Goal: Task Accomplishment & Management: Manage account settings

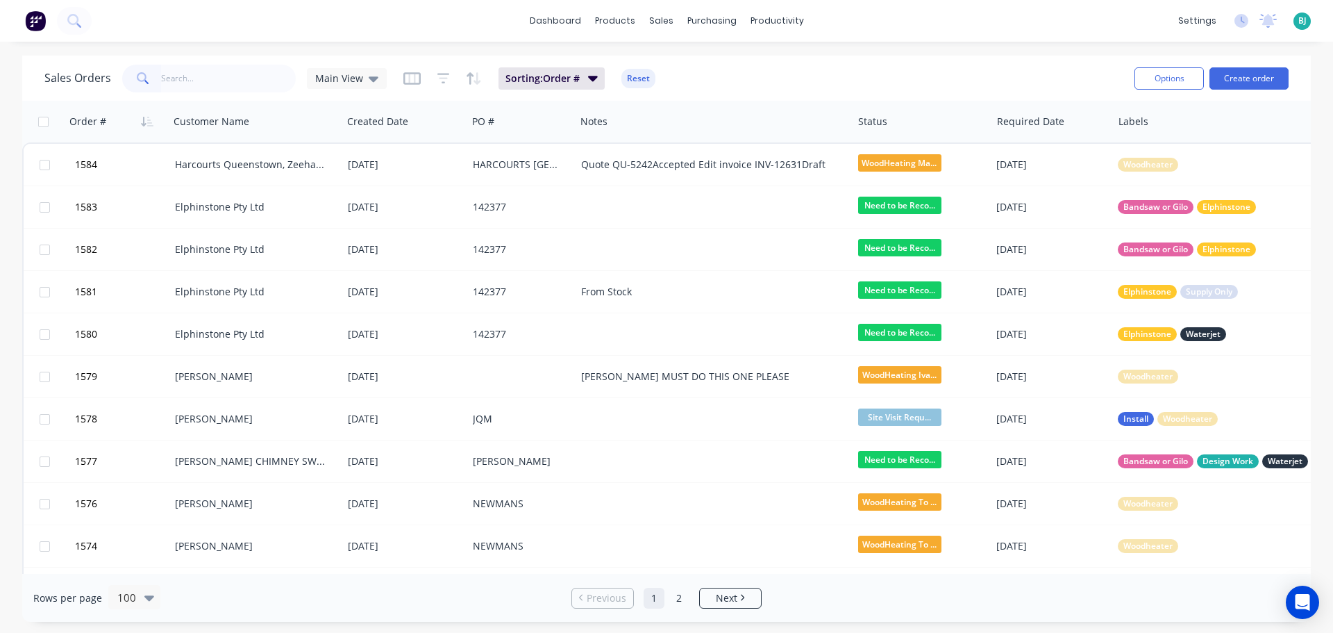
click at [260, 80] on input "text" at bounding box center [228, 79] width 135 height 28
type input "1394"
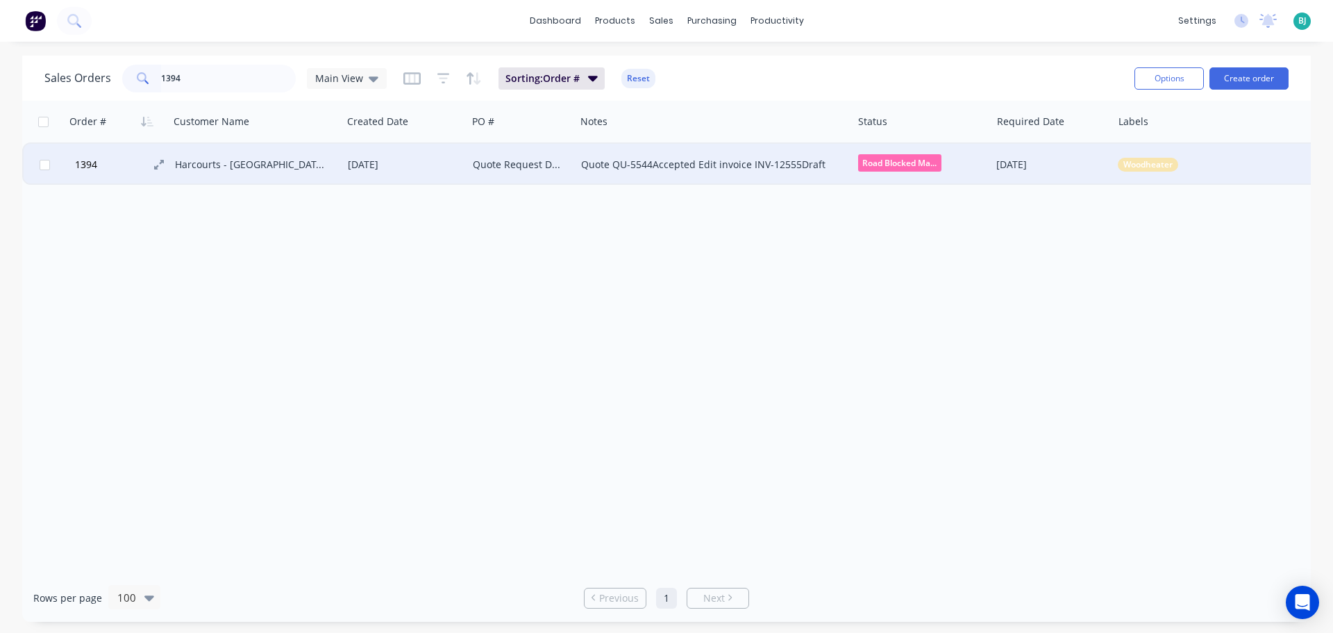
click at [123, 160] on button "1394" at bounding box center [123, 165] width 104 height 42
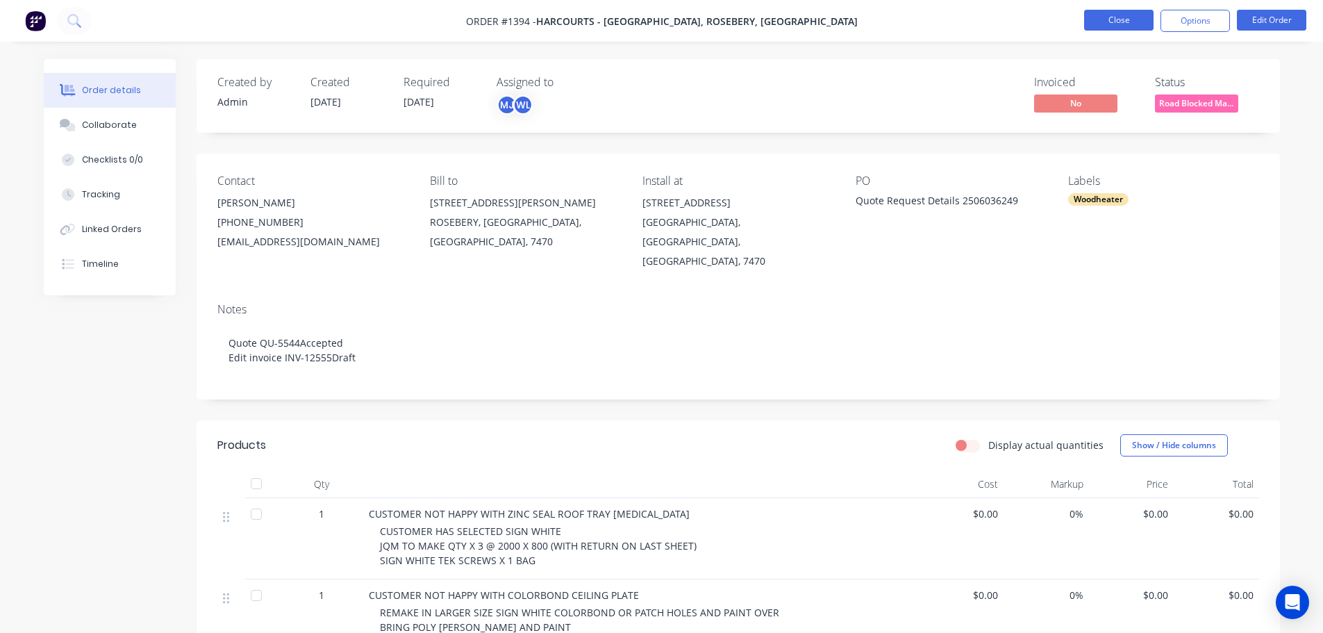
click at [1128, 26] on button "Close" at bounding box center [1118, 20] width 69 height 21
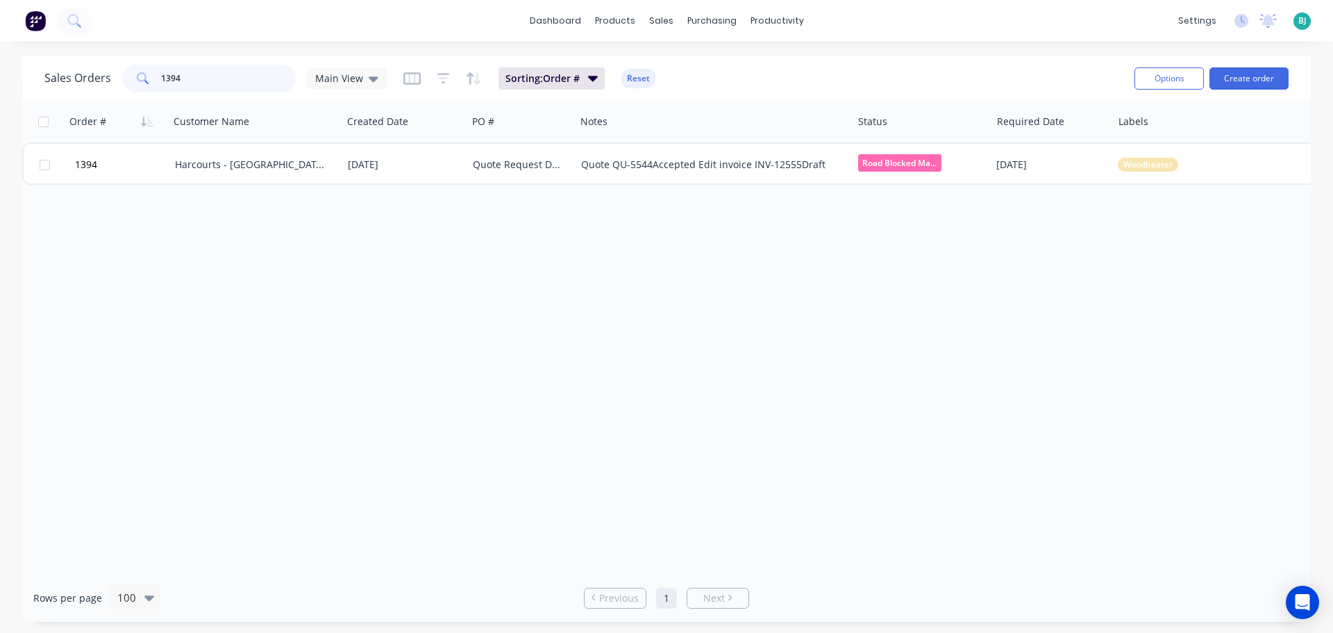
drag, startPoint x: 196, startPoint y: 78, endPoint x: 144, endPoint y: 69, distance: 52.9
click at [144, 69] on div "1394" at bounding box center [209, 79] width 174 height 28
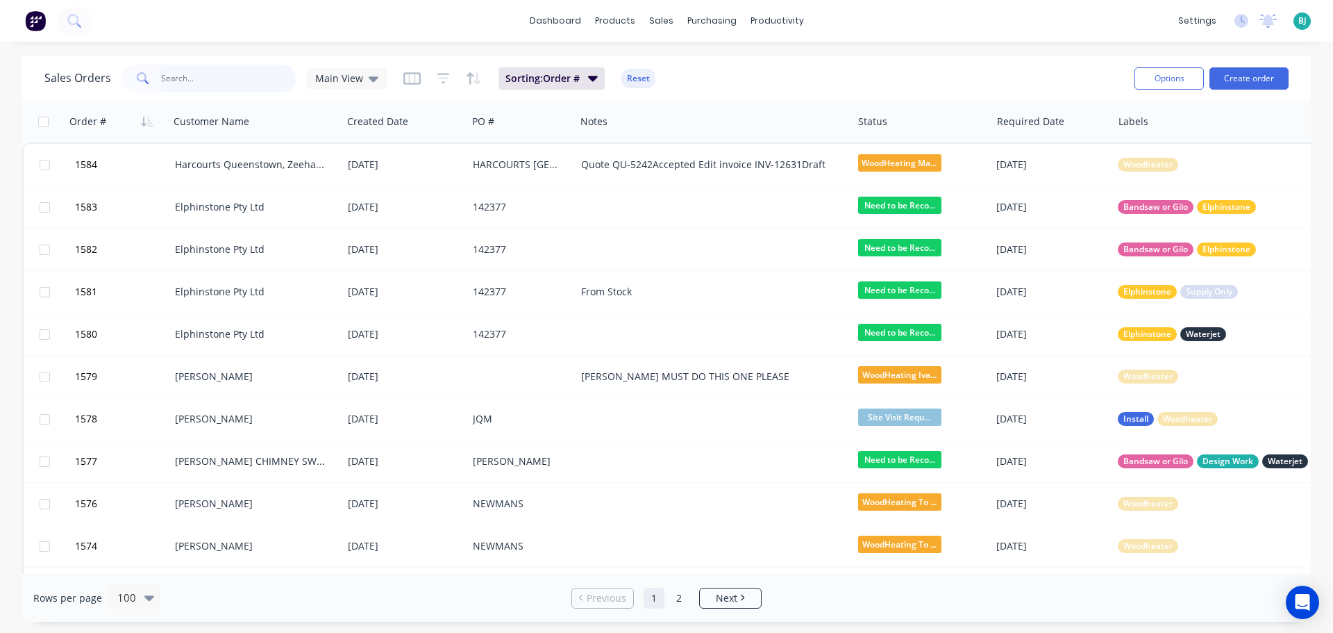
click at [227, 74] on input "text" at bounding box center [228, 79] width 135 height 28
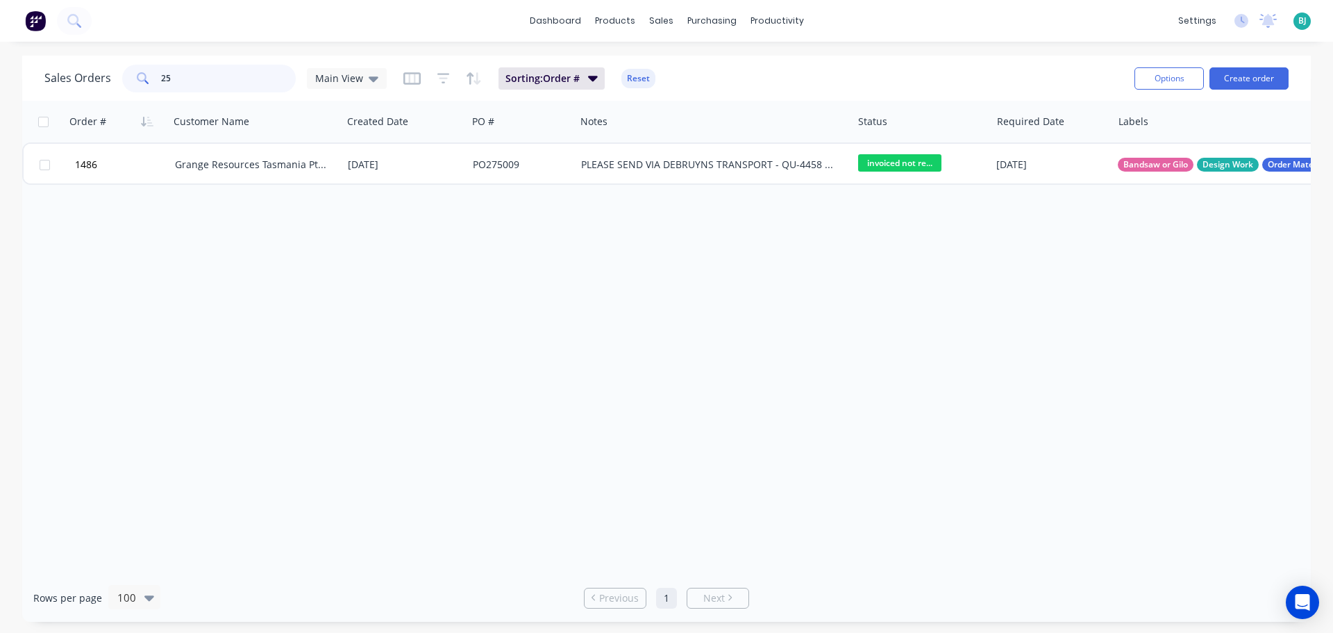
type input "2"
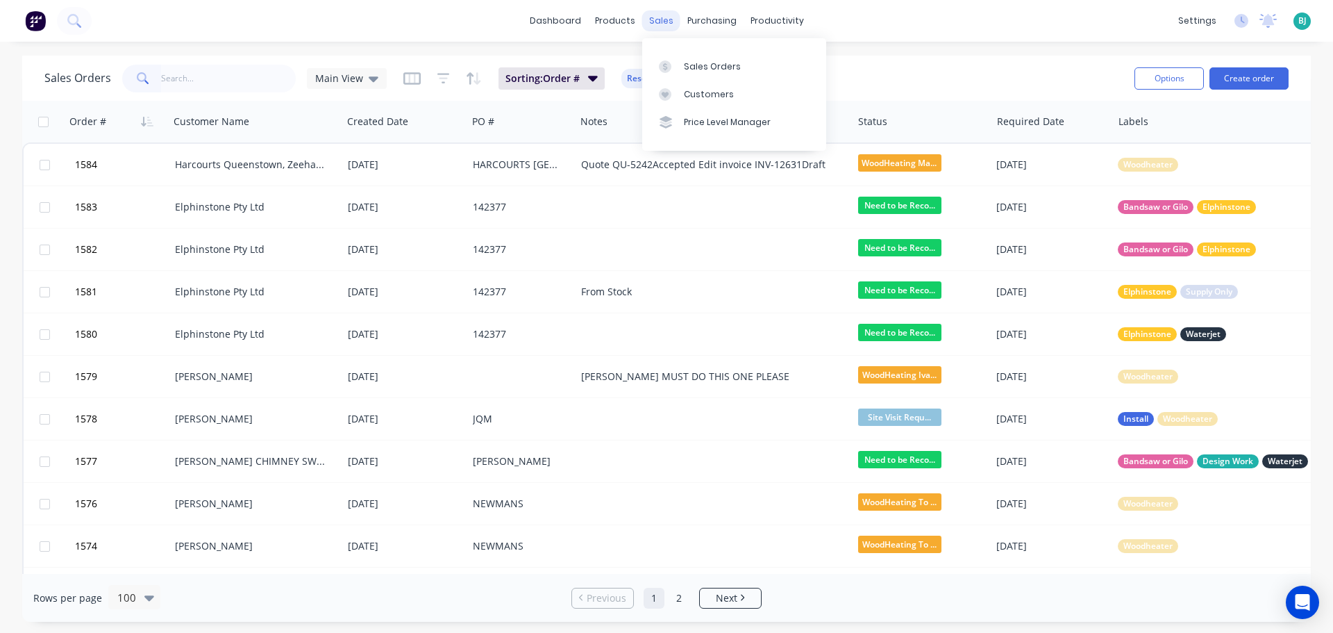
click at [665, 16] on div "sales" at bounding box center [661, 20] width 38 height 21
click at [692, 88] on div "Customers" at bounding box center [709, 94] width 50 height 12
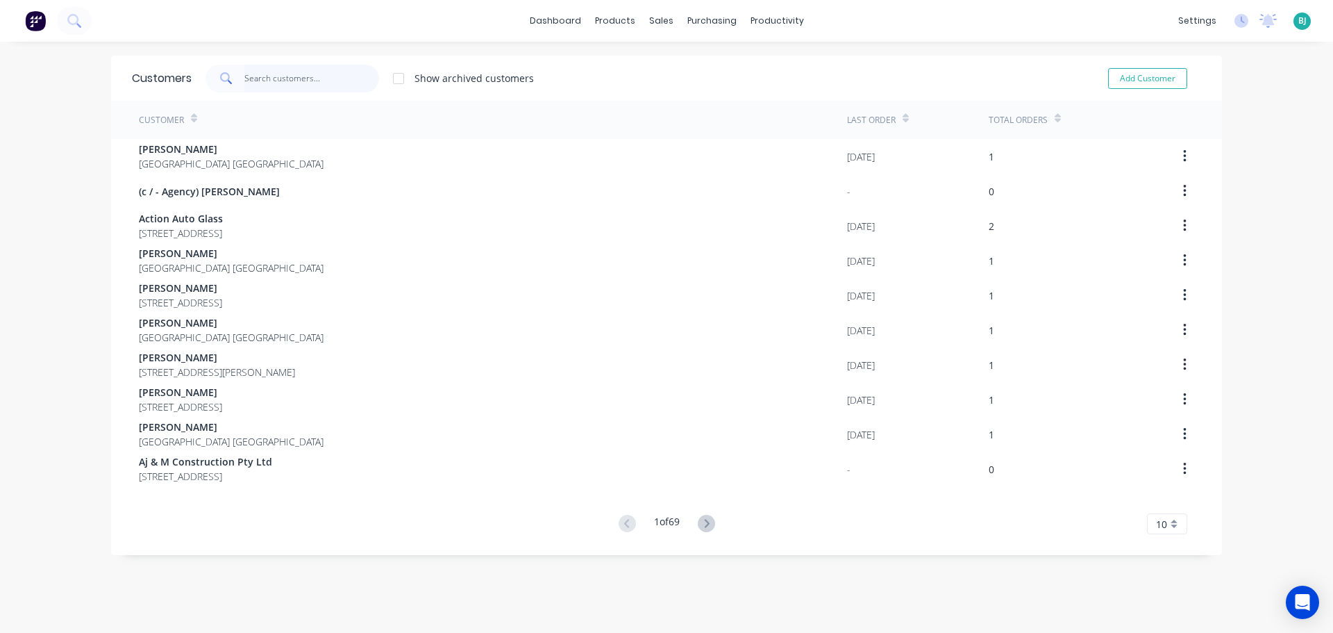
click at [278, 76] on input "text" at bounding box center [311, 79] width 135 height 28
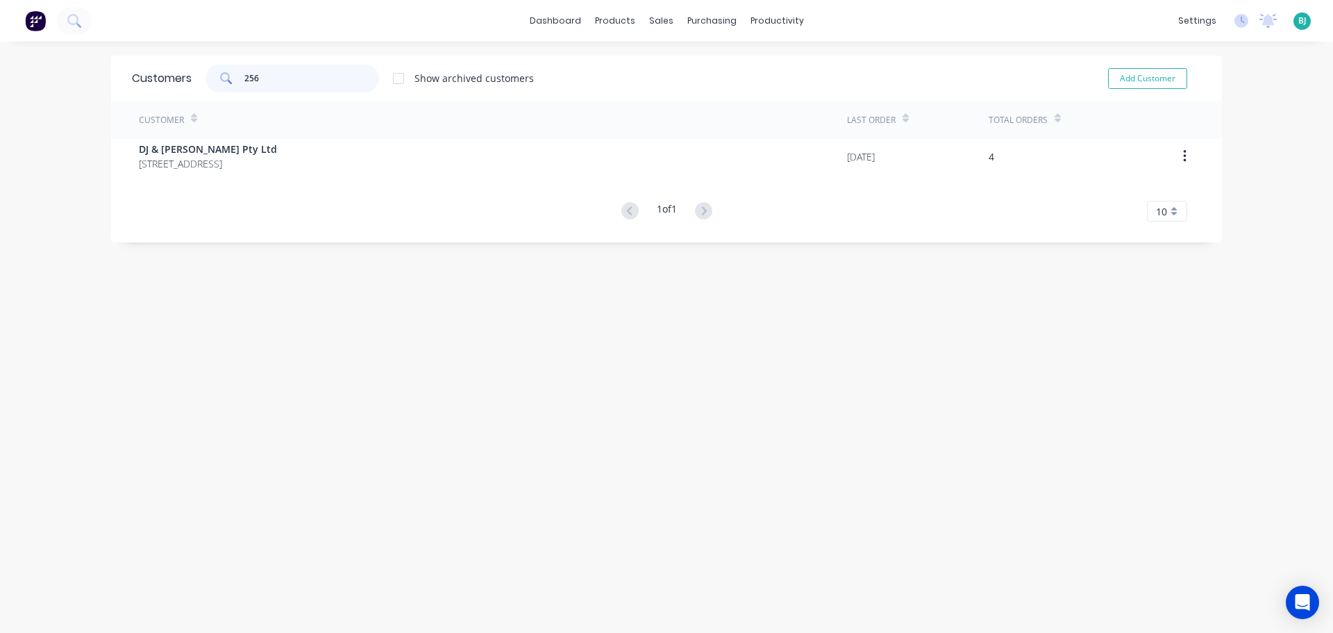
type input "256"
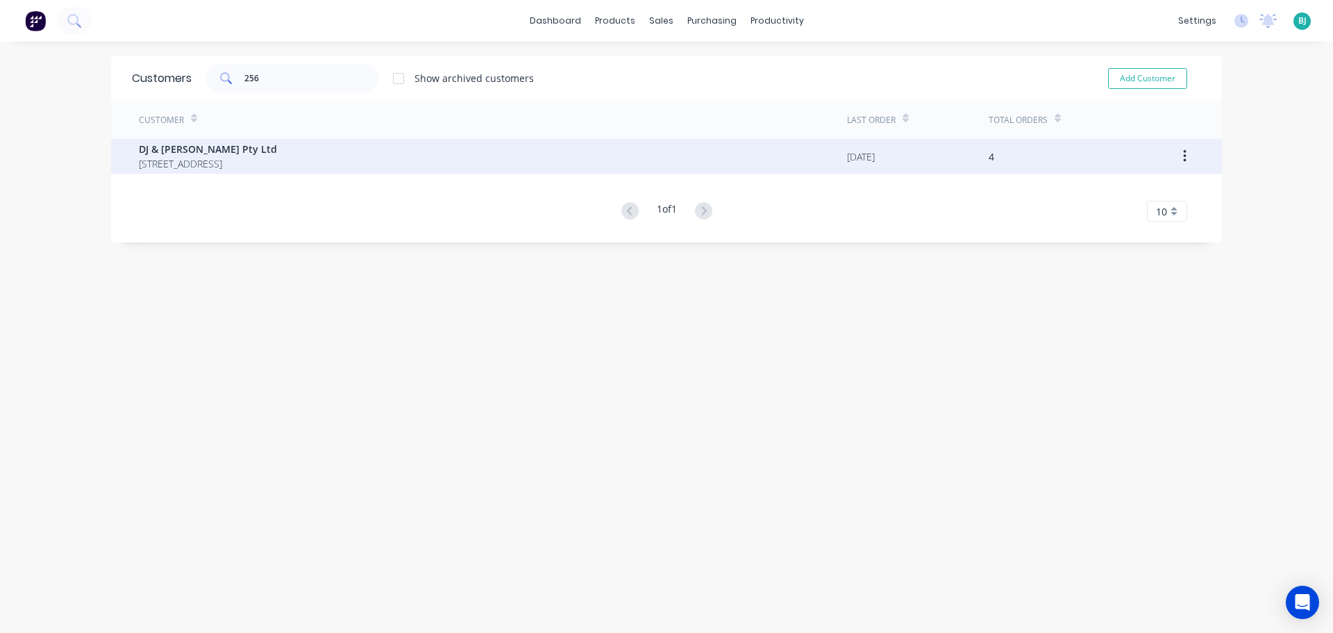
click at [277, 156] on span "[STREET_ADDRESS]" at bounding box center [208, 163] width 138 height 15
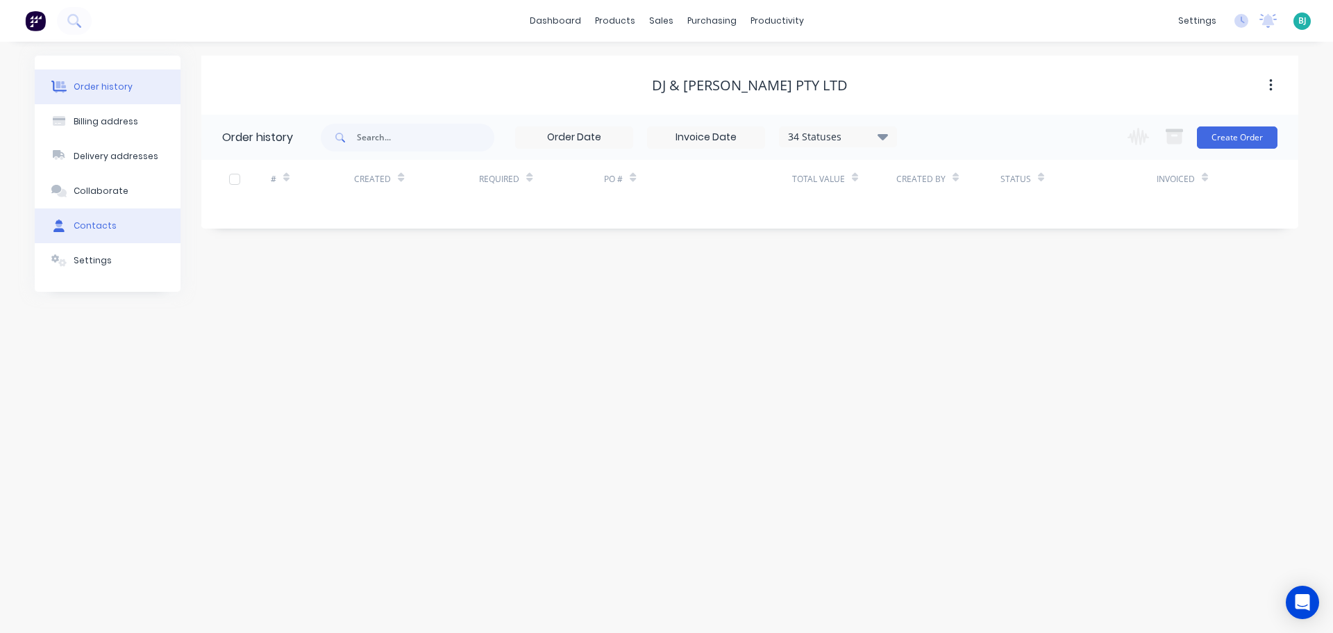
click at [109, 231] on div "Contacts" at bounding box center [95, 225] width 43 height 12
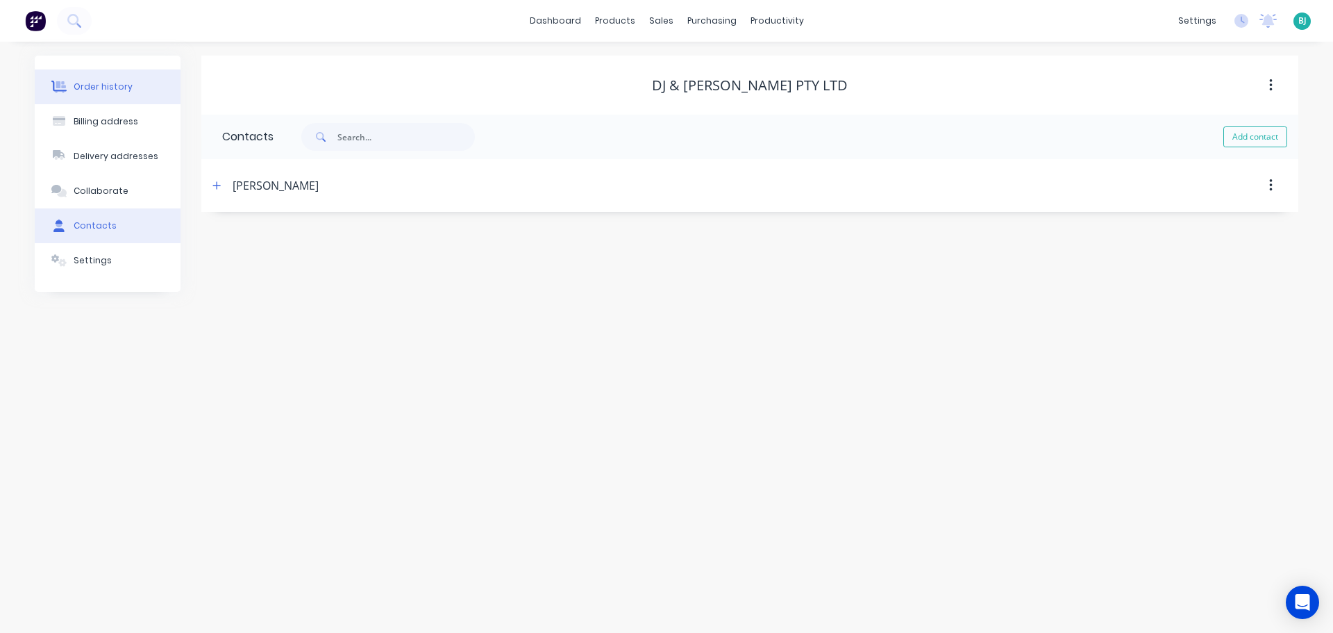
drag, startPoint x: 111, startPoint y: 87, endPoint x: 178, endPoint y: 97, distance: 68.2
click at [111, 86] on div "Order history" at bounding box center [103, 87] width 59 height 12
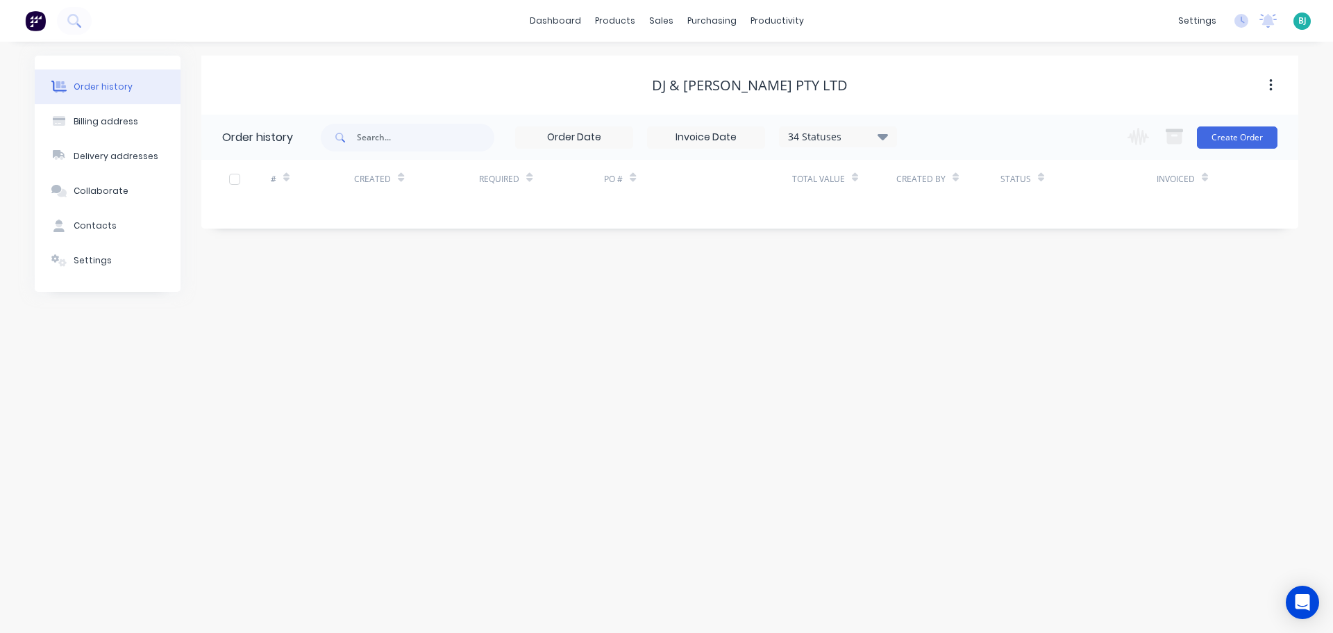
click at [890, 140] on div "34 Statuses" at bounding box center [838, 136] width 117 height 15
click at [935, 333] on div "Archived" at bounding box center [867, 332] width 174 height 28
click at [953, 324] on label at bounding box center [953, 324] width 0 height 0
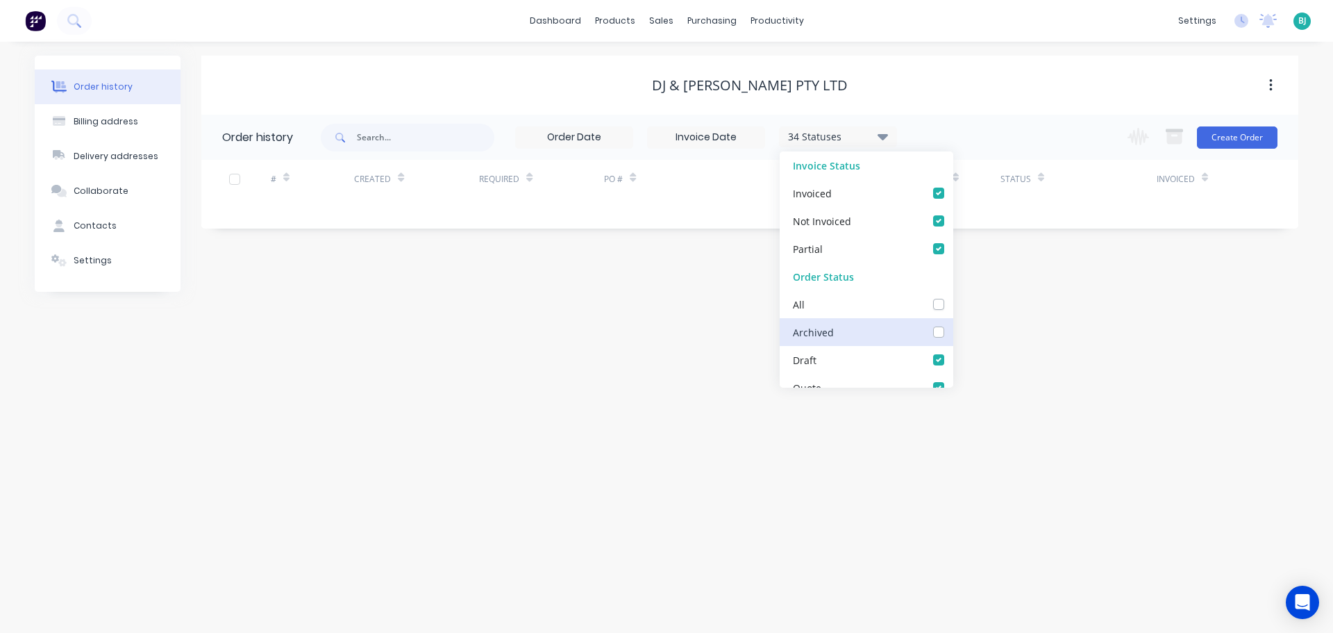
click at [953, 334] on input "checkbox" at bounding box center [958, 330] width 11 height 13
checkbox input "true"
click at [1040, 333] on div "Order history Billing address Delivery addresses Collaborate Contacts Settings …" at bounding box center [666, 337] width 1333 height 591
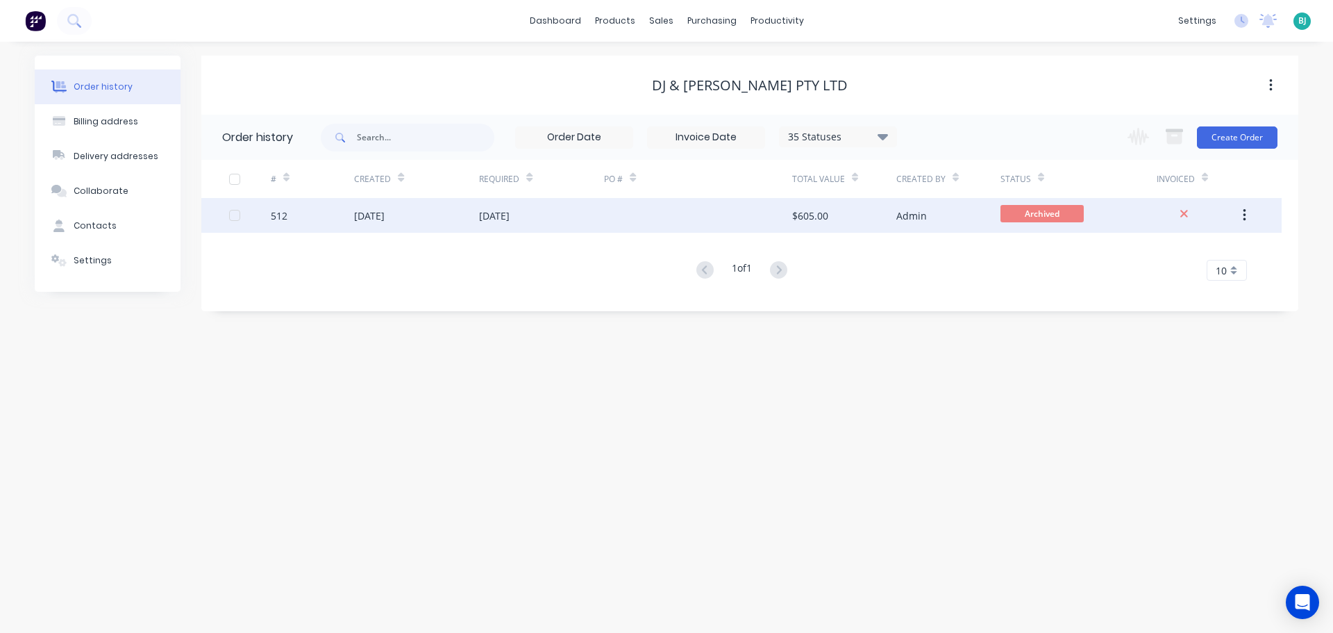
click at [322, 217] on div "512" at bounding box center [312, 215] width 83 height 35
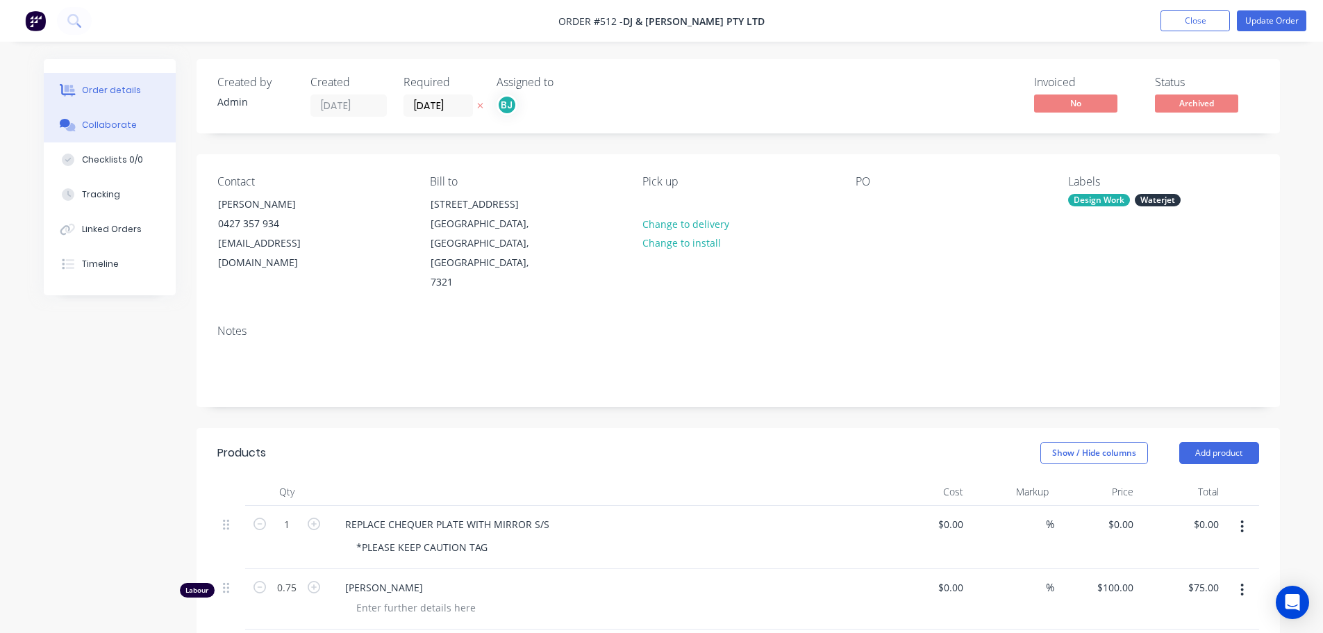
click at [85, 122] on div "Collaborate" at bounding box center [109, 125] width 55 height 12
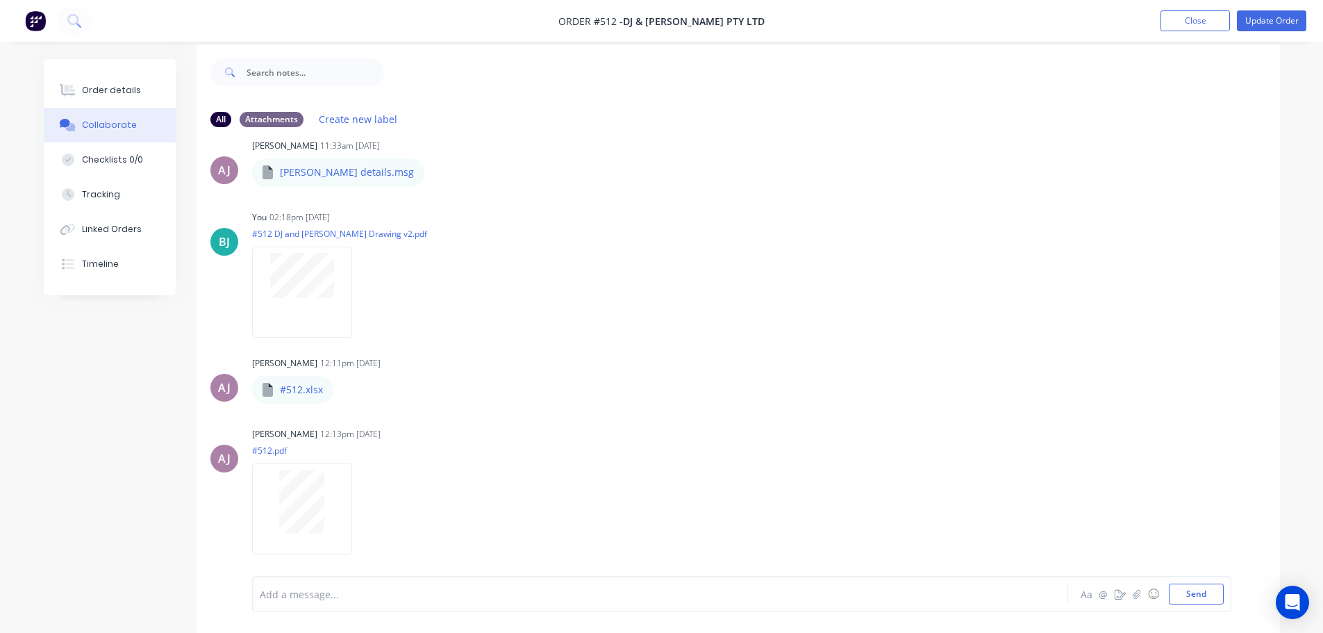
scroll to position [21, 0]
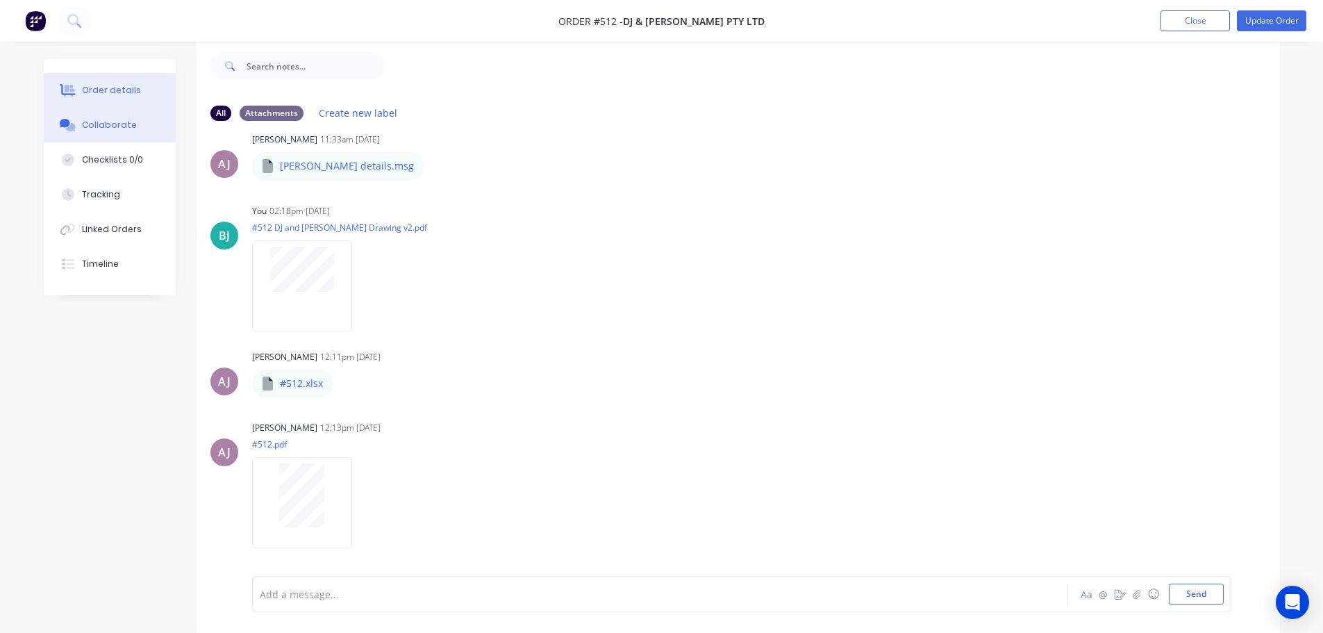
click at [110, 80] on button "Order details" at bounding box center [110, 90] width 132 height 35
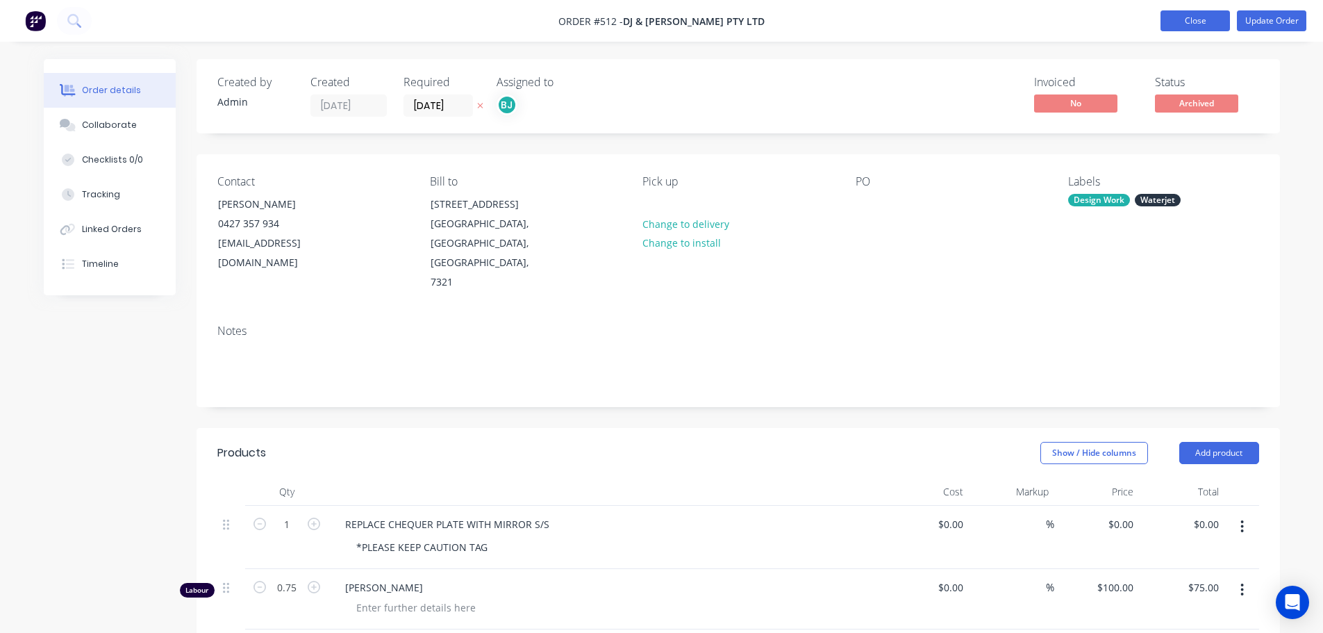
click at [1201, 15] on button "Close" at bounding box center [1194, 20] width 69 height 21
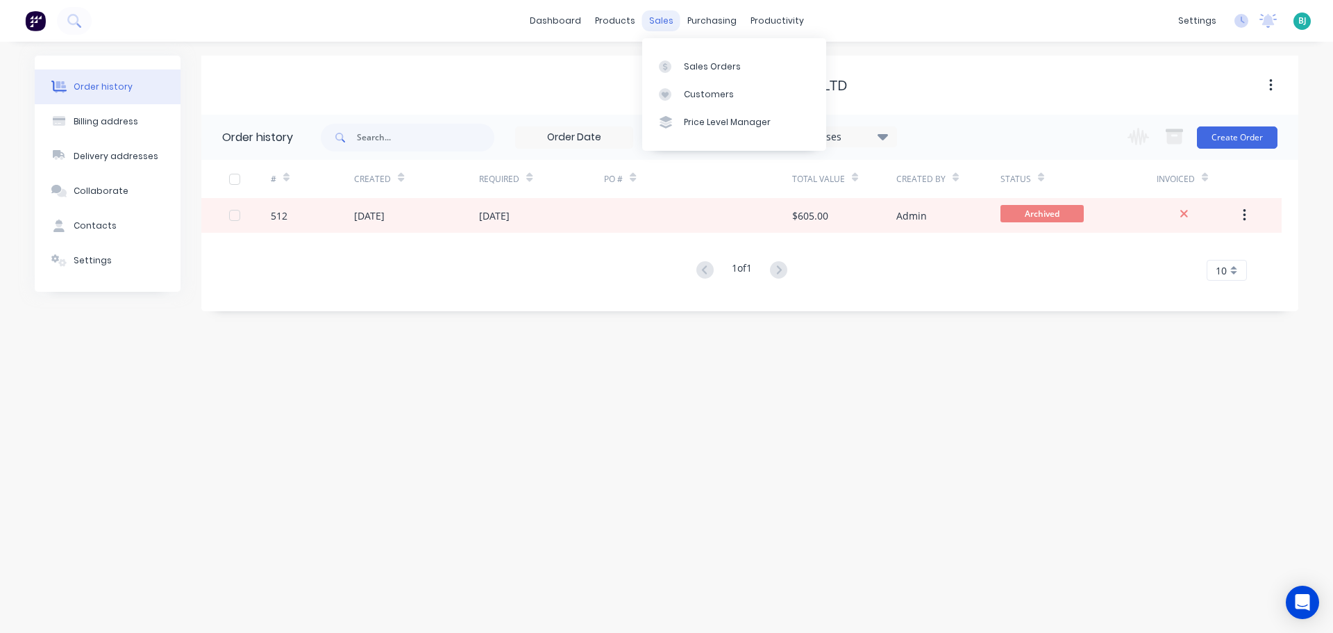
click at [665, 27] on div "sales" at bounding box center [661, 20] width 38 height 21
click at [686, 67] on div "Sales Orders" at bounding box center [712, 66] width 57 height 12
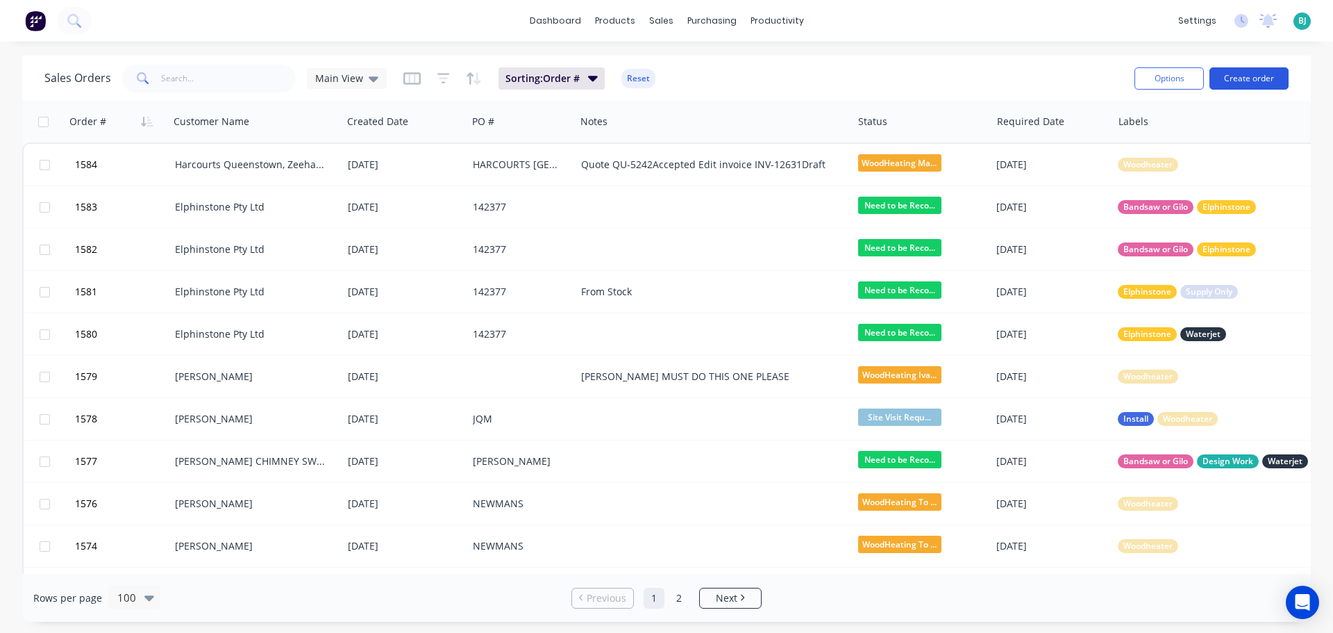
click at [1231, 81] on button "Create order" at bounding box center [1249, 78] width 79 height 22
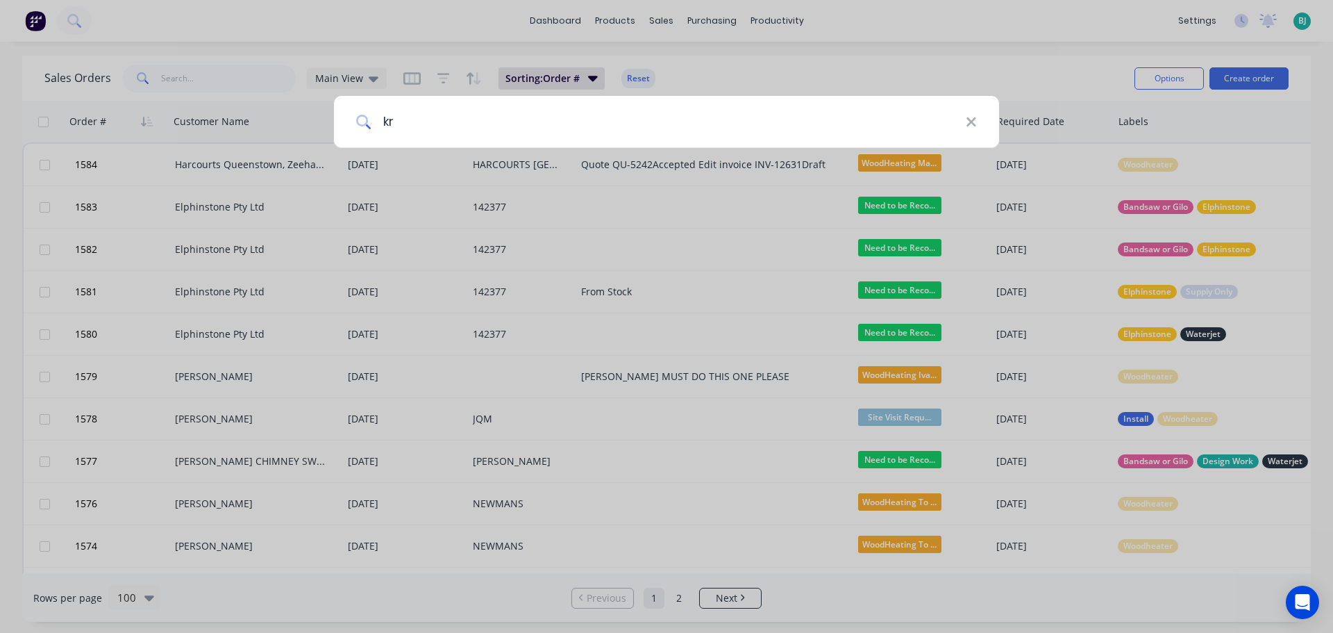
type input "k"
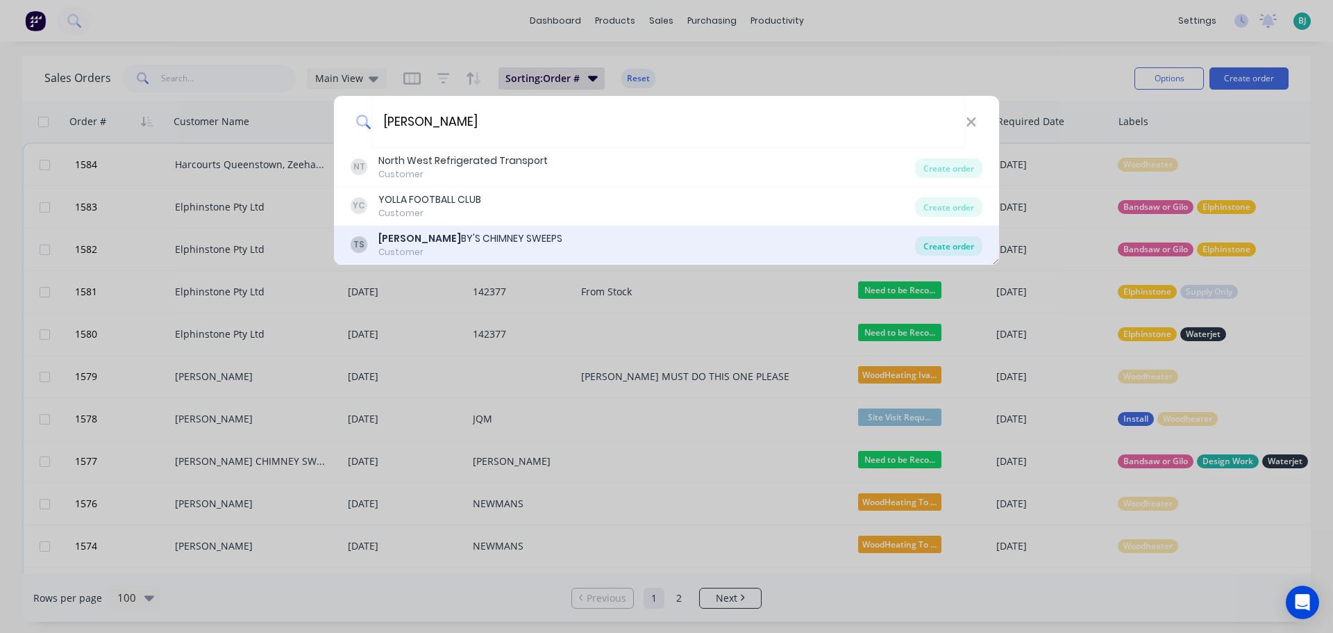
type input "[PERSON_NAME]"
click at [949, 249] on div "Create order" at bounding box center [948, 245] width 67 height 19
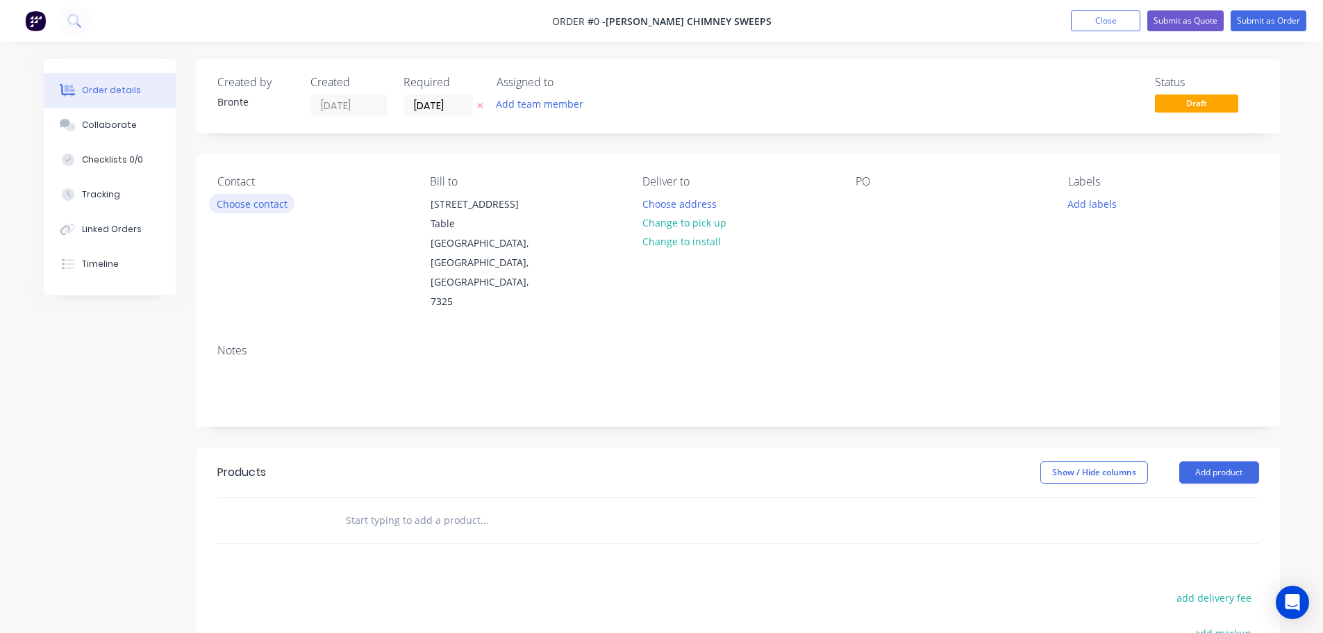
click at [251, 200] on button "Choose contact" at bounding box center [251, 203] width 85 height 19
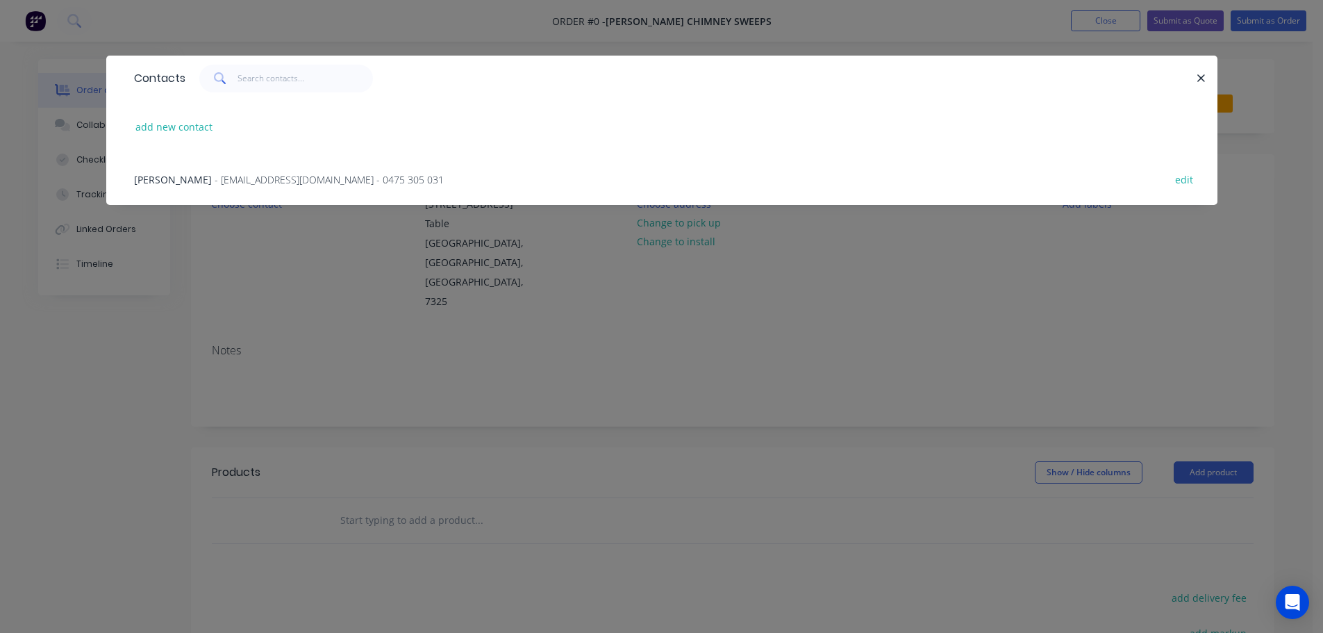
click at [245, 188] on div "[PERSON_NAME] - [EMAIL_ADDRESS][DOMAIN_NAME] - 0475 305 031 edit" at bounding box center [661, 179] width 1069 height 52
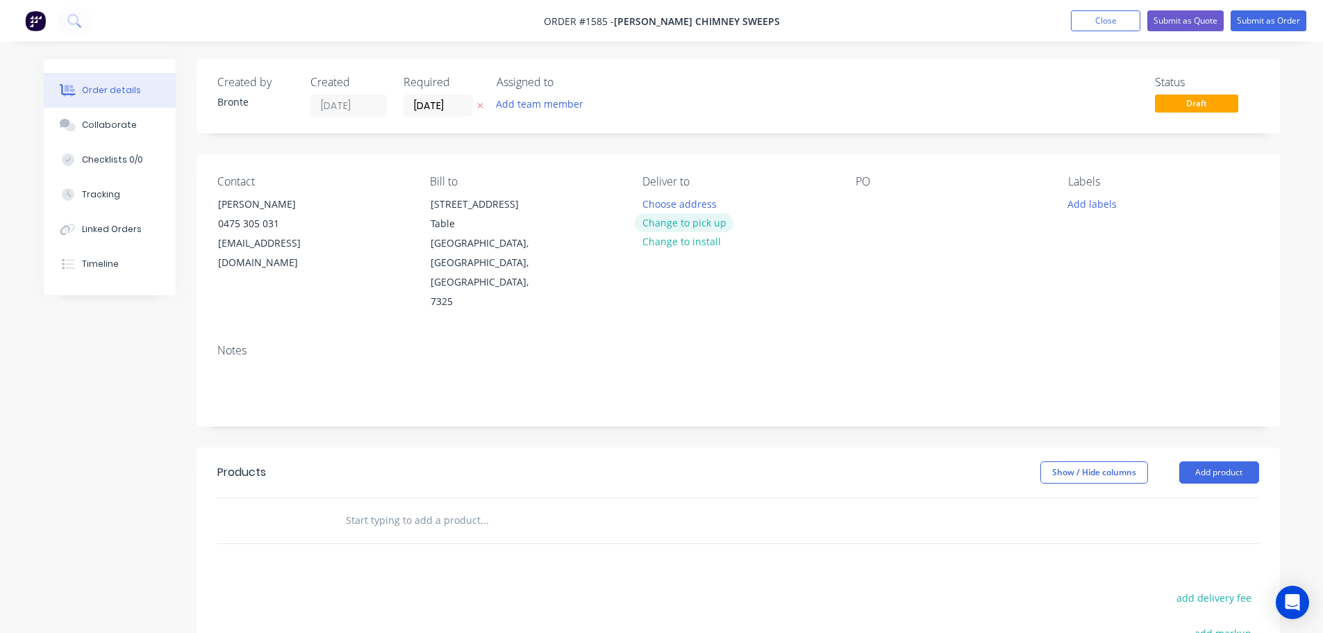
click at [716, 226] on button "Change to pick up" at bounding box center [684, 222] width 99 height 19
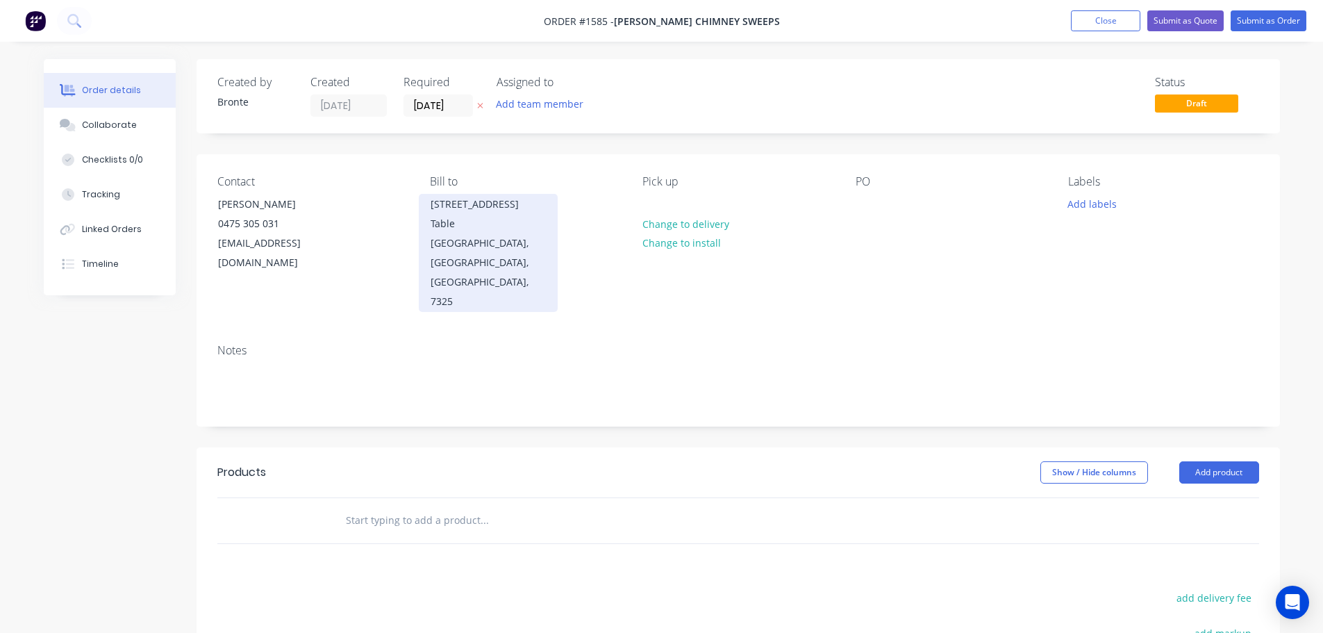
click at [511, 240] on div "Table [GEOGRAPHIC_DATA], [GEOGRAPHIC_DATA], [GEOGRAPHIC_DATA], 7325" at bounding box center [488, 262] width 115 height 97
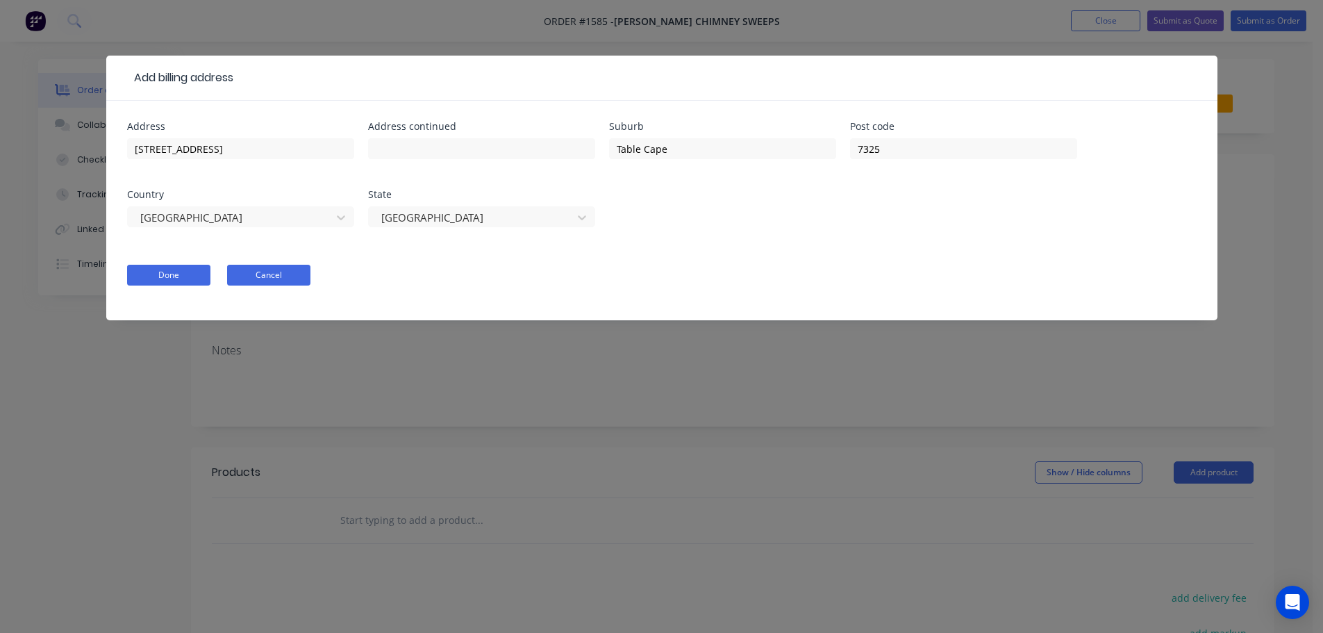
click at [301, 282] on button "Cancel" at bounding box center [268, 275] width 83 height 21
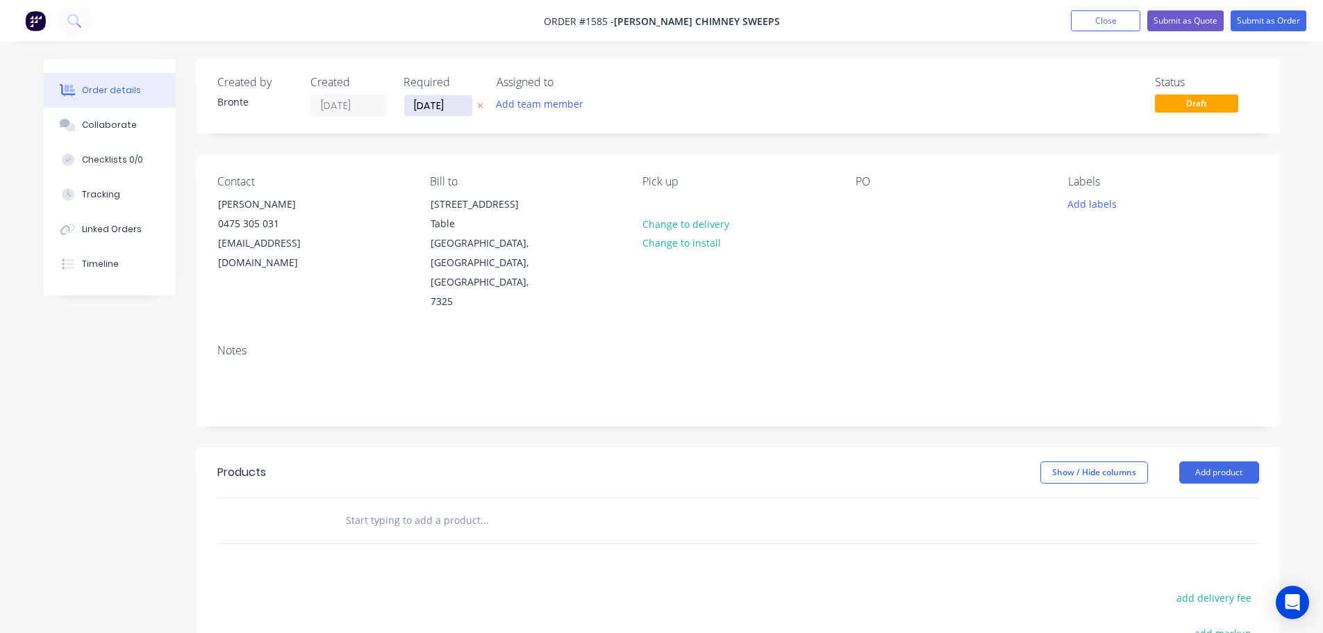
click at [461, 102] on input "[DATE]" at bounding box center [438, 105] width 68 height 21
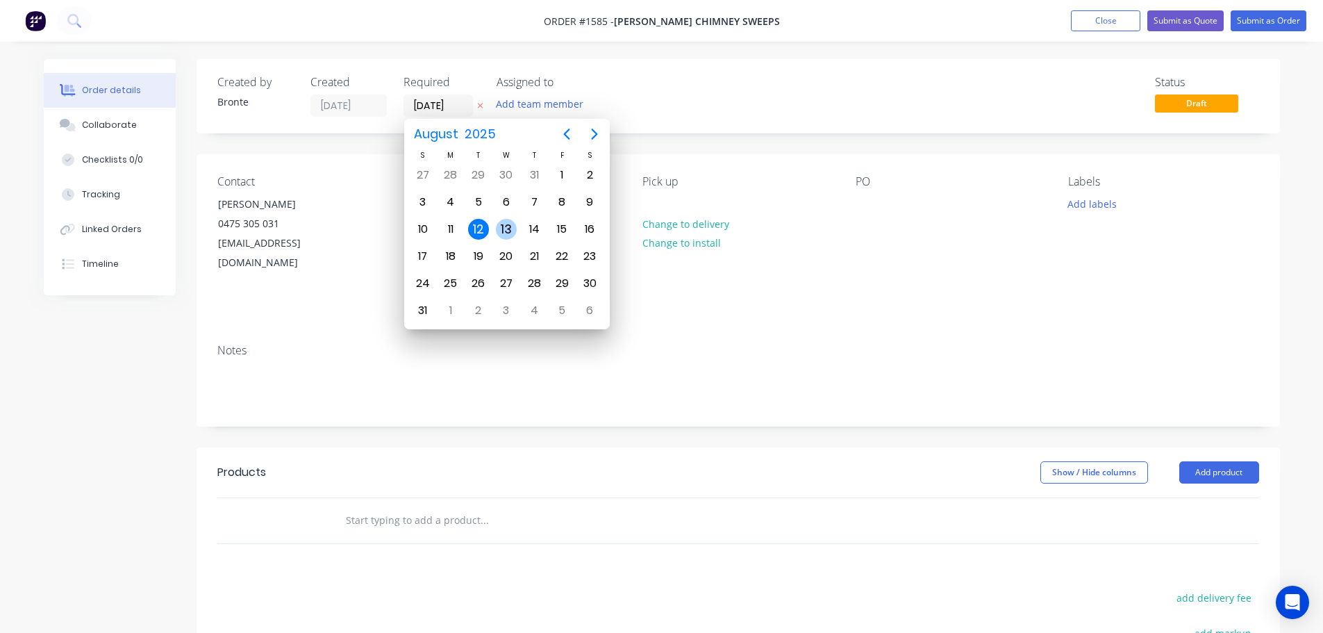
drag, startPoint x: 504, startPoint y: 226, endPoint x: 509, endPoint y: 170, distance: 55.8
click at [505, 226] on div "13" at bounding box center [506, 229] width 21 height 21
type input "[DATE]"
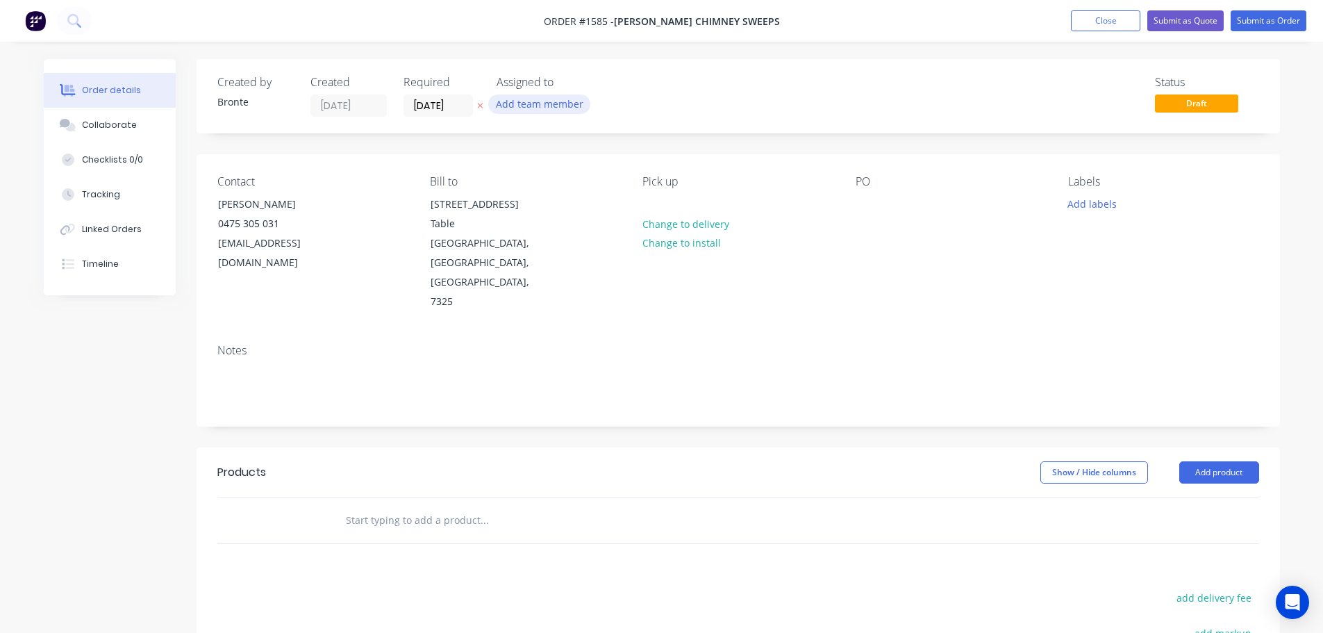
click at [542, 99] on button "Add team member" at bounding box center [539, 103] width 102 height 19
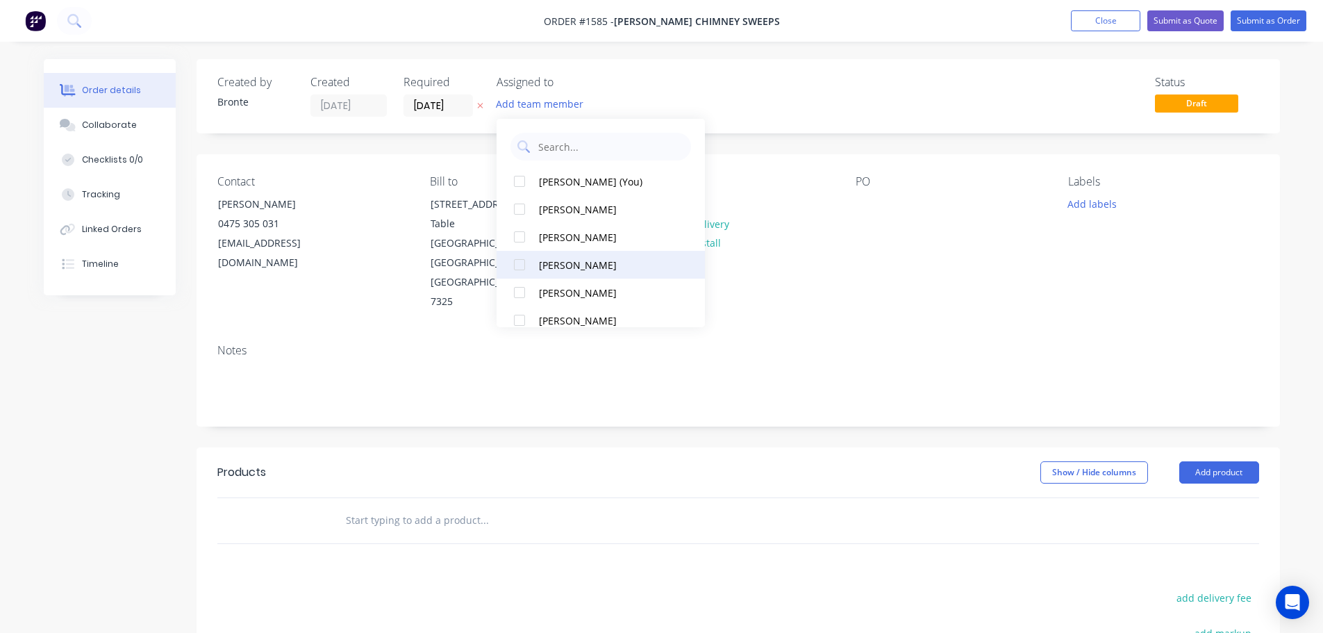
click at [520, 263] on div at bounding box center [520, 265] width 28 height 28
click at [859, 86] on div "Status Draft" at bounding box center [947, 96] width 624 height 41
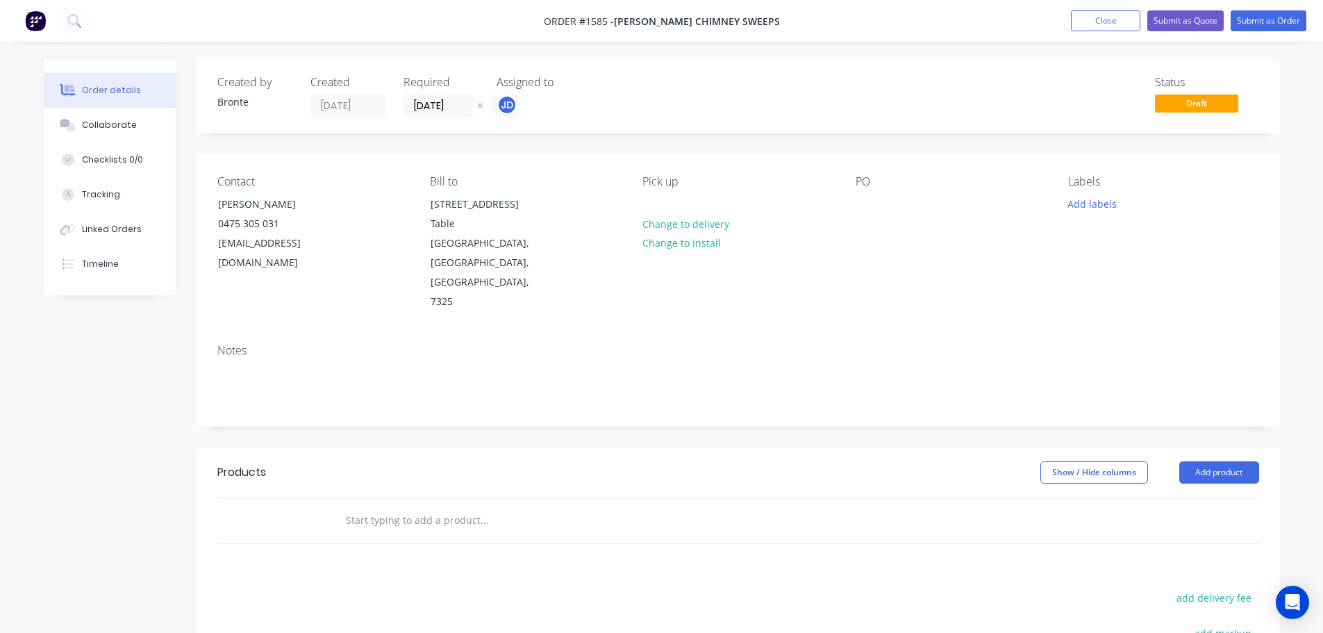
click at [883, 212] on div "PO" at bounding box center [950, 243] width 190 height 137
click at [866, 208] on div at bounding box center [866, 204] width 22 height 20
click at [918, 344] on div "Notes" at bounding box center [738, 350] width 1042 height 13
click at [1101, 206] on button "Add labels" at bounding box center [1092, 203] width 64 height 19
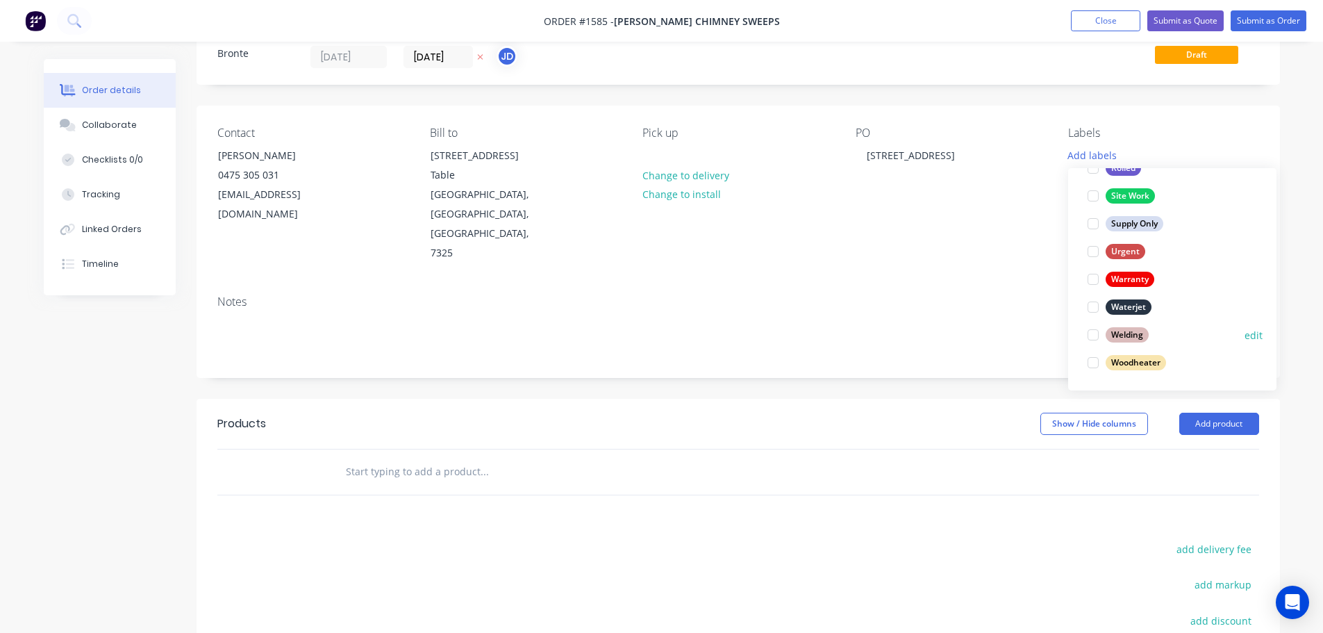
scroll to position [69, 0]
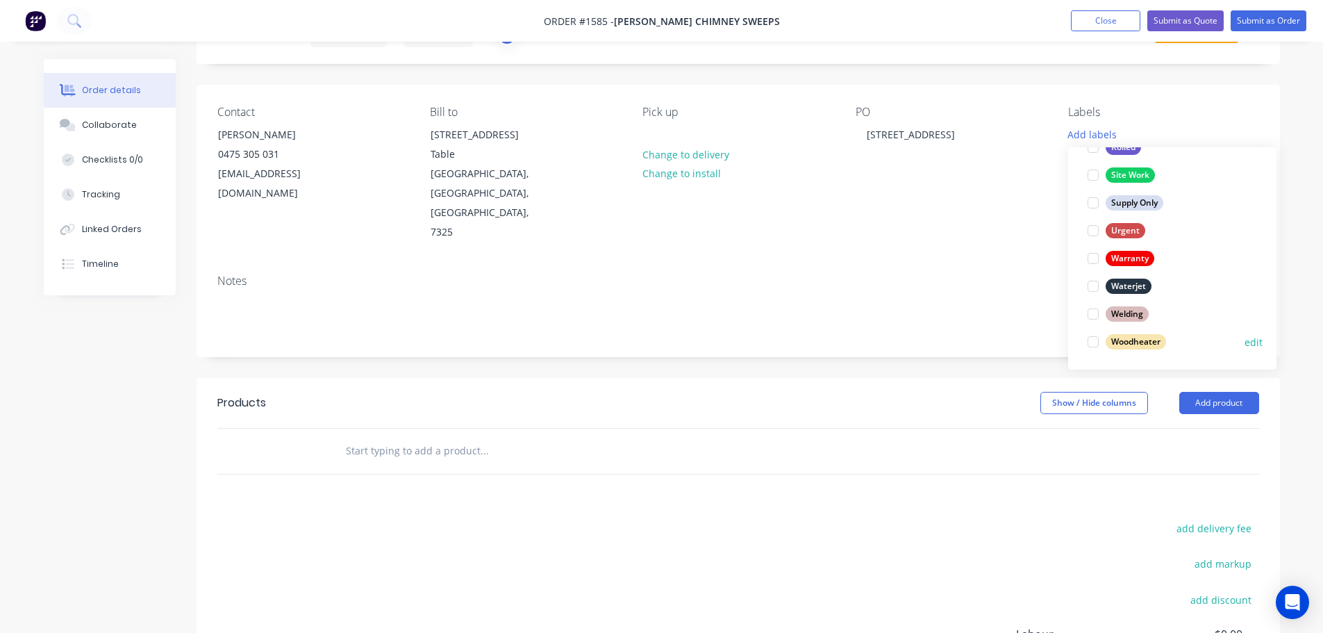
click at [1096, 342] on div at bounding box center [1093, 342] width 28 height 28
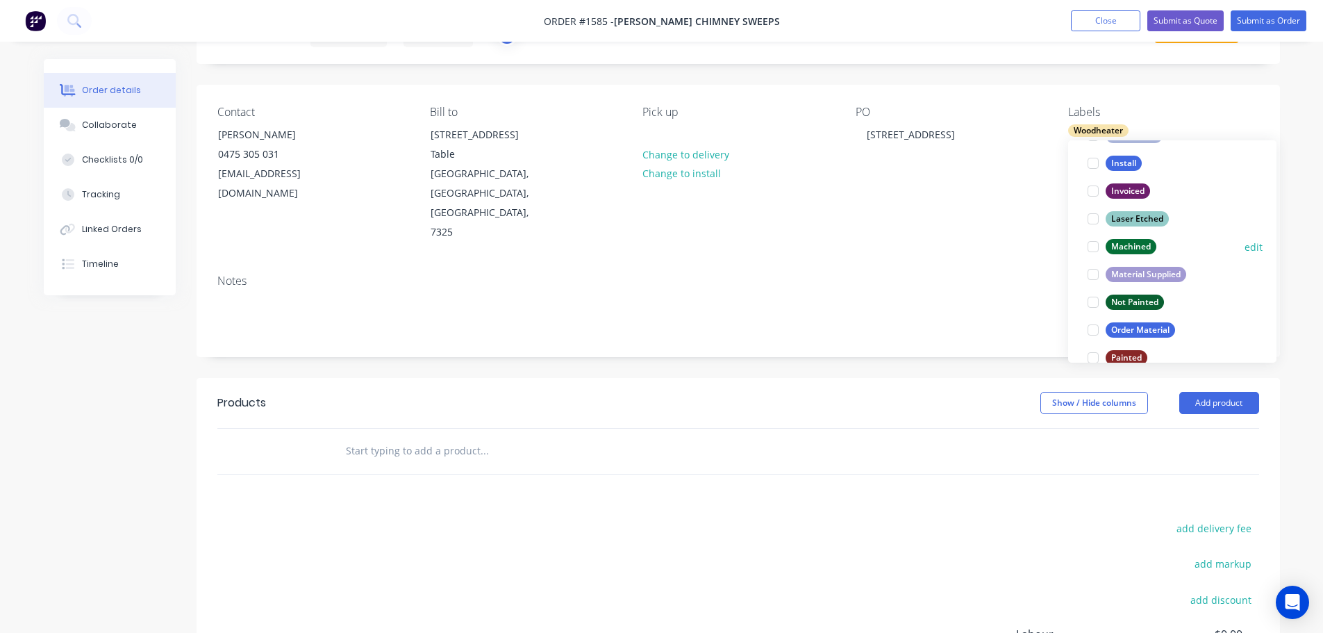
scroll to position [417, 0]
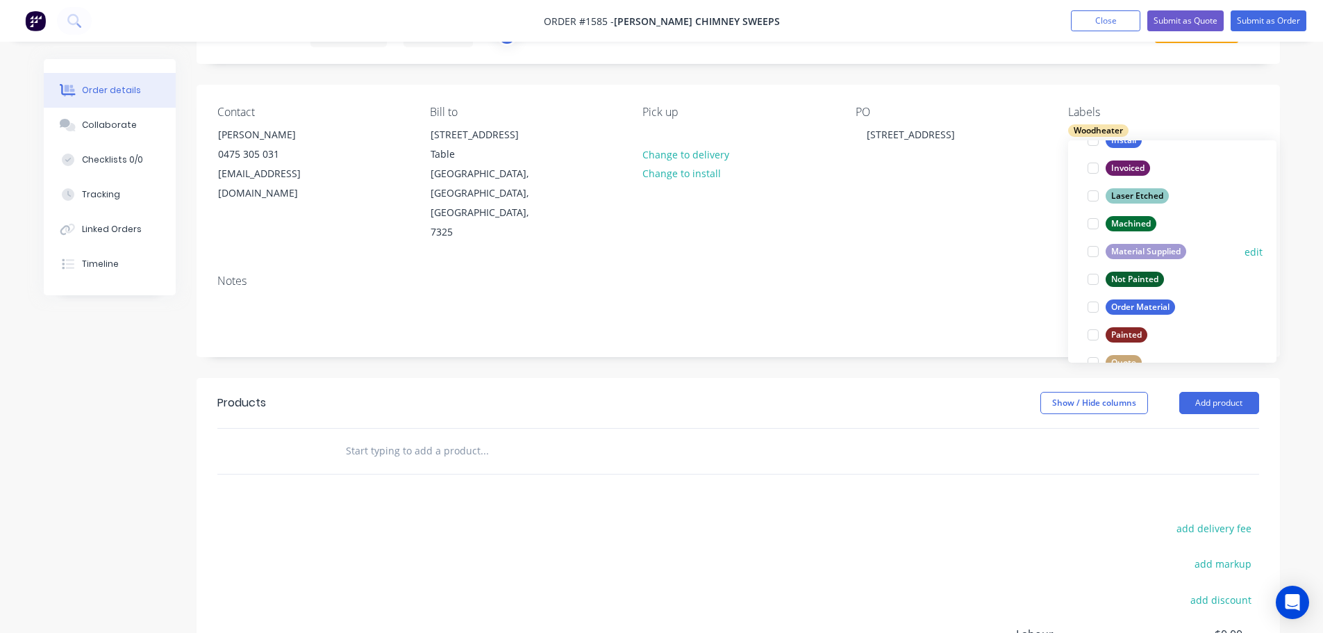
click at [1092, 255] on div at bounding box center [1093, 251] width 28 height 28
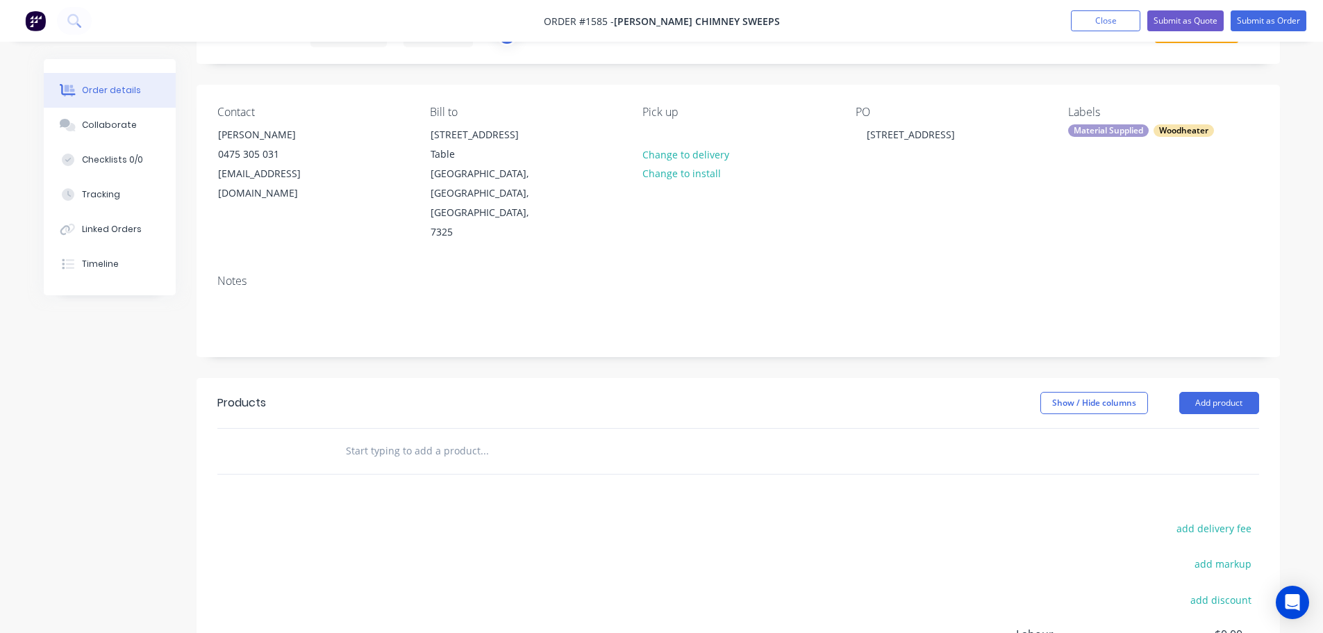
click at [1292, 449] on div "Order details Collaborate Checklists 0/0 Tracking Linked Orders Timeline Order …" at bounding box center [662, 409] width 1264 height 839
click at [1224, 392] on button "Add product" at bounding box center [1219, 403] width 80 height 22
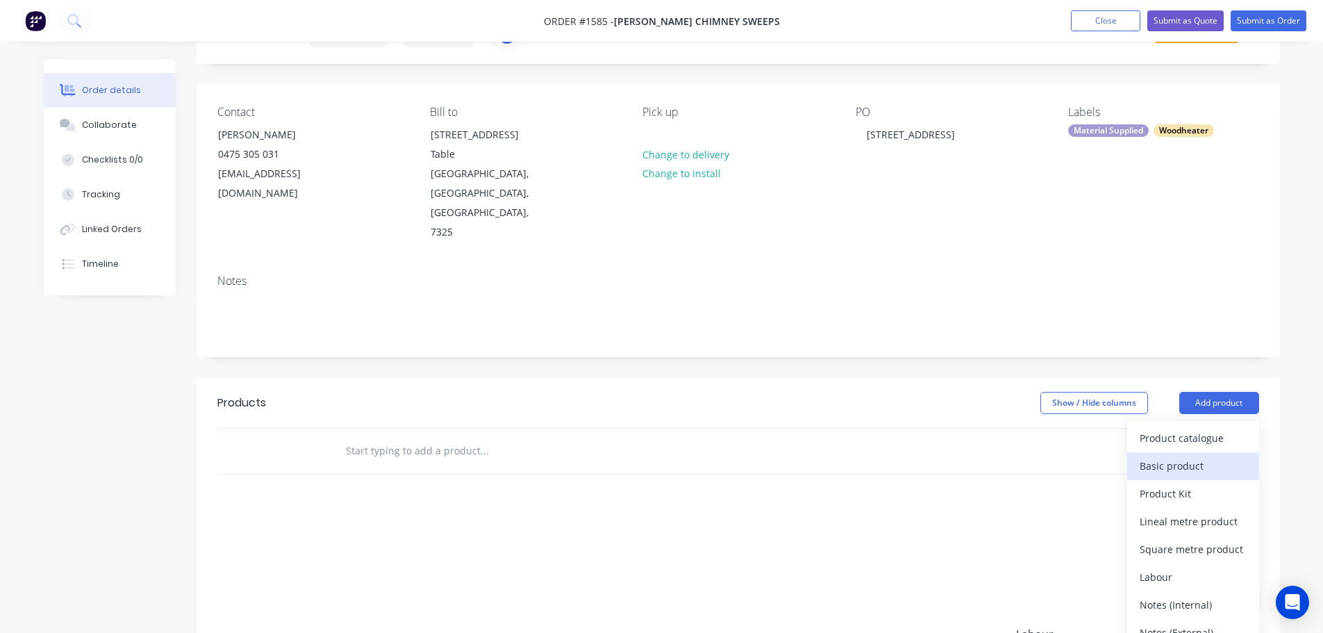
click at [1203, 456] on div "Basic product" at bounding box center [1192, 466] width 107 height 20
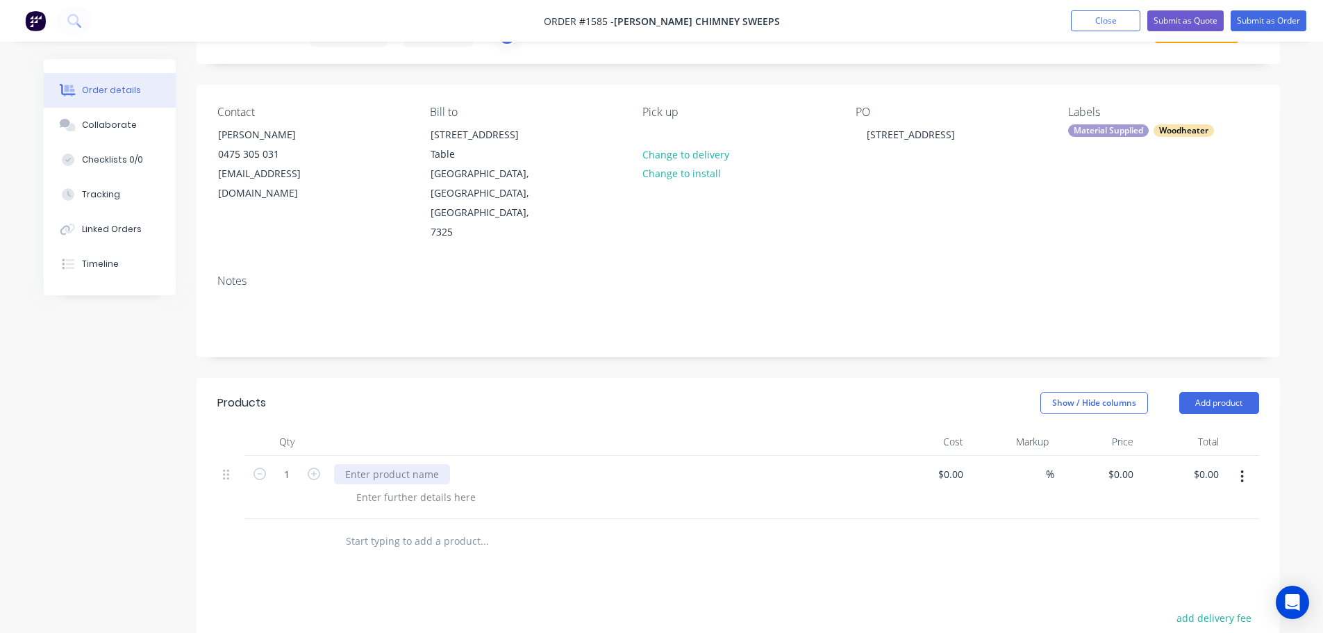
click at [431, 464] on div at bounding box center [392, 474] width 116 height 20
click at [403, 464] on div "Repair Woodheater door" at bounding box center [402, 474] width 137 height 20
click at [405, 487] on div at bounding box center [416, 497] width 142 height 20
click at [486, 466] on div "Repair Wood heater door Weld Repair [MEDICAL_DATA] replace seals" at bounding box center [606, 495] width 556 height 78
click at [465, 464] on div "Repair Wood heater door" at bounding box center [404, 474] width 140 height 20
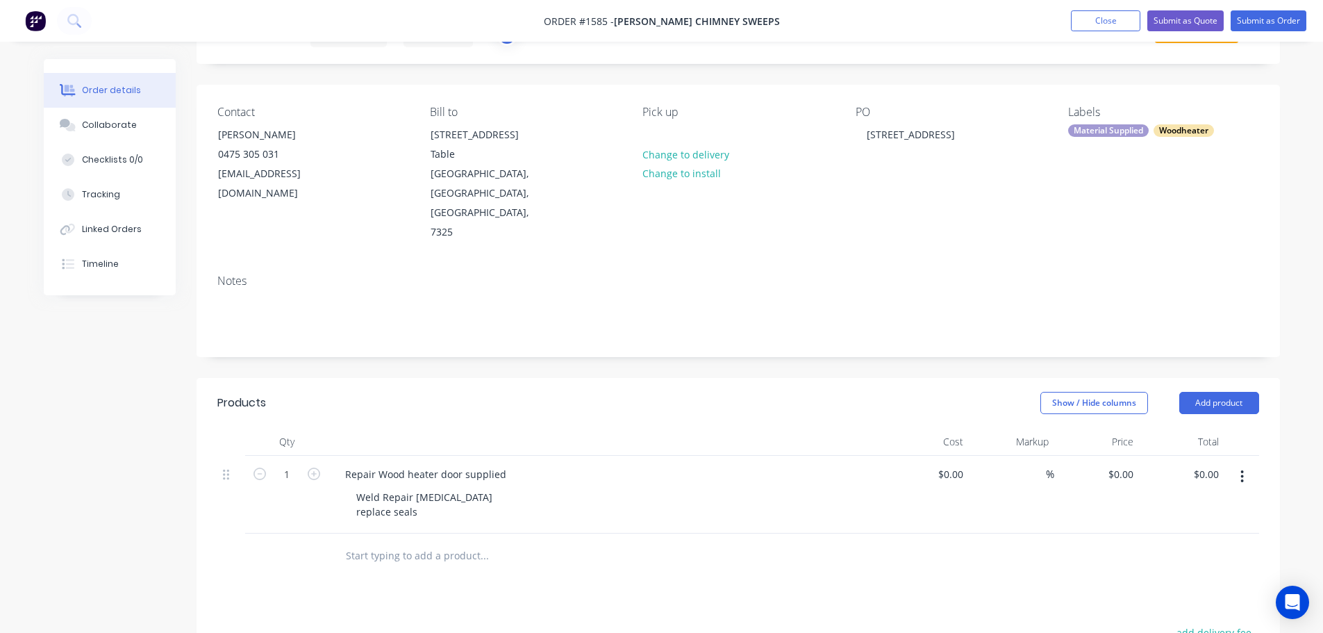
click at [567, 392] on div "Show / Hide columns Add product" at bounding box center [848, 403] width 820 height 22
click at [385, 487] on div "Weld Repair [MEDICAL_DATA] replace seals" at bounding box center [424, 504] width 158 height 35
click at [360, 487] on div "Weld repair [MEDICAL_DATA] replace seals" at bounding box center [423, 504] width 156 height 35
drag, startPoint x: 453, startPoint y: 374, endPoint x: 478, endPoint y: 378, distance: 26.0
click at [453, 428] on div at bounding box center [606, 442] width 556 height 28
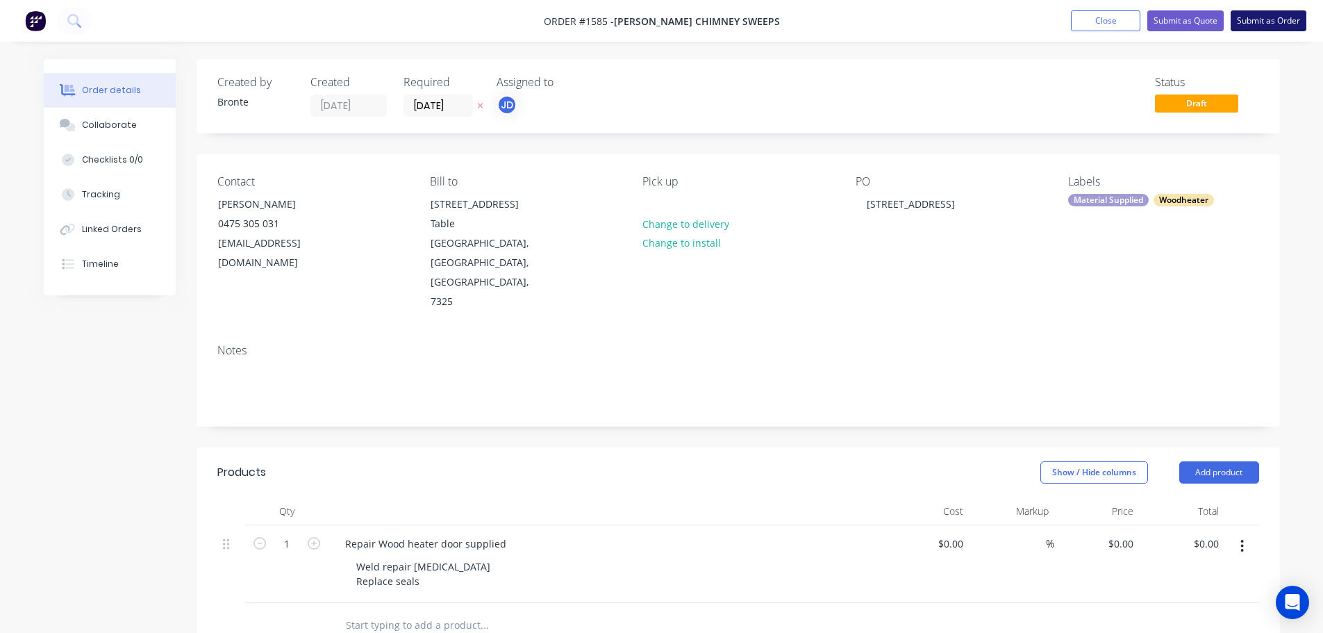
click at [1267, 23] on button "Submit as Order" at bounding box center [1268, 20] width 76 height 21
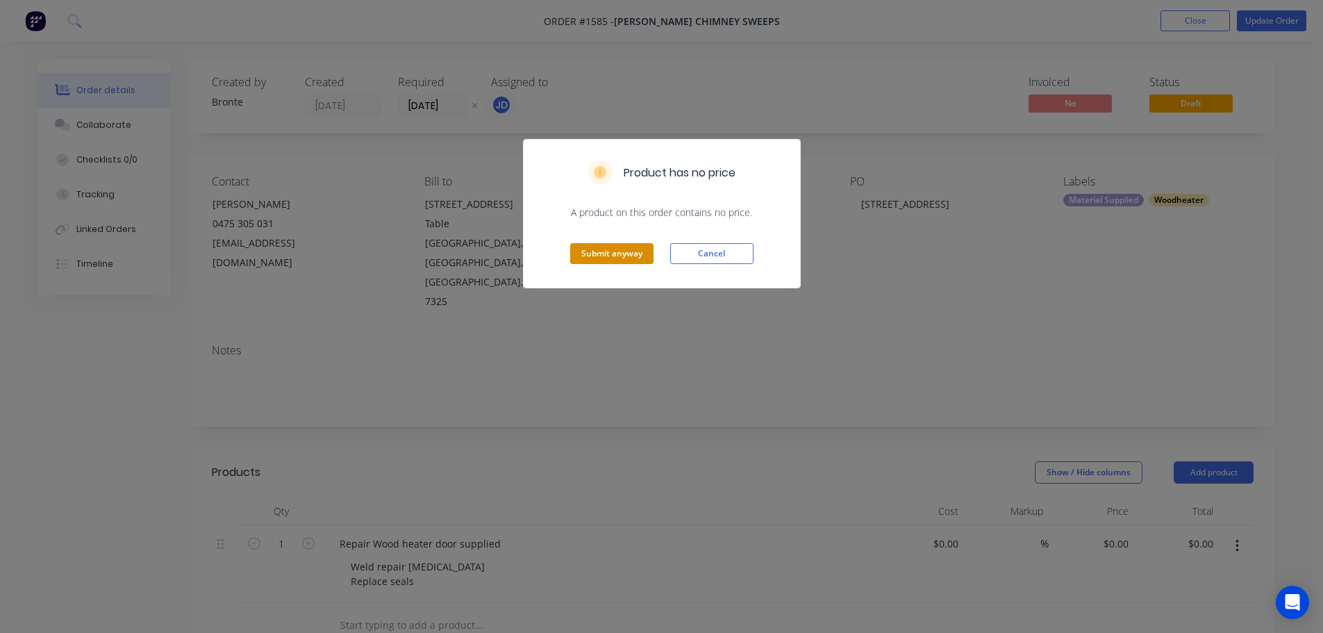
click at [625, 251] on button "Submit anyway" at bounding box center [611, 253] width 83 height 21
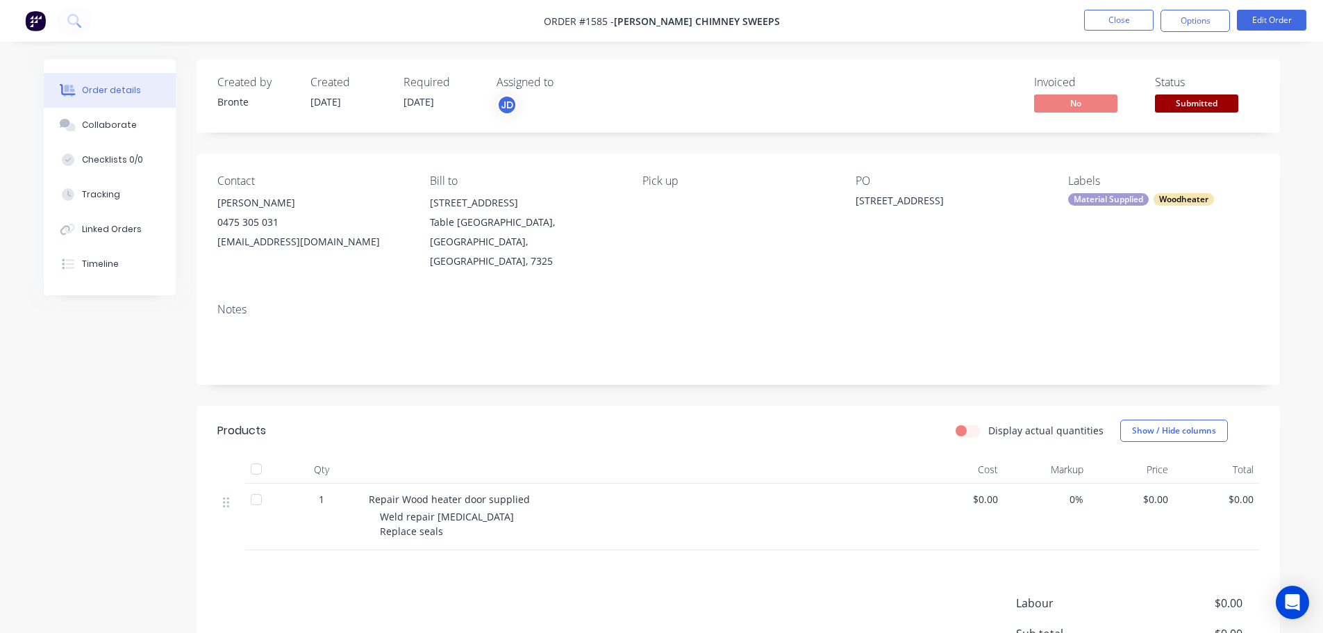
click at [1220, 107] on span "Submitted" at bounding box center [1196, 102] width 83 height 17
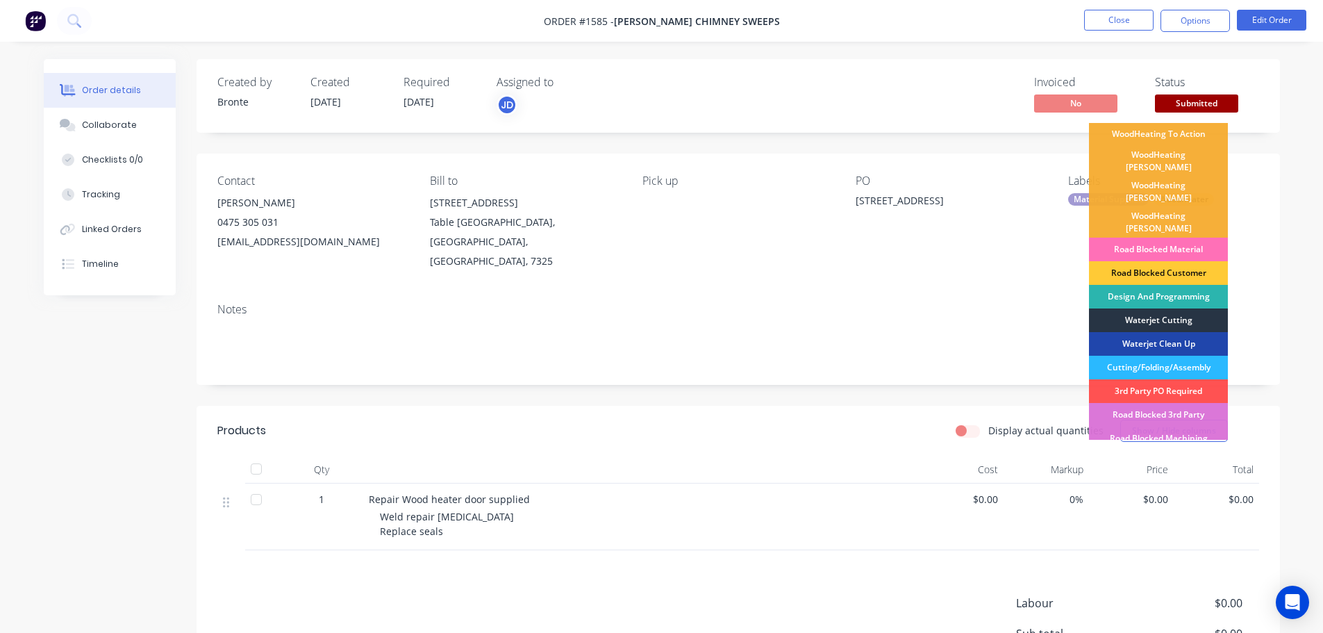
scroll to position [69, 0]
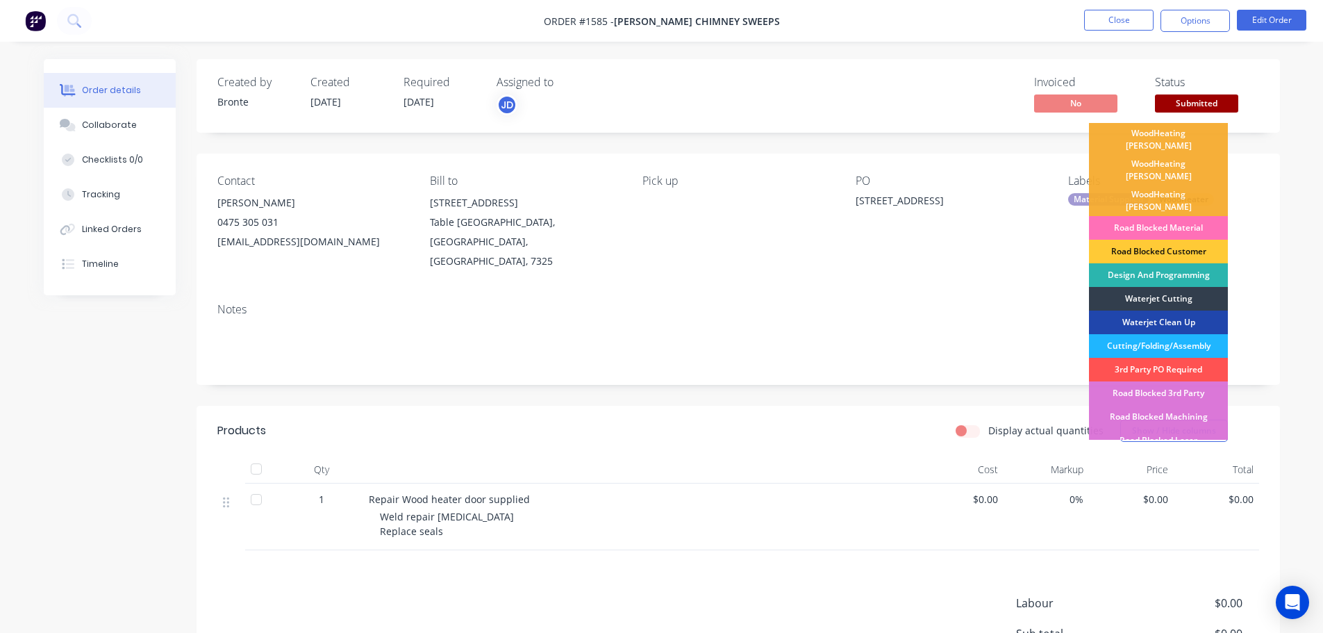
click at [1193, 334] on div "Cutting/Folding/Assembly" at bounding box center [1158, 346] width 139 height 24
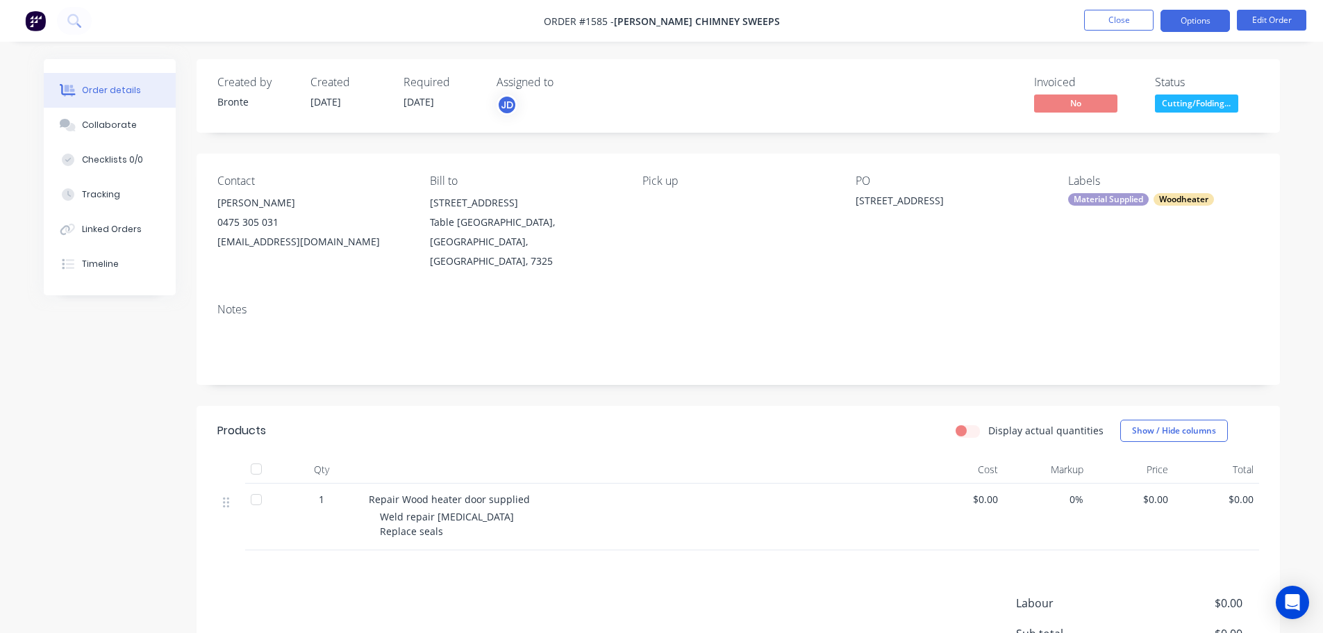
click at [1196, 27] on button "Options" at bounding box center [1194, 21] width 69 height 22
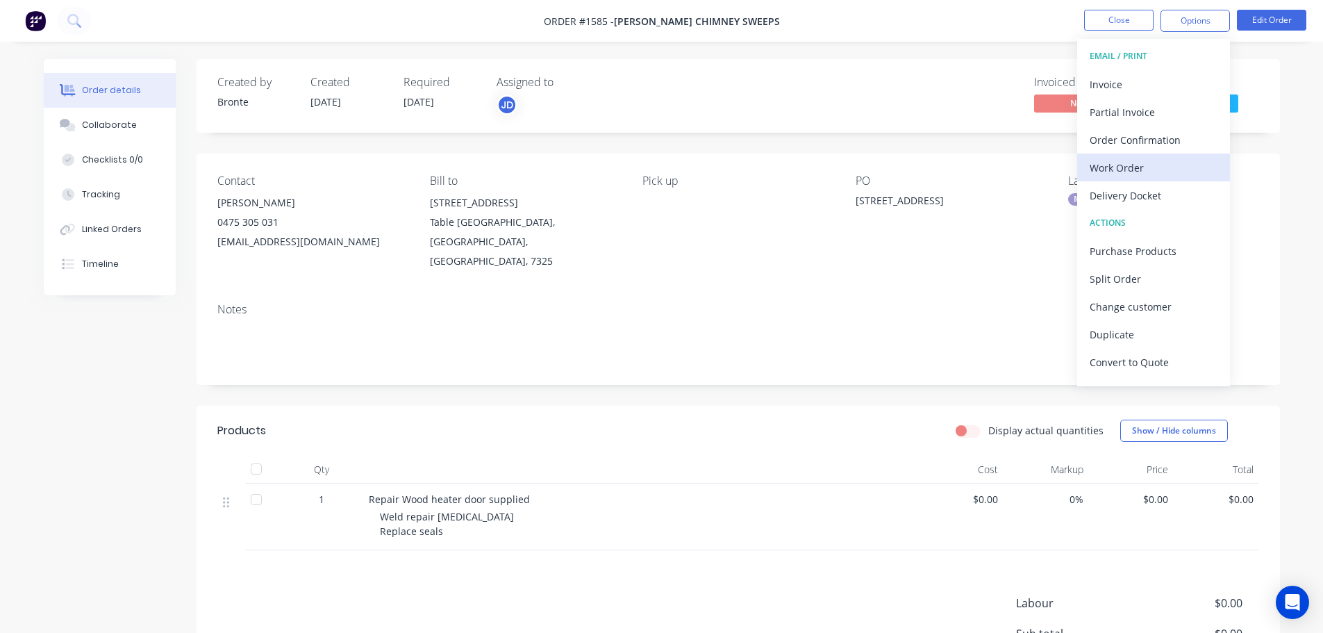
click at [1165, 174] on div "Work Order" at bounding box center [1153, 168] width 128 height 20
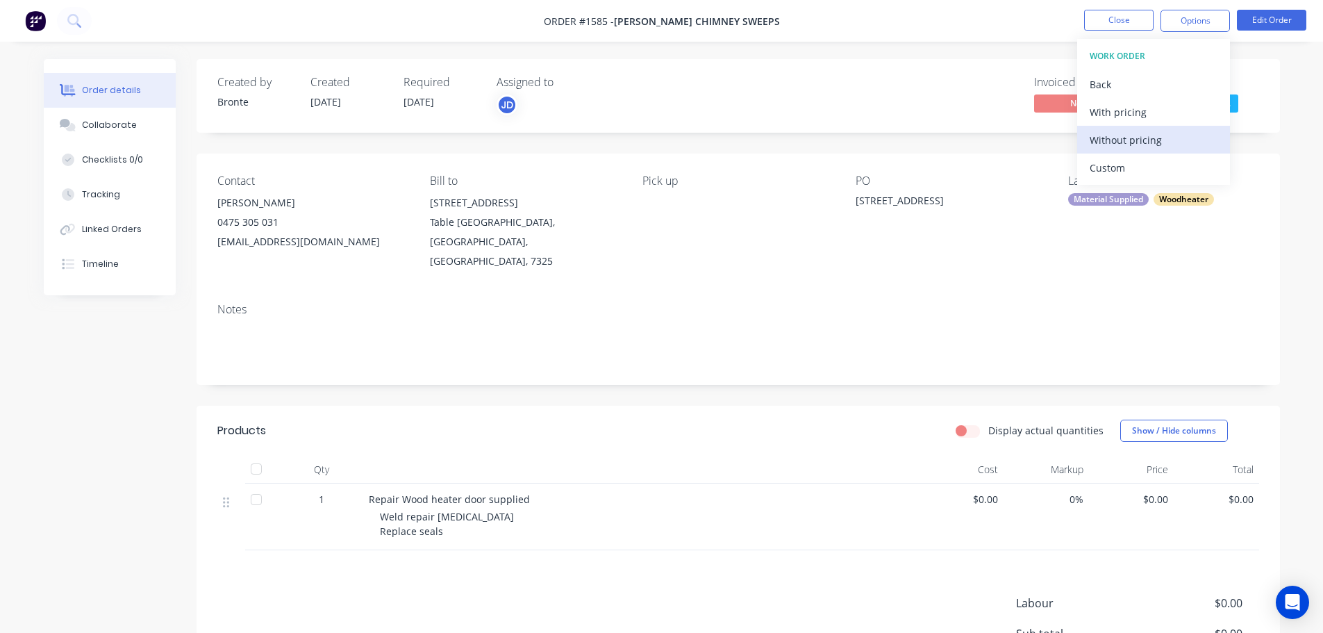
click at [1160, 139] on div "Without pricing" at bounding box center [1153, 140] width 128 height 20
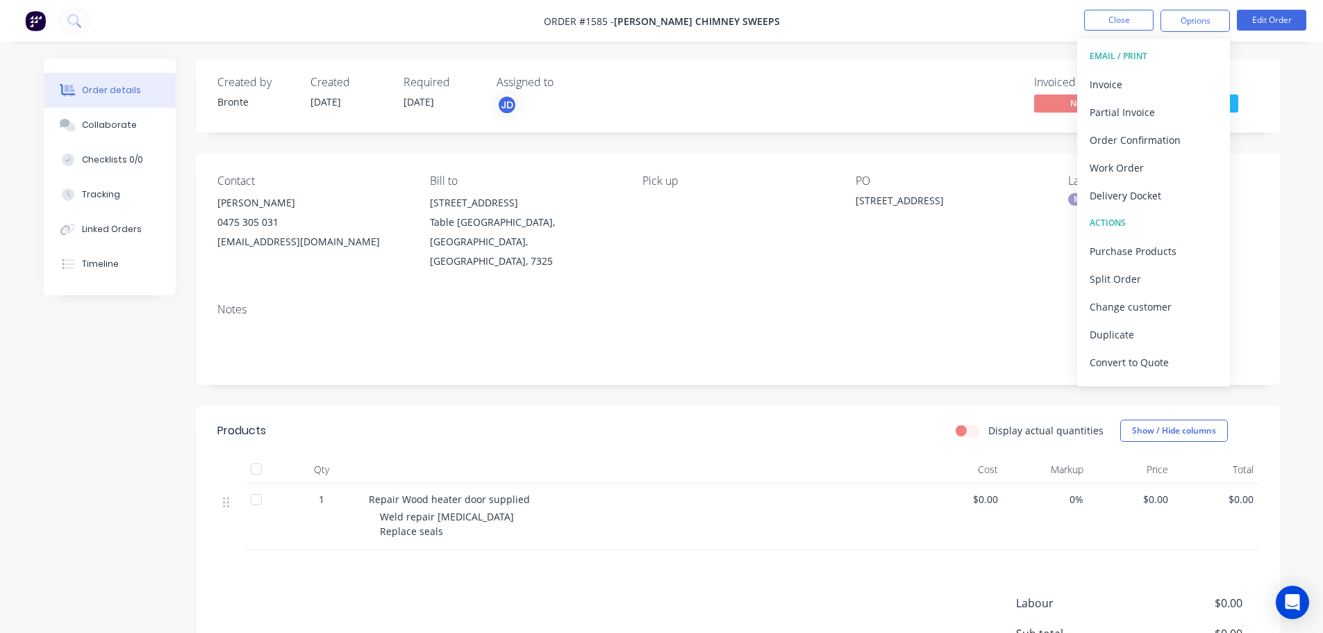
drag, startPoint x: 1031, startPoint y: 19, endPoint x: 1053, endPoint y: 19, distance: 21.5
click at [1033, 19] on nav "Order #1585 - [PERSON_NAME] CHIMNEY SWEEPS Close Options EMAIL / PRINT Invoice …" at bounding box center [661, 21] width 1323 height 42
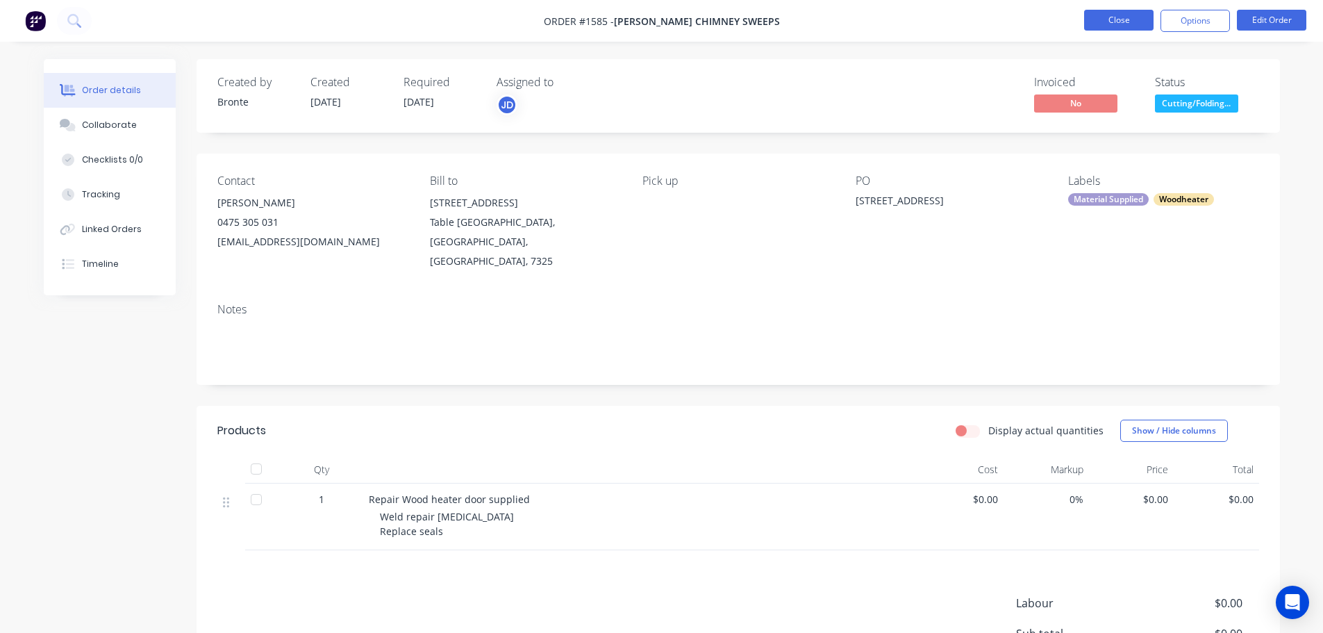
click at [1118, 19] on button "Close" at bounding box center [1118, 20] width 69 height 21
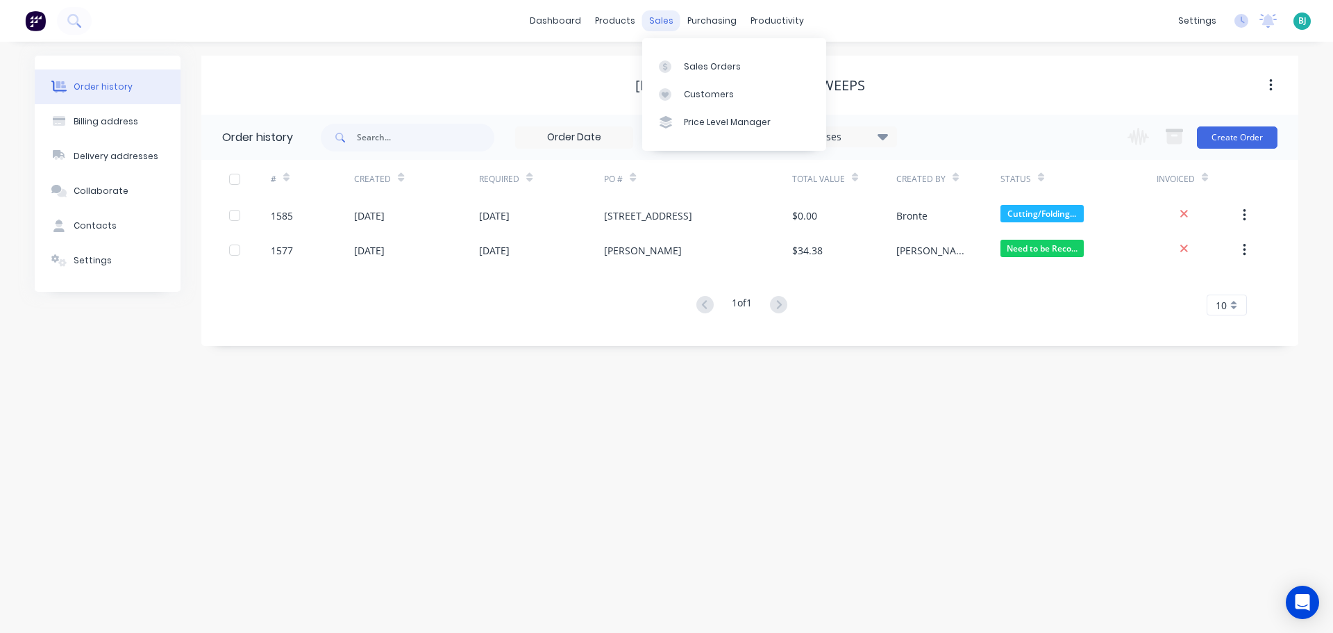
click at [666, 28] on div "sales" at bounding box center [661, 20] width 38 height 21
click at [688, 71] on div "Sales Orders" at bounding box center [712, 66] width 57 height 12
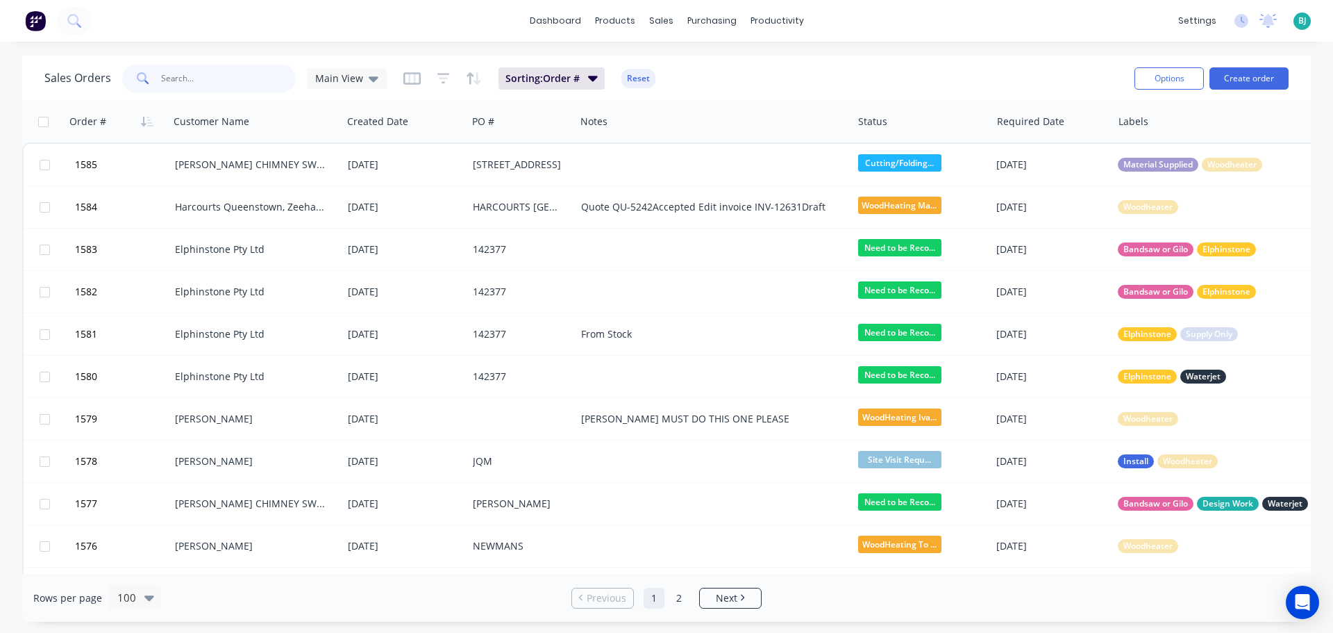
click at [240, 80] on input "text" at bounding box center [228, 79] width 135 height 28
type input "tmec"
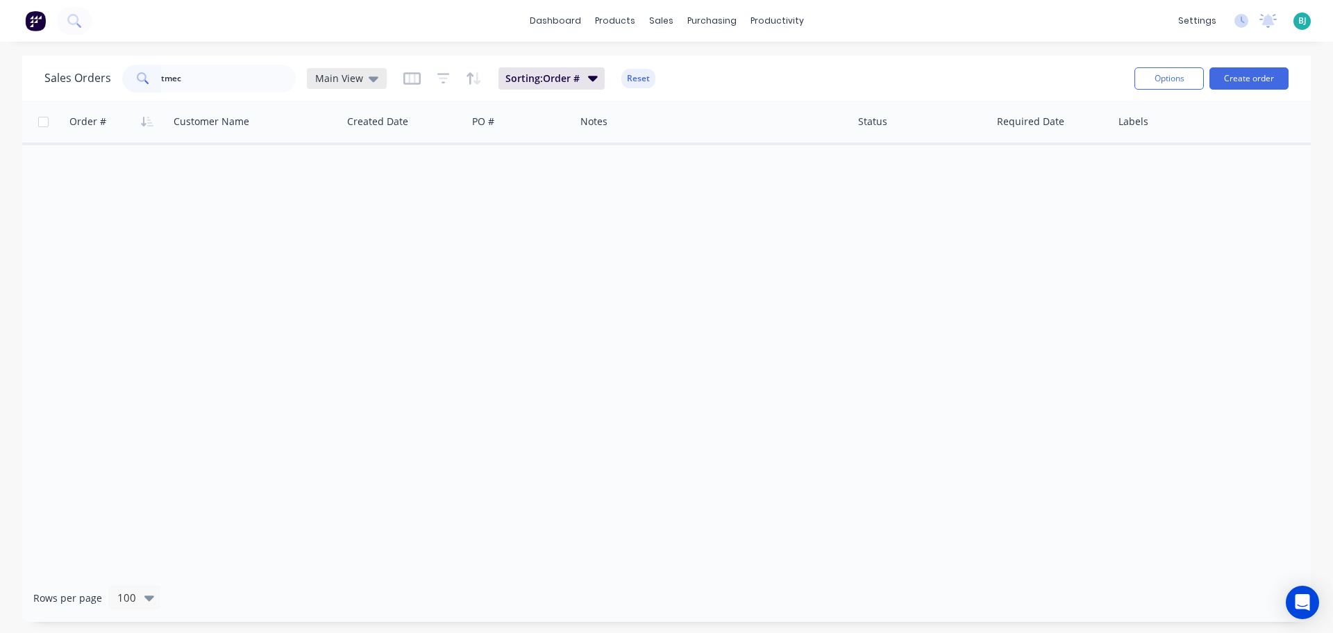
click at [382, 81] on div "Main View" at bounding box center [347, 78] width 80 height 21
click at [371, 258] on button "Archived" at bounding box center [390, 252] width 158 height 16
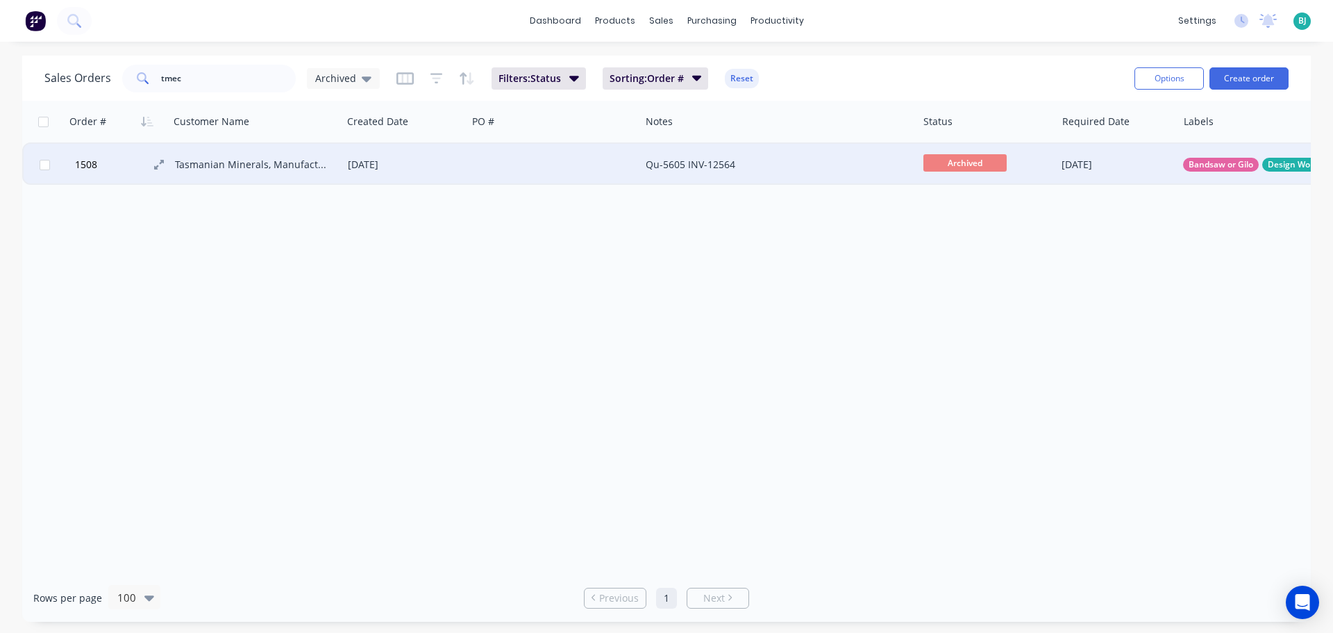
click at [129, 160] on button "1508" at bounding box center [123, 165] width 104 height 42
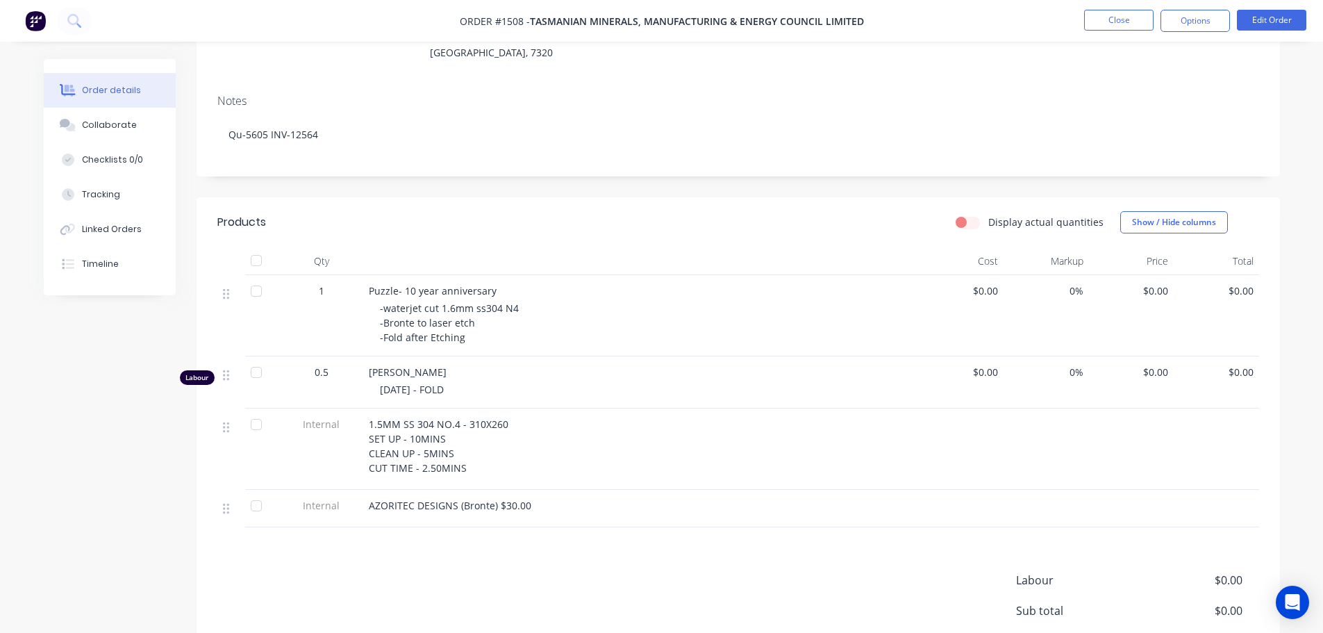
scroll to position [278, 0]
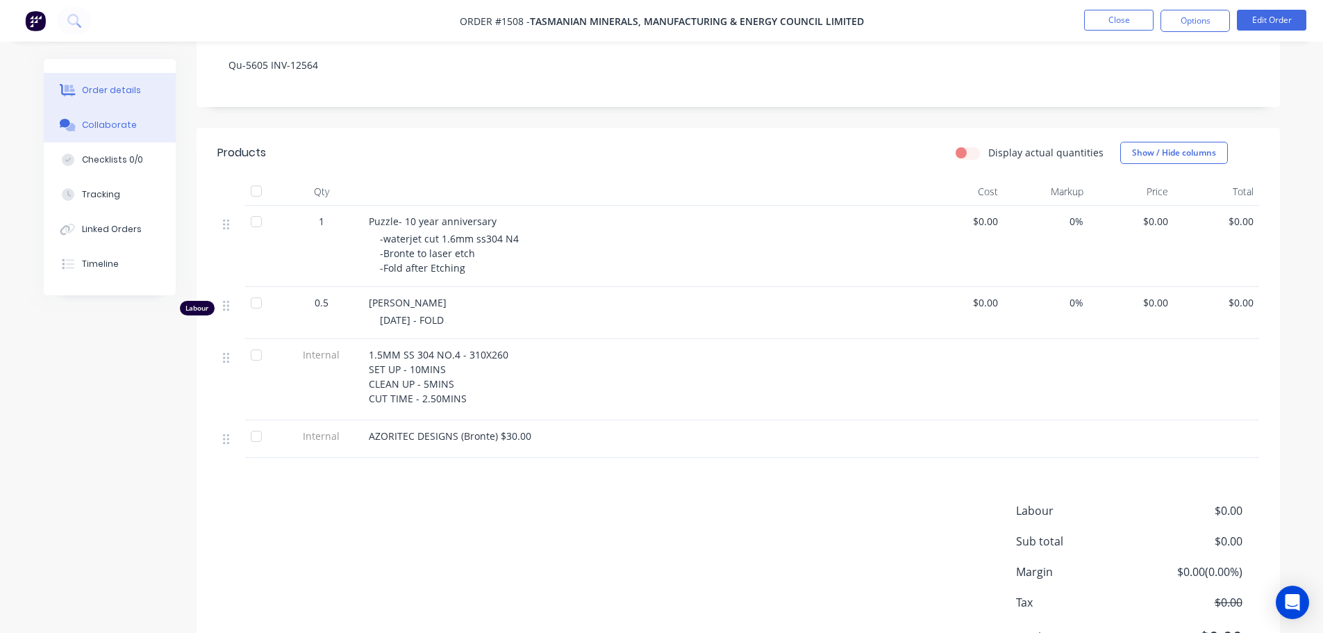
click at [111, 130] on div "Collaborate" at bounding box center [109, 125] width 55 height 12
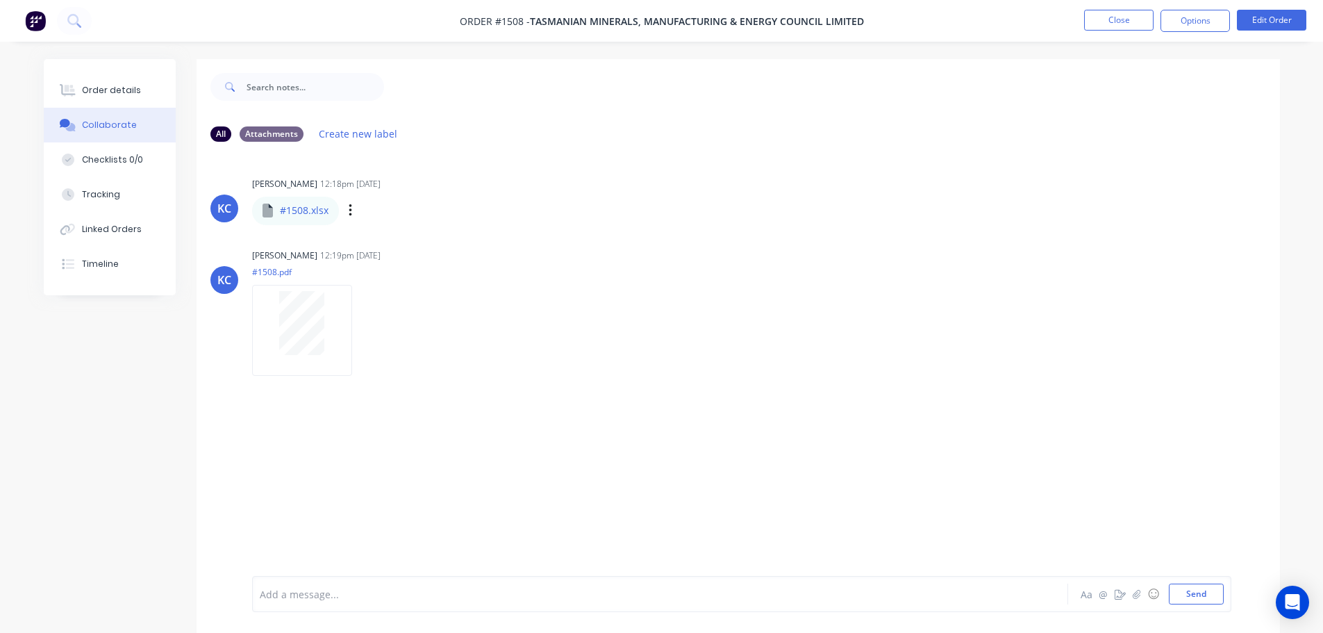
click at [309, 210] on p "#1508.xlsx" at bounding box center [304, 210] width 49 height 14
click at [95, 90] on div "Order details" at bounding box center [111, 90] width 59 height 12
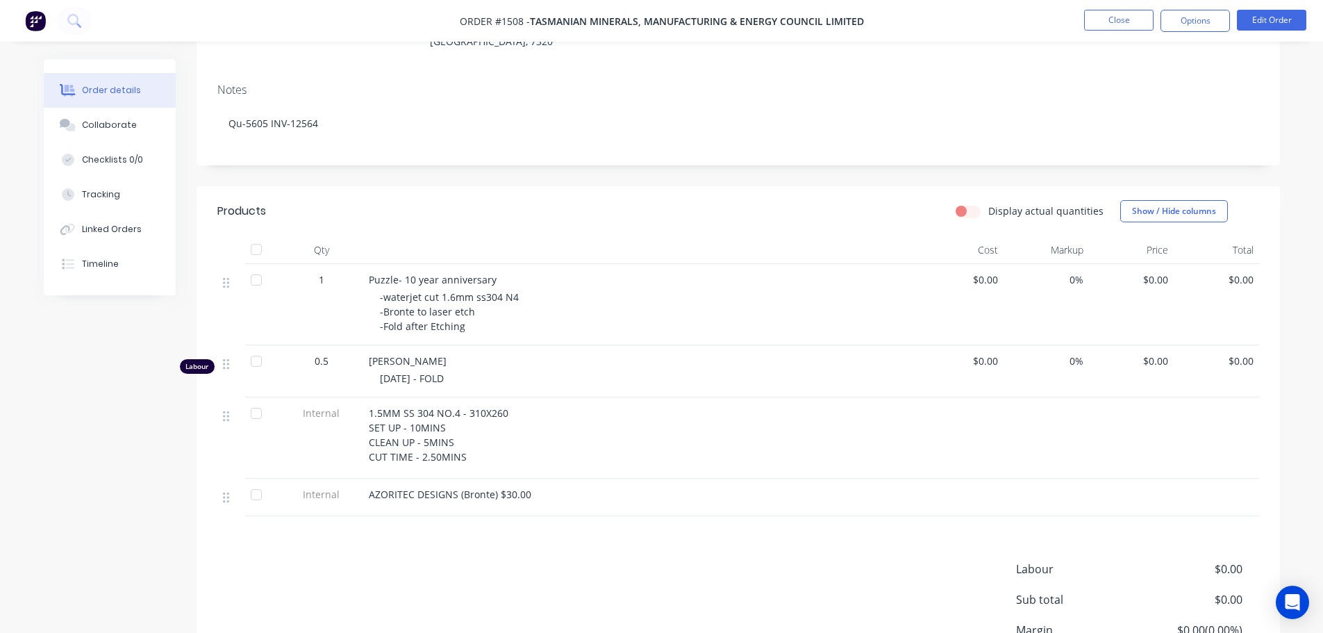
scroll to position [278, 0]
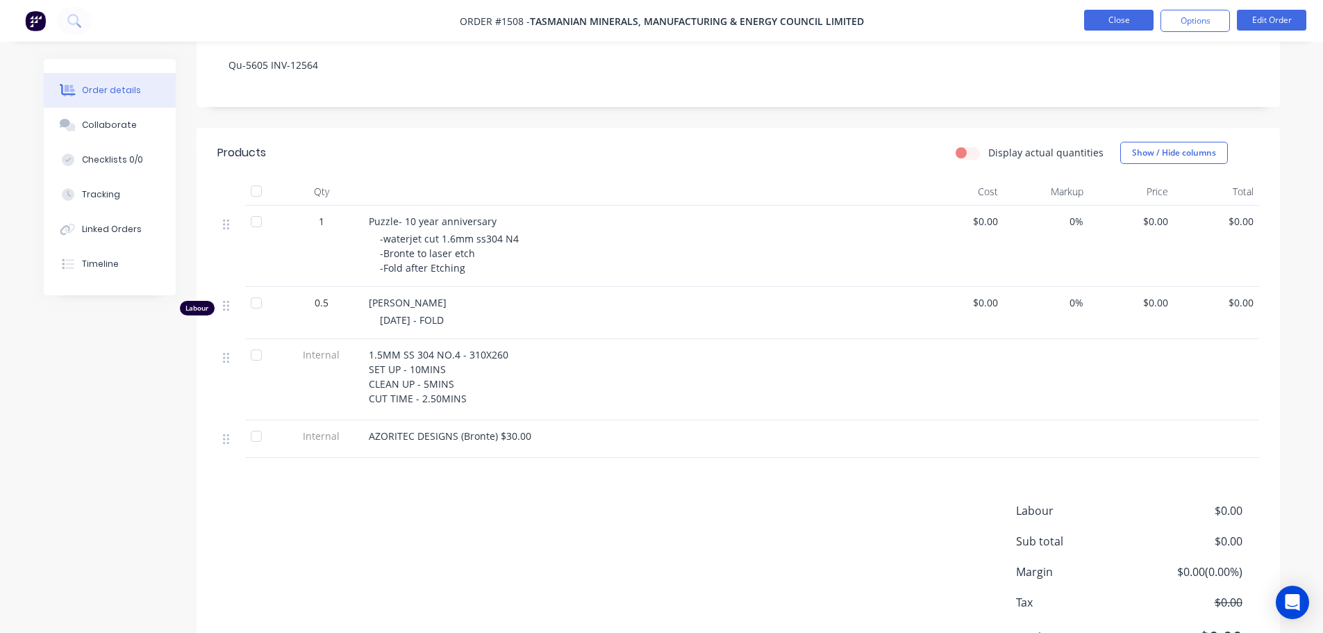
click at [1120, 25] on button "Close" at bounding box center [1118, 20] width 69 height 21
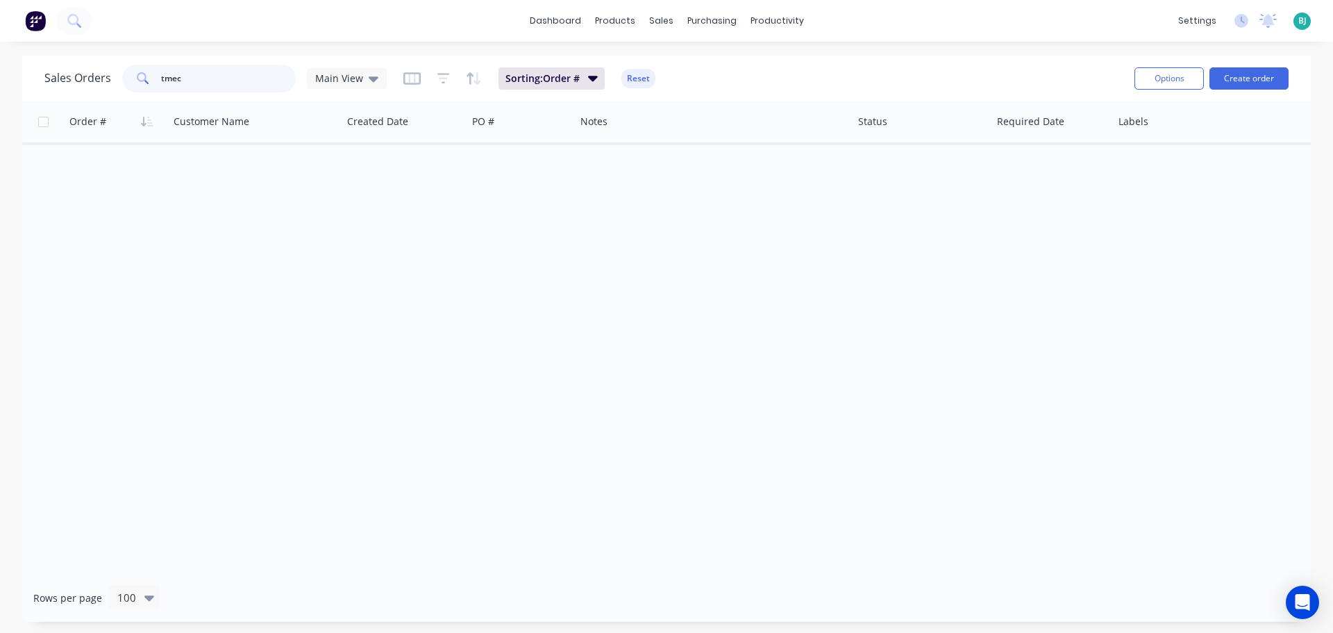
drag, startPoint x: 174, startPoint y: 79, endPoint x: 137, endPoint y: 79, distance: 36.8
click at [137, 79] on div "tmec" at bounding box center [209, 79] width 174 height 28
click at [1267, 78] on button "Create order" at bounding box center [1249, 78] width 79 height 22
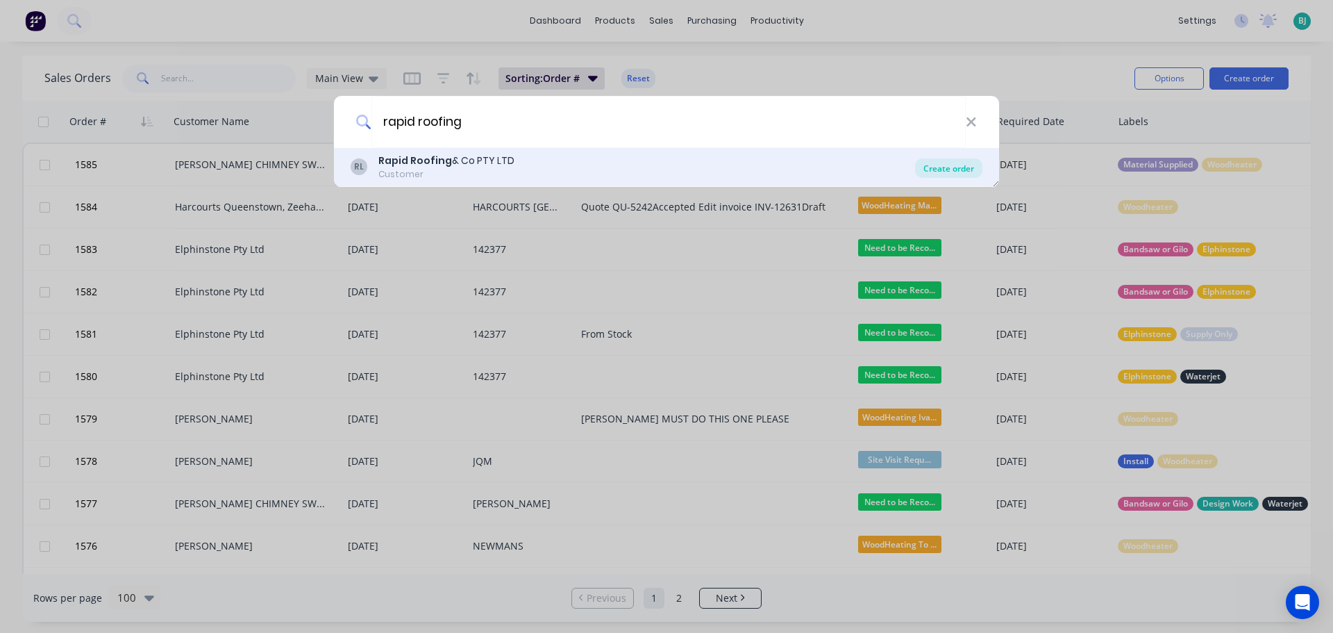
type input "rapid roofing"
click at [915, 167] on div "RL Rapid Roofing & Co PTY LTD Customer Create order" at bounding box center [666, 167] width 665 height 39
click at [939, 166] on div "Create order" at bounding box center [948, 167] width 67 height 19
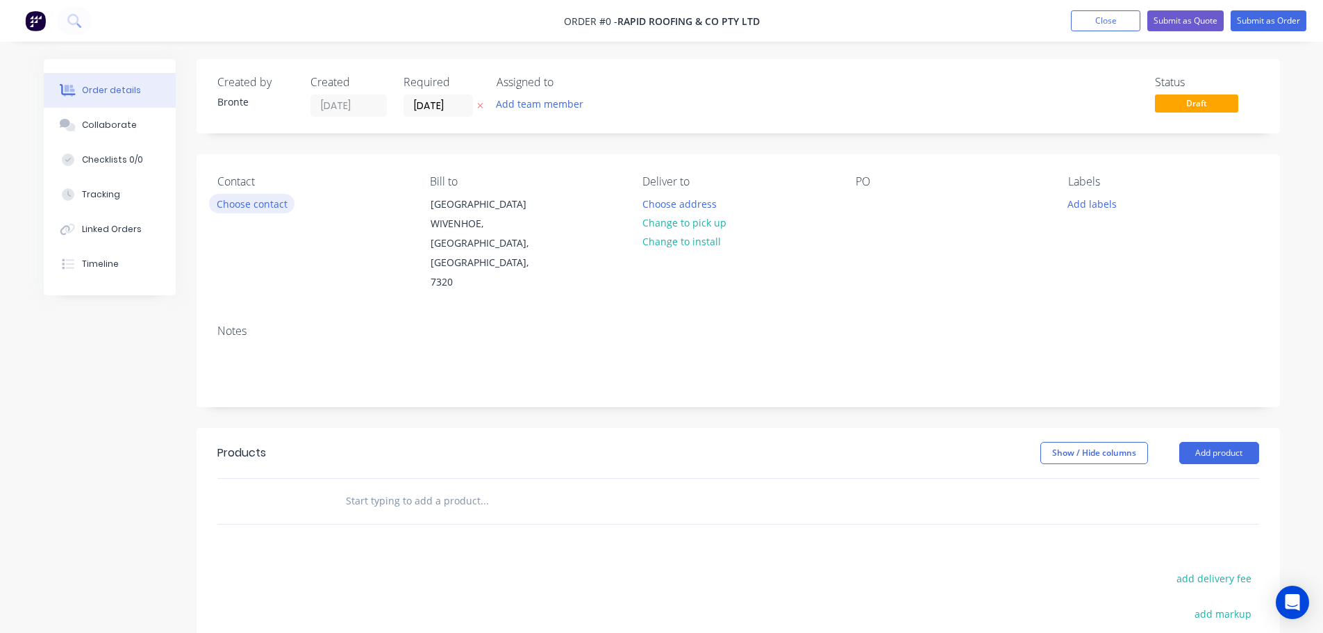
click at [236, 197] on button "Choose contact" at bounding box center [251, 203] width 85 height 19
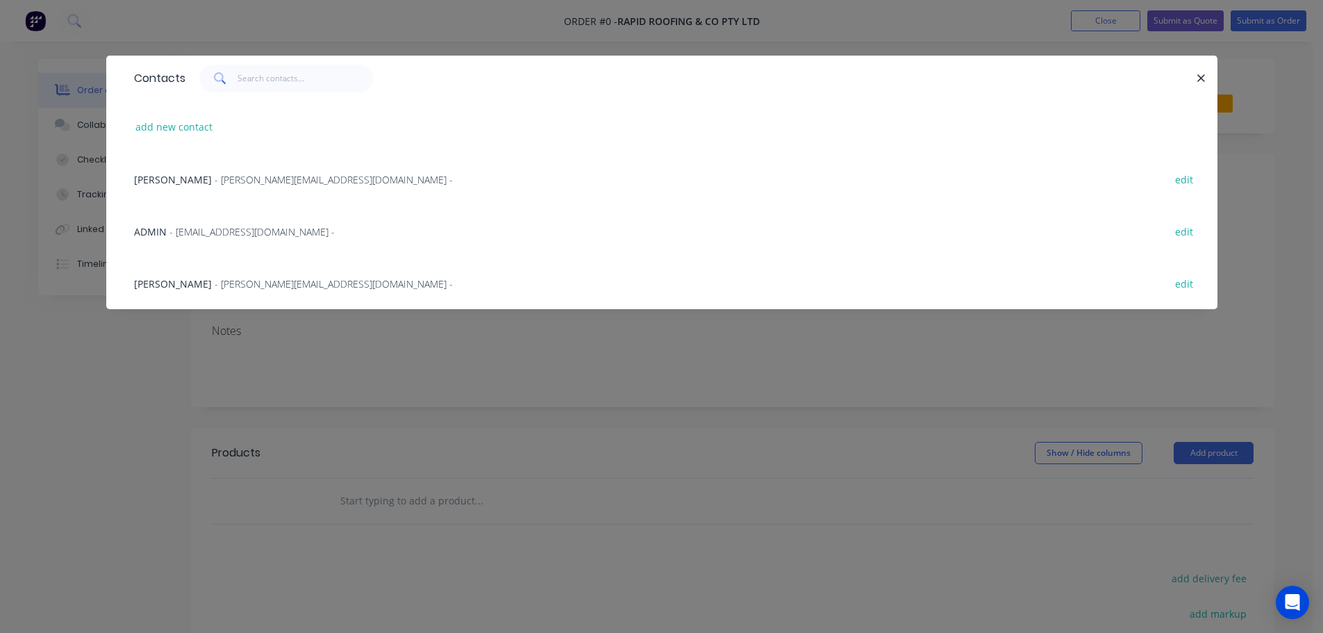
click at [260, 285] on span "- [PERSON_NAME][EMAIL_ADDRESS][DOMAIN_NAME] -" at bounding box center [334, 283] width 238 height 13
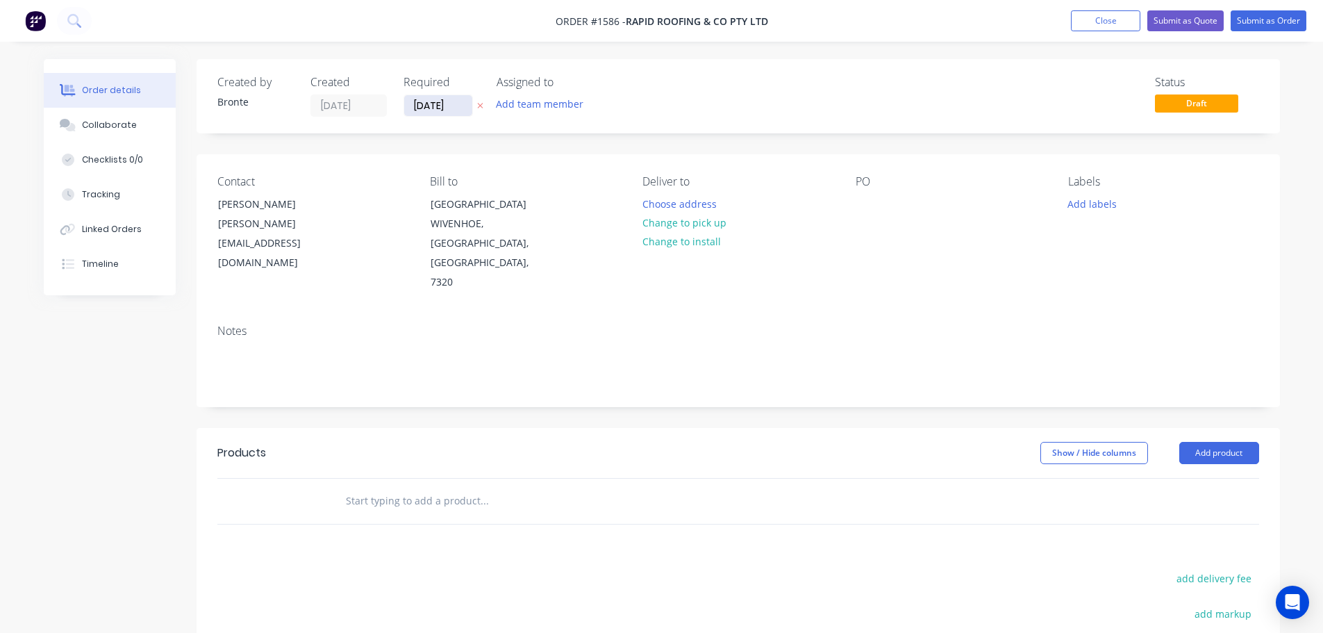
click at [462, 103] on input "[DATE]" at bounding box center [438, 105] width 68 height 21
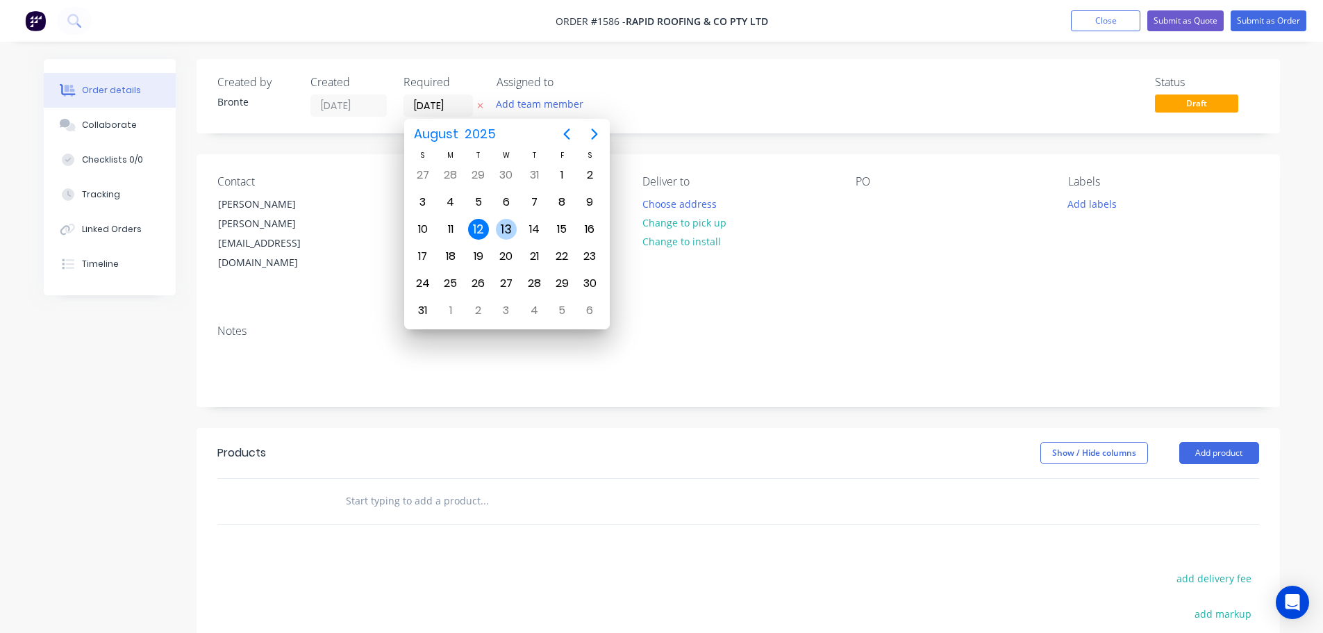
click at [508, 231] on div "13" at bounding box center [506, 229] width 21 height 21
type input "[DATE]"
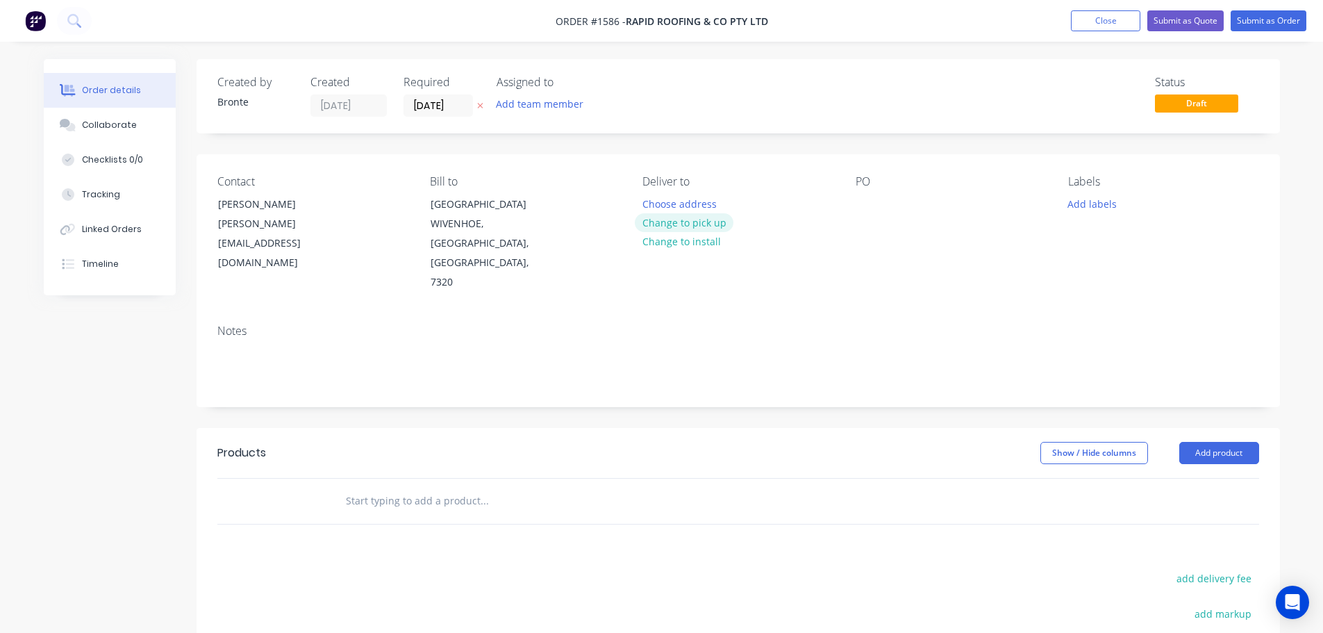
click at [712, 221] on button "Change to pick up" at bounding box center [684, 222] width 99 height 19
click at [551, 100] on button "Add team member" at bounding box center [539, 103] width 102 height 19
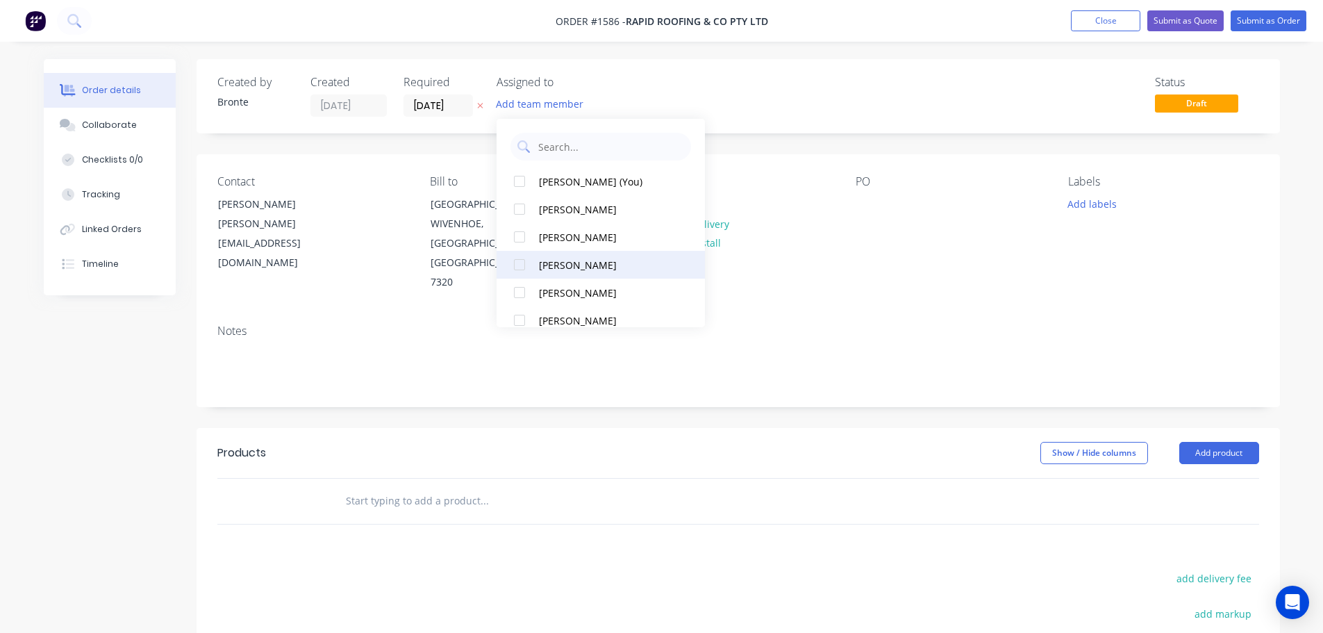
click at [515, 262] on div at bounding box center [520, 265] width 28 height 28
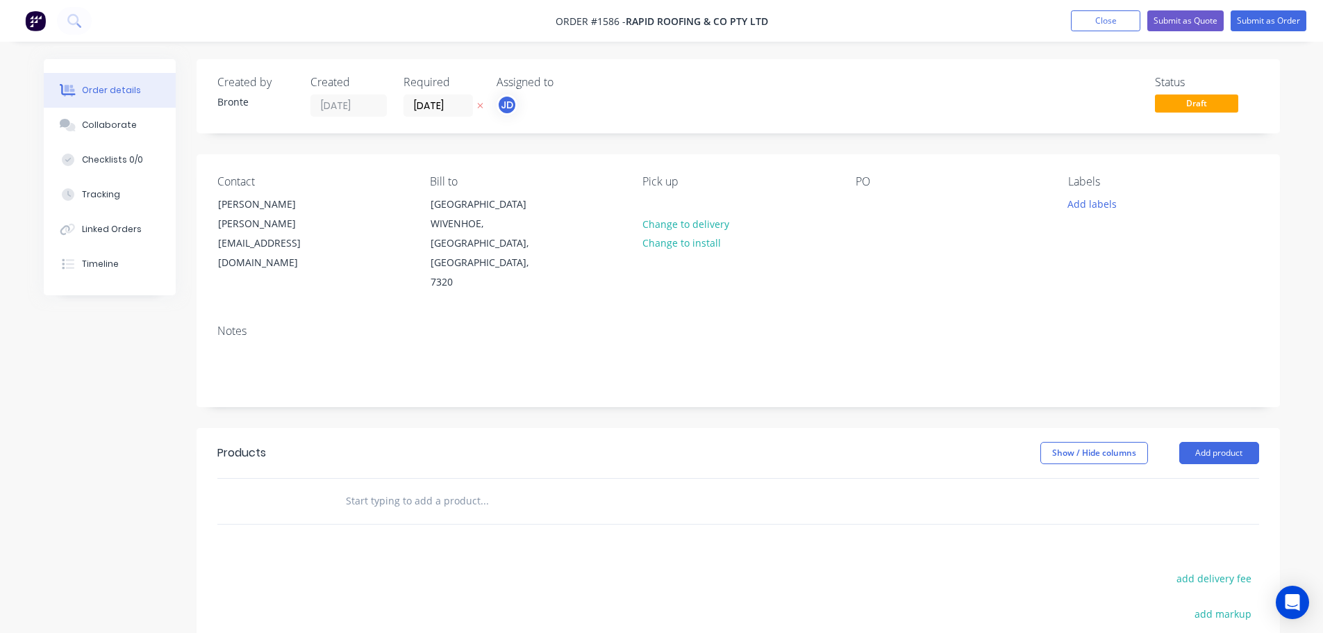
click at [800, 118] on div "Created by Bronte Created [DATE] Required [DATE] Assigned to JD Status Draft" at bounding box center [738, 96] width 1083 height 74
click at [869, 208] on div at bounding box center [866, 204] width 22 height 20
click at [1098, 208] on button "Add labels" at bounding box center [1092, 203] width 64 height 19
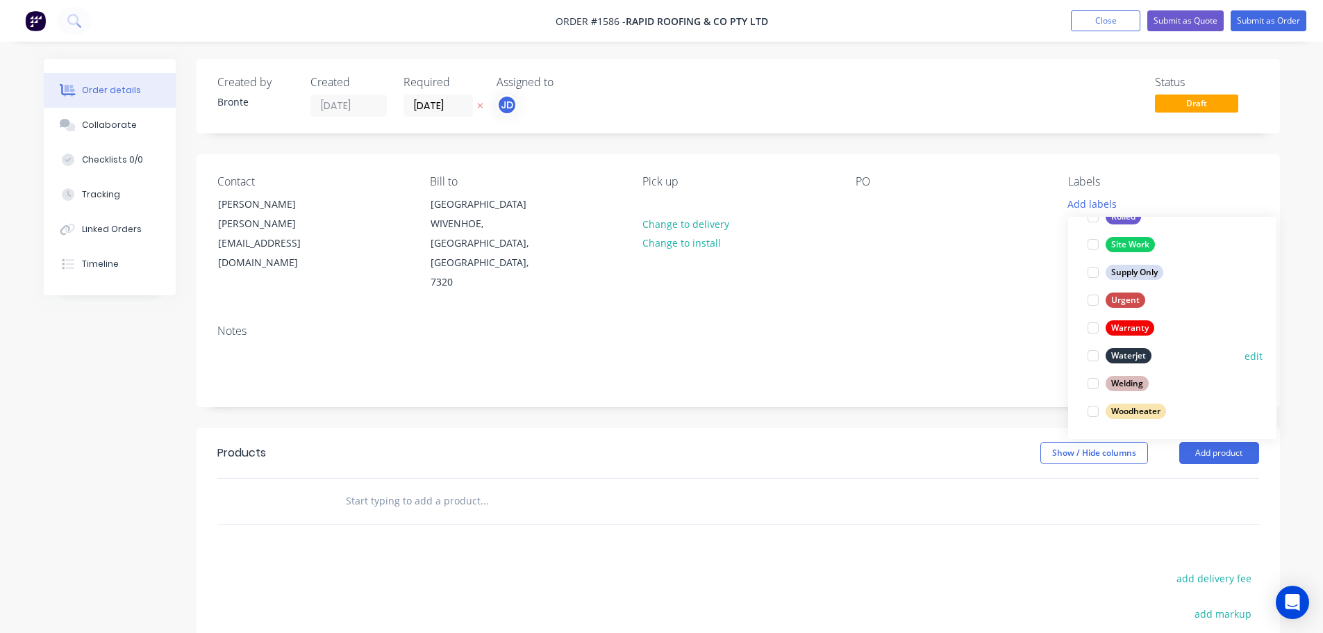
click at [1093, 355] on div at bounding box center [1093, 356] width 28 height 28
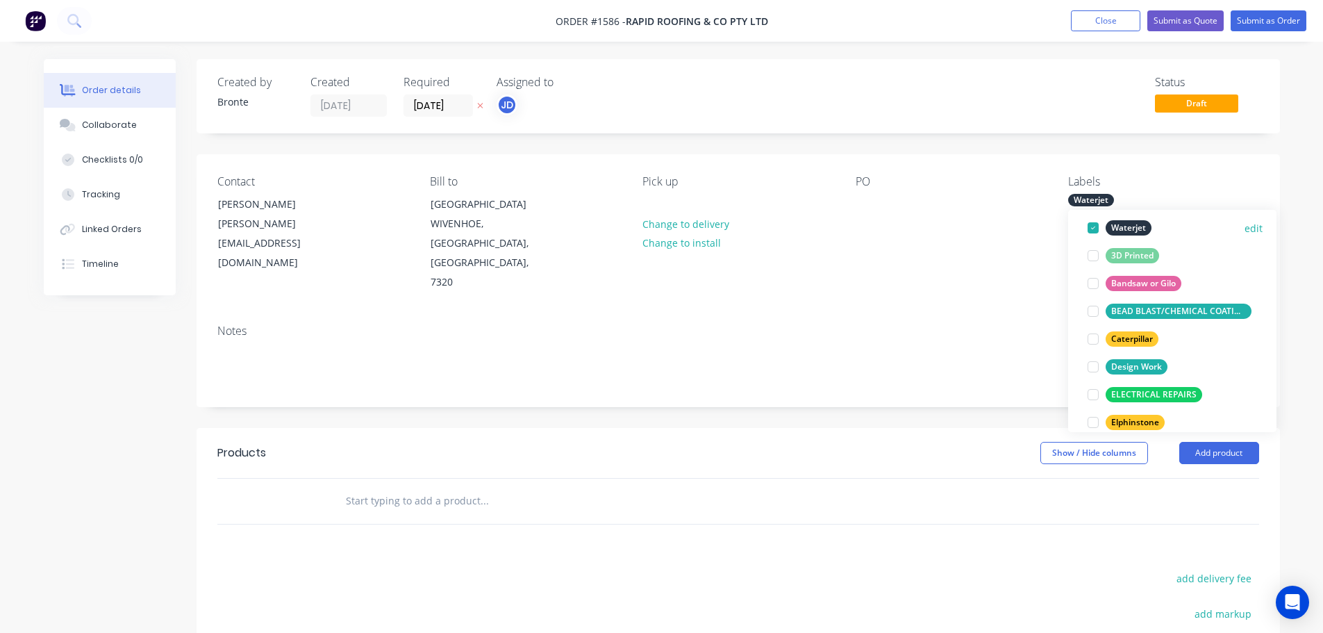
scroll to position [139, 0]
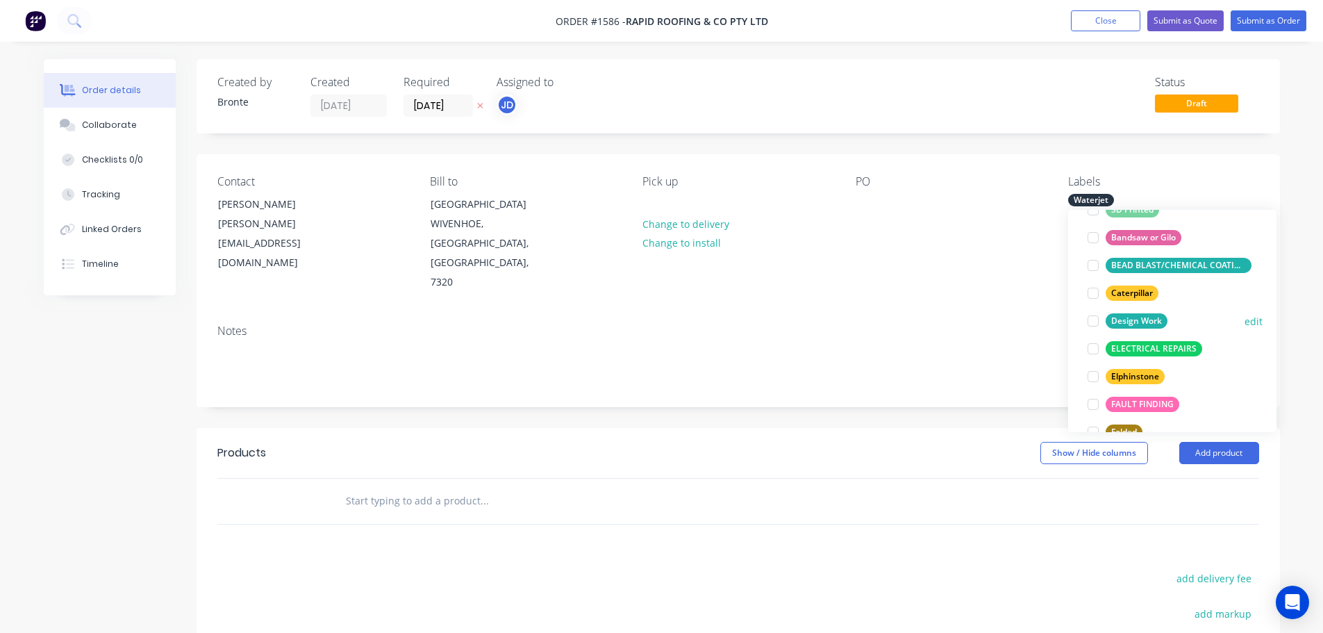
click at [1094, 322] on div at bounding box center [1093, 321] width 28 height 28
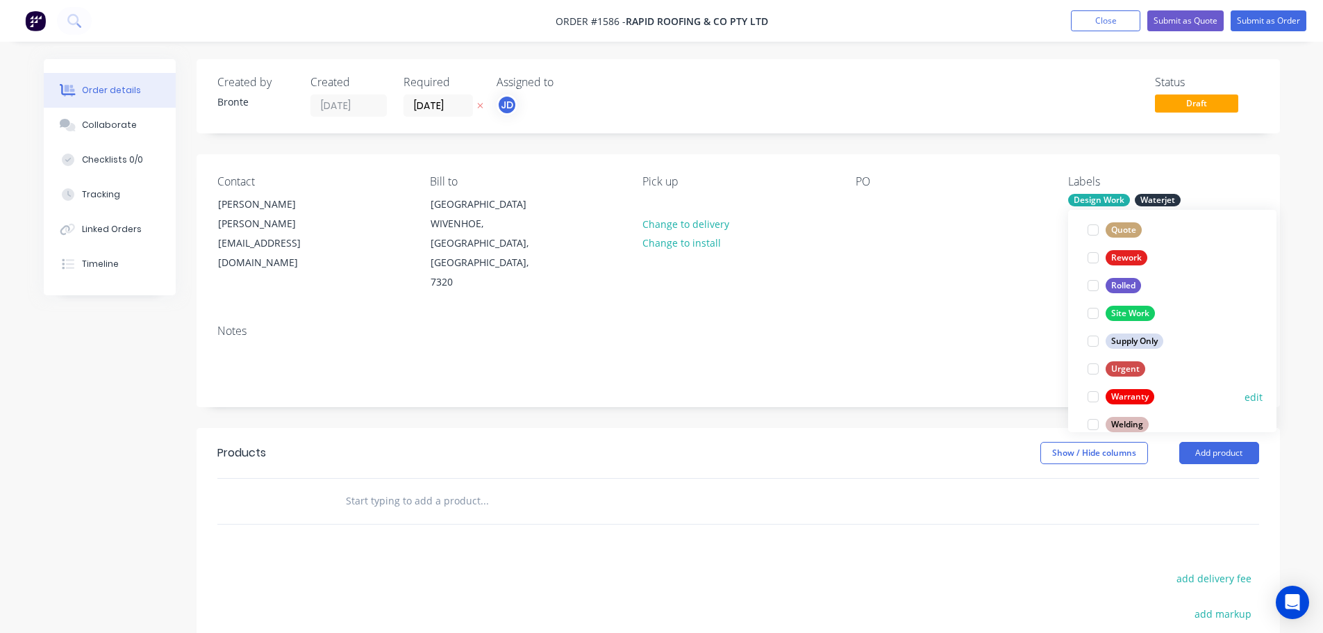
scroll to position [597, 0]
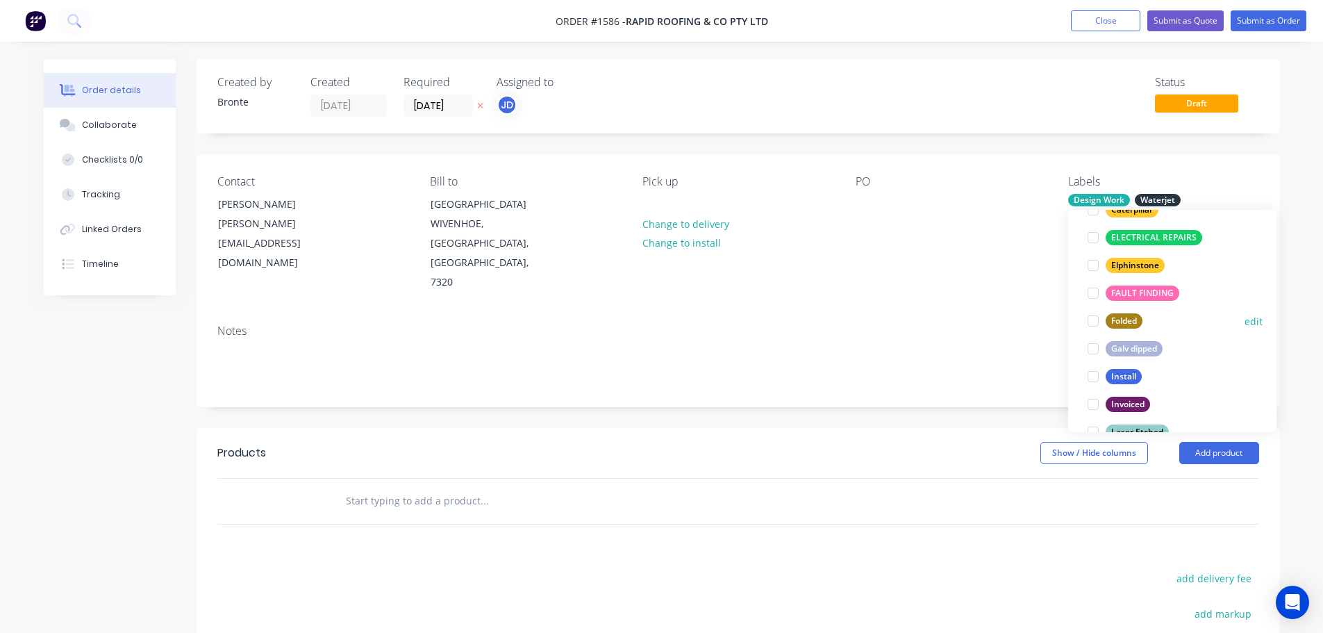
click at [1093, 323] on div at bounding box center [1093, 321] width 28 height 28
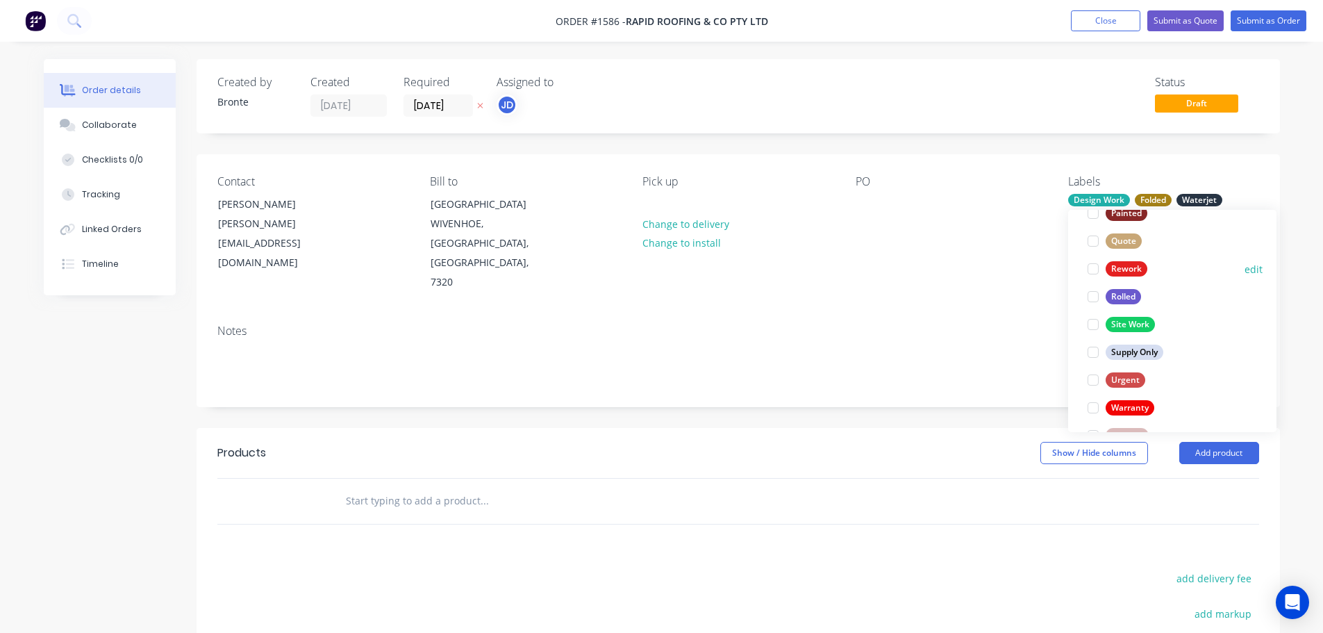
scroll to position [583, 0]
drag, startPoint x: 1091, startPoint y: 373, endPoint x: 1137, endPoint y: 373, distance: 45.8
click at [1092, 373] on div at bounding box center [1093, 376] width 28 height 28
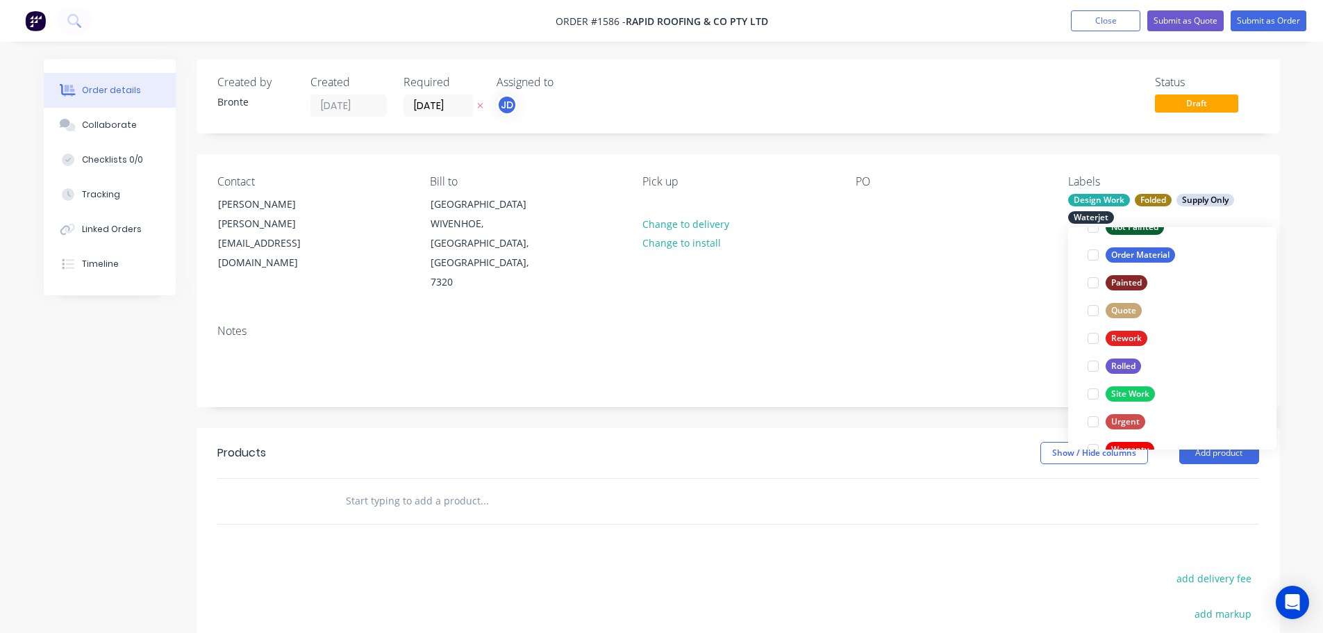
scroll to position [0, 0]
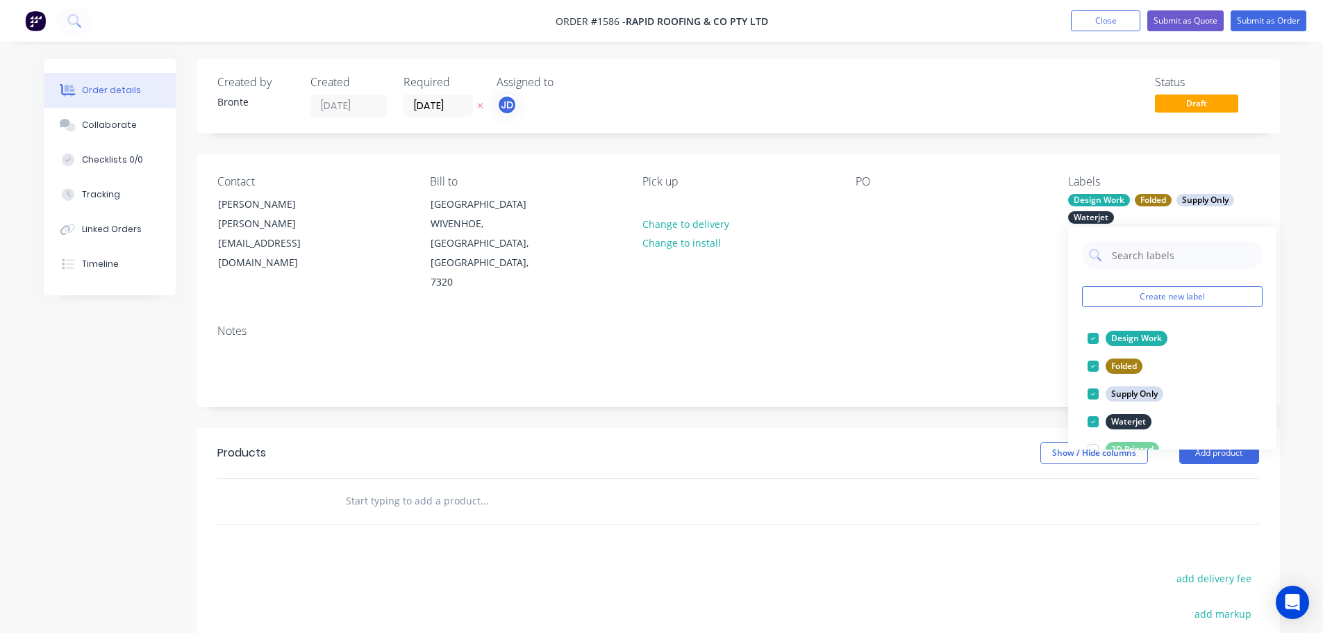
click at [1297, 319] on div "Order details Collaborate Checklists 0/0 Tracking Linked Orders Timeline Order …" at bounding box center [661, 439] width 1323 height 878
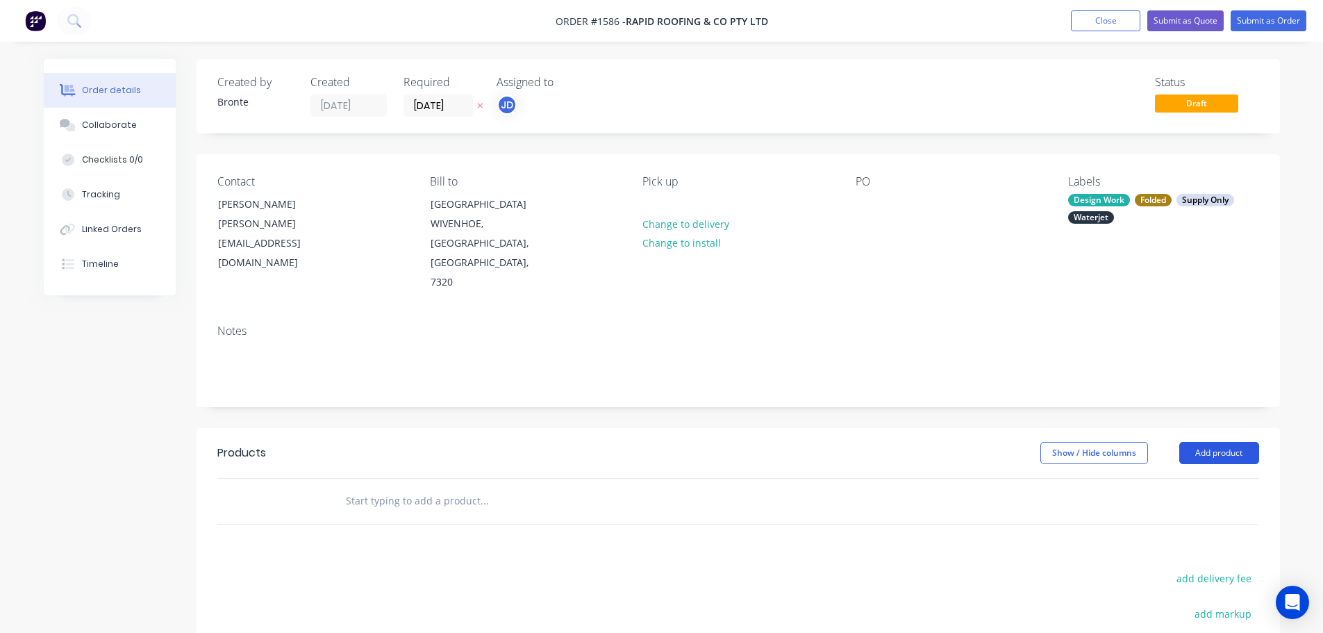
click at [1219, 442] on button "Add product" at bounding box center [1219, 453] width 80 height 22
drag, startPoint x: 1196, startPoint y: 483, endPoint x: 885, endPoint y: 435, distance: 314.0
click at [1196, 506] on div "Basic product" at bounding box center [1192, 516] width 107 height 20
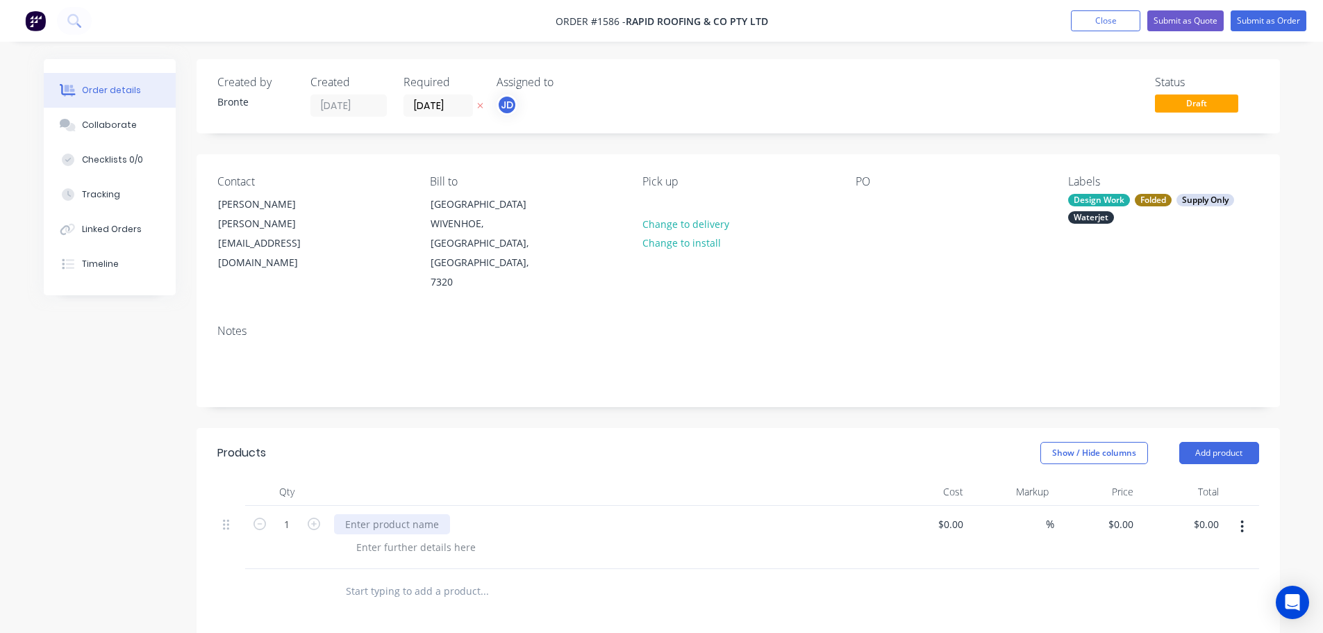
click at [360, 514] on div at bounding box center [392, 524] width 116 height 20
click at [378, 537] on div at bounding box center [416, 547] width 142 height 20
click at [362, 537] on div "3mm mild steel bakesy cut out" at bounding box center [392, 554] width 94 height 35
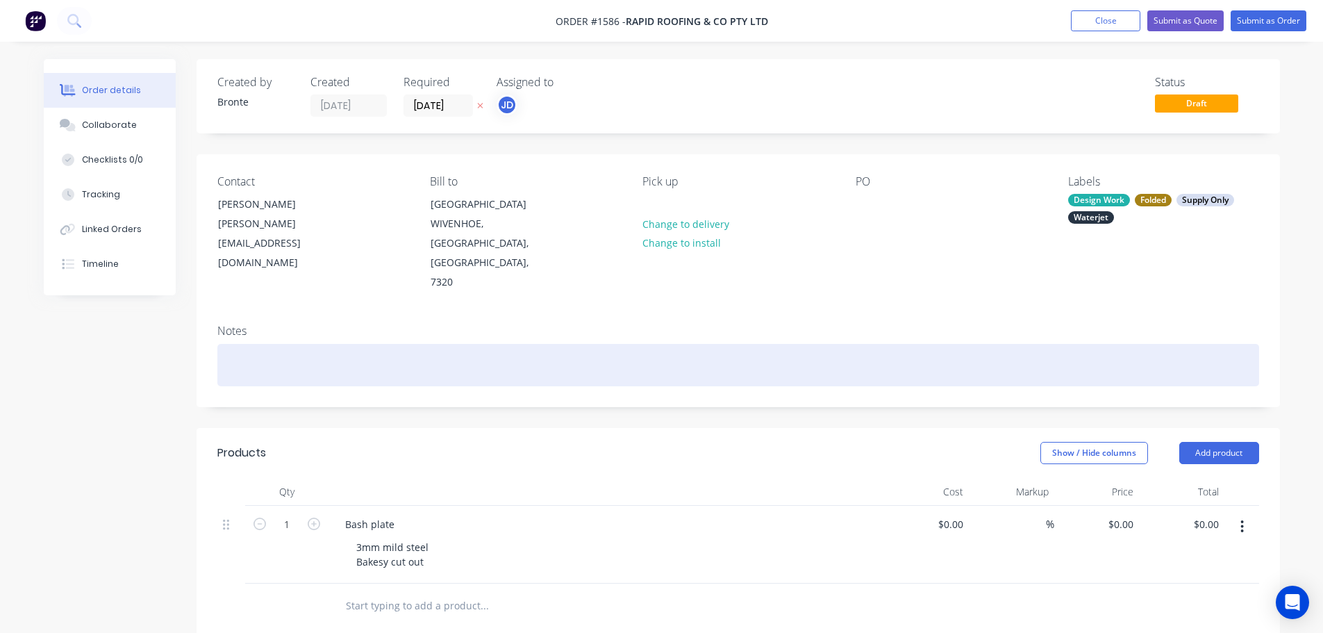
click at [319, 344] on div at bounding box center [738, 365] width 1042 height 42
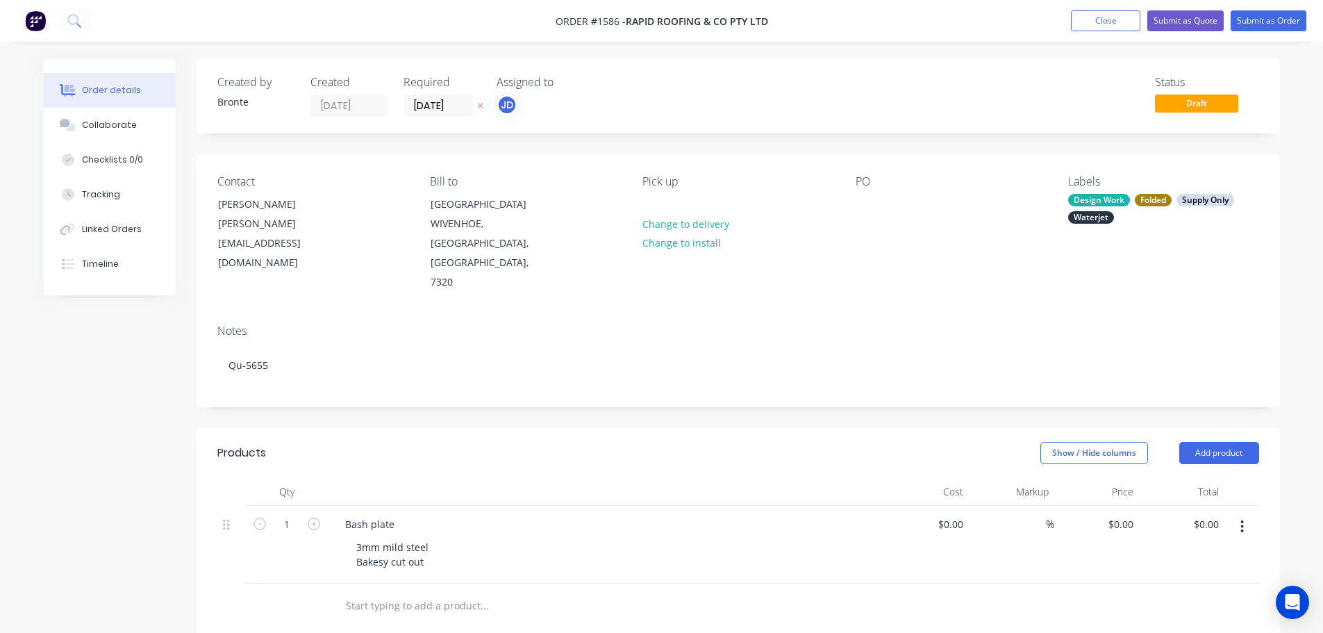
click at [405, 428] on header "Products Show / Hide columns Add product" at bounding box center [738, 453] width 1083 height 50
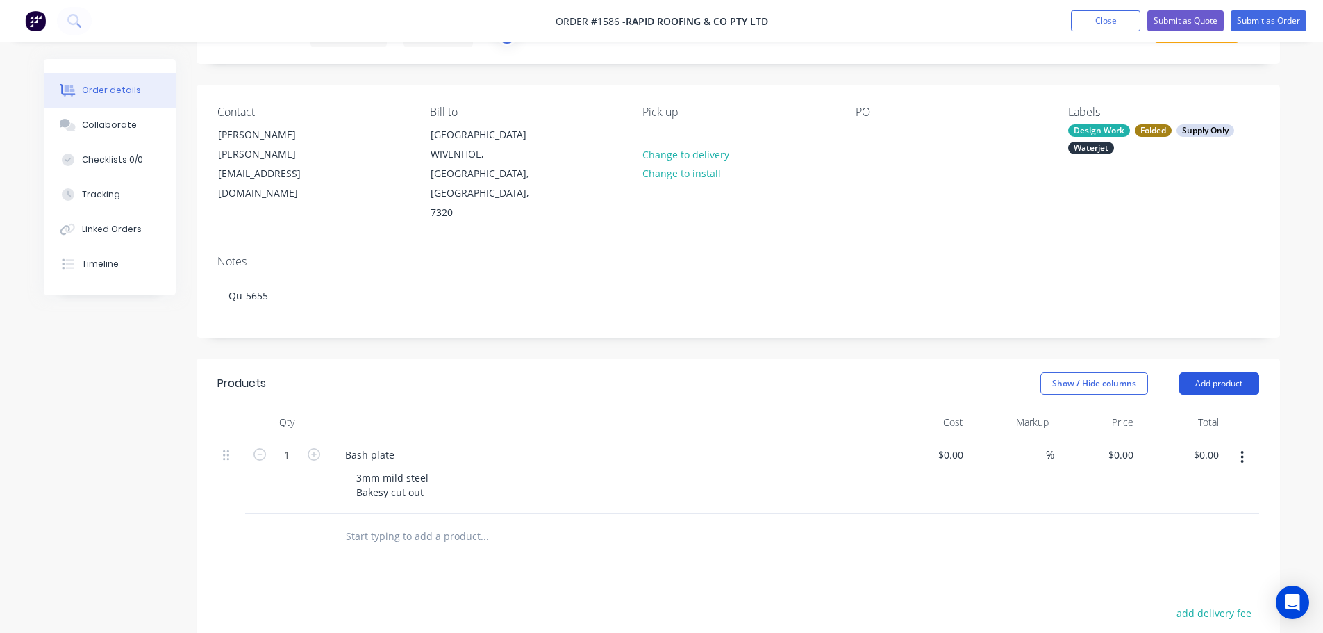
click at [1224, 372] on button "Add product" at bounding box center [1219, 383] width 80 height 22
click at [1018, 531] on div "Products Show / Hide columns Add product Product catalogue Basic product Produc…" at bounding box center [738, 625] width 1083 height 534
click at [426, 467] on div "3mm mild steel Bakesy cut out" at bounding box center [392, 484] width 94 height 35
click at [427, 467] on div "3mm mild steel Bakesy cut out" at bounding box center [392, 484] width 94 height 35
click at [535, 528] on div "Products Show / Hide columns Add product Qty Cost Markup Price Total 1 Bash pla…" at bounding box center [738, 625] width 1083 height 534
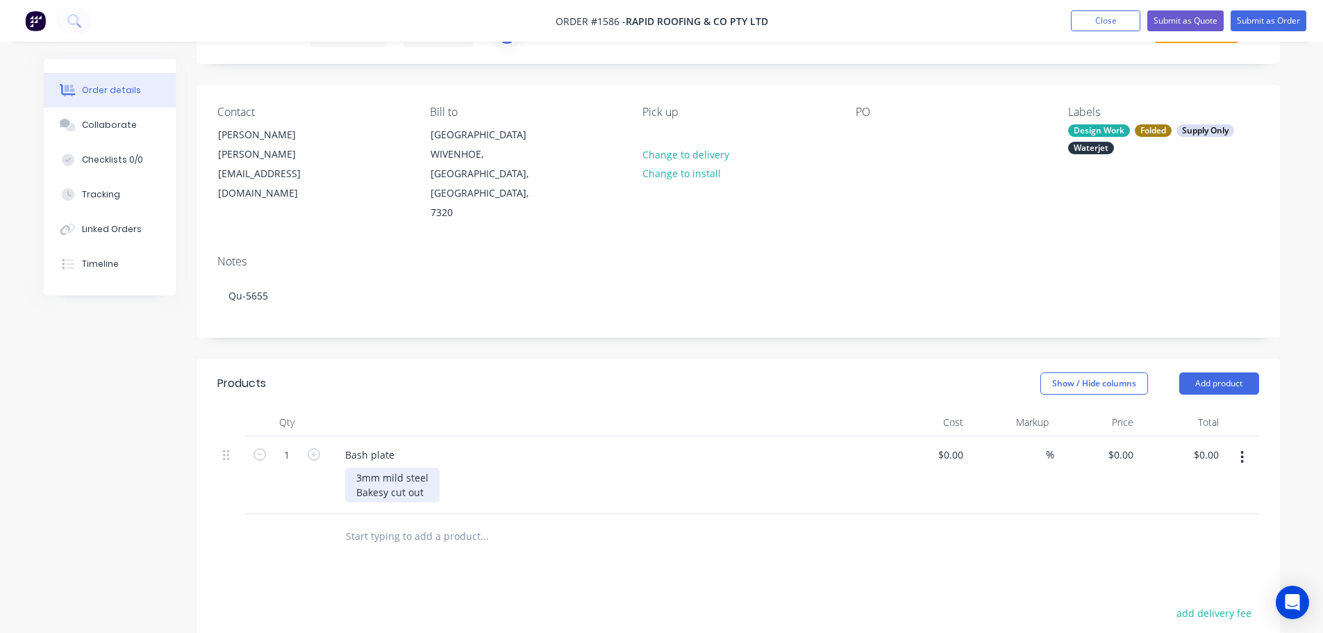
click at [434, 467] on div "3mm mild steel Bakesy cut out" at bounding box center [392, 484] width 94 height 35
click at [503, 369] on div "Products Show / Hide columns Add product Qty Cost Markup Price Total 1 Bash pla…" at bounding box center [738, 465] width 1083 height 215
click at [670, 408] on div at bounding box center [606, 422] width 556 height 28
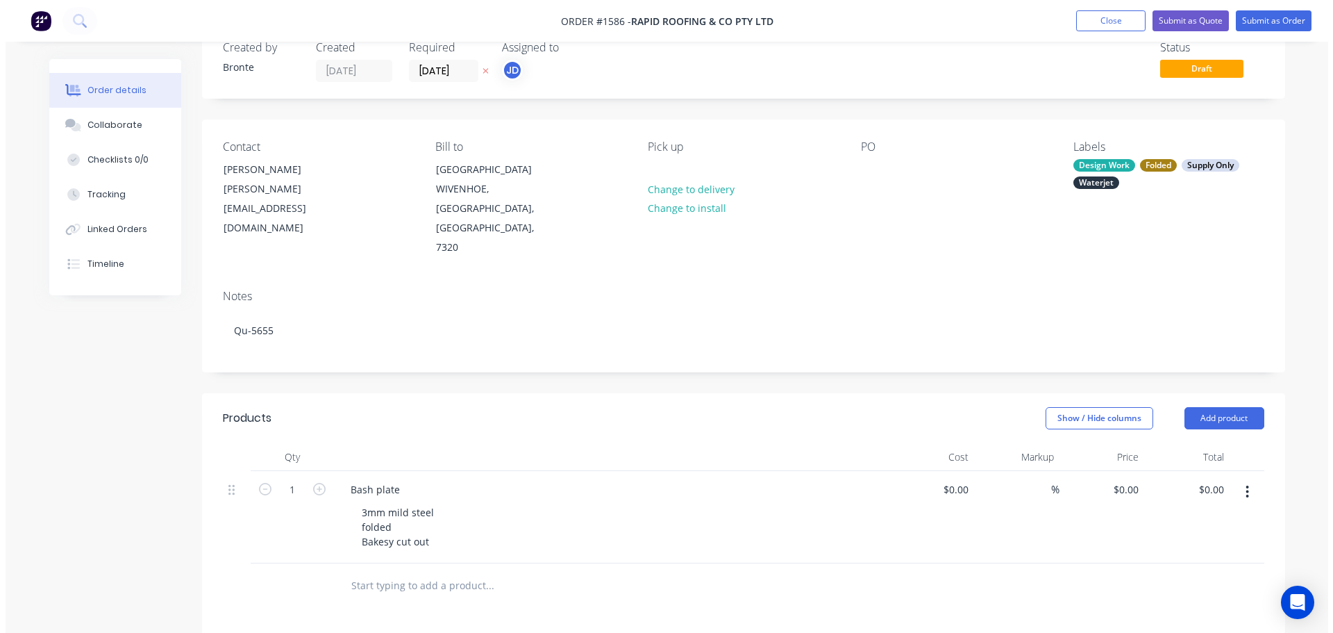
scroll to position [0, 0]
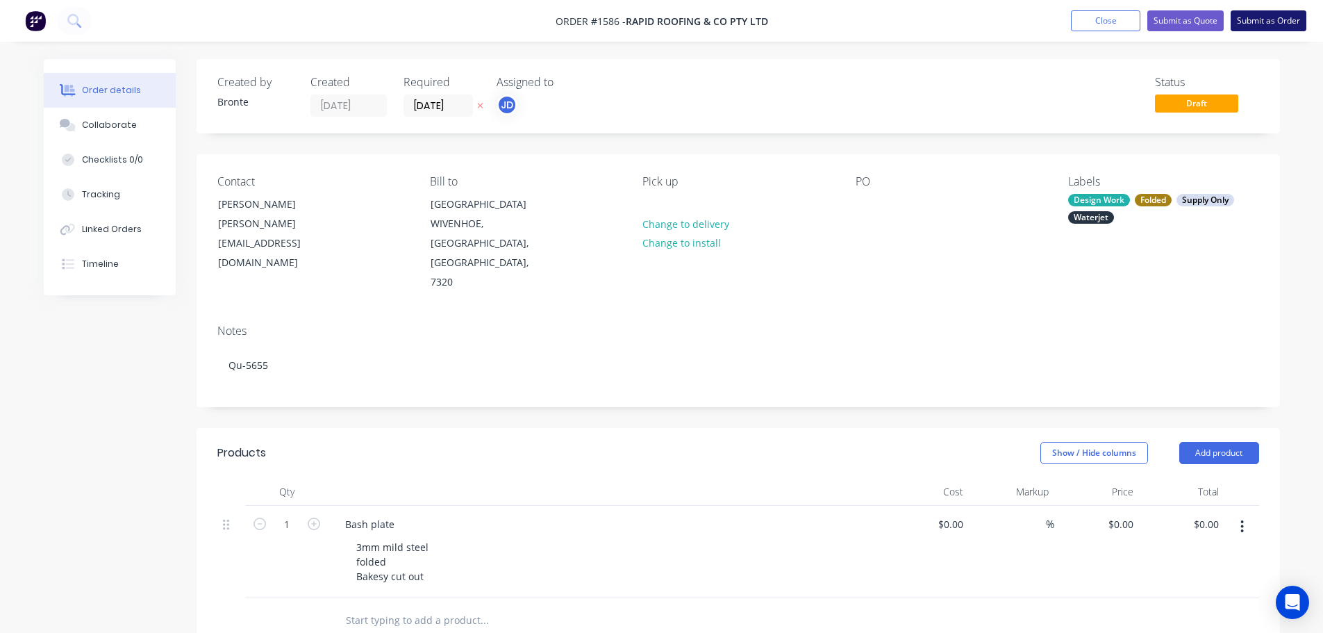
click at [1276, 23] on button "Submit as Order" at bounding box center [1268, 20] width 76 height 21
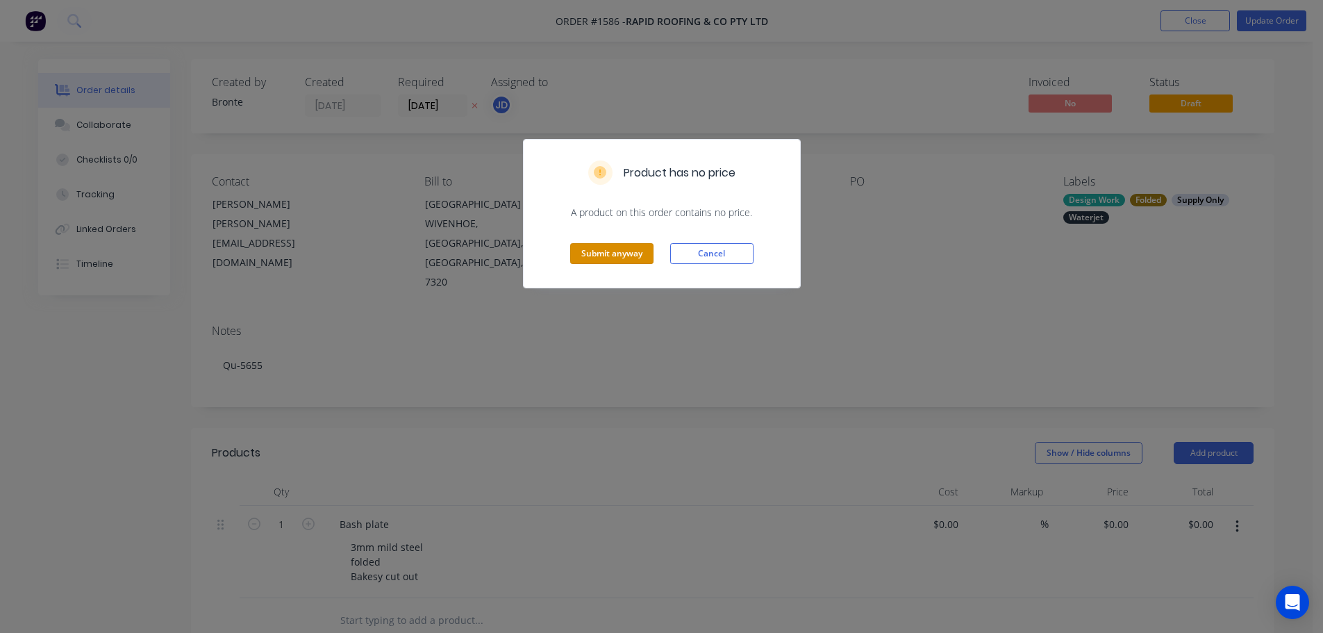
drag, startPoint x: 599, startPoint y: 258, endPoint x: 802, endPoint y: 274, distance: 204.1
click at [599, 257] on button "Submit anyway" at bounding box center [611, 253] width 83 height 21
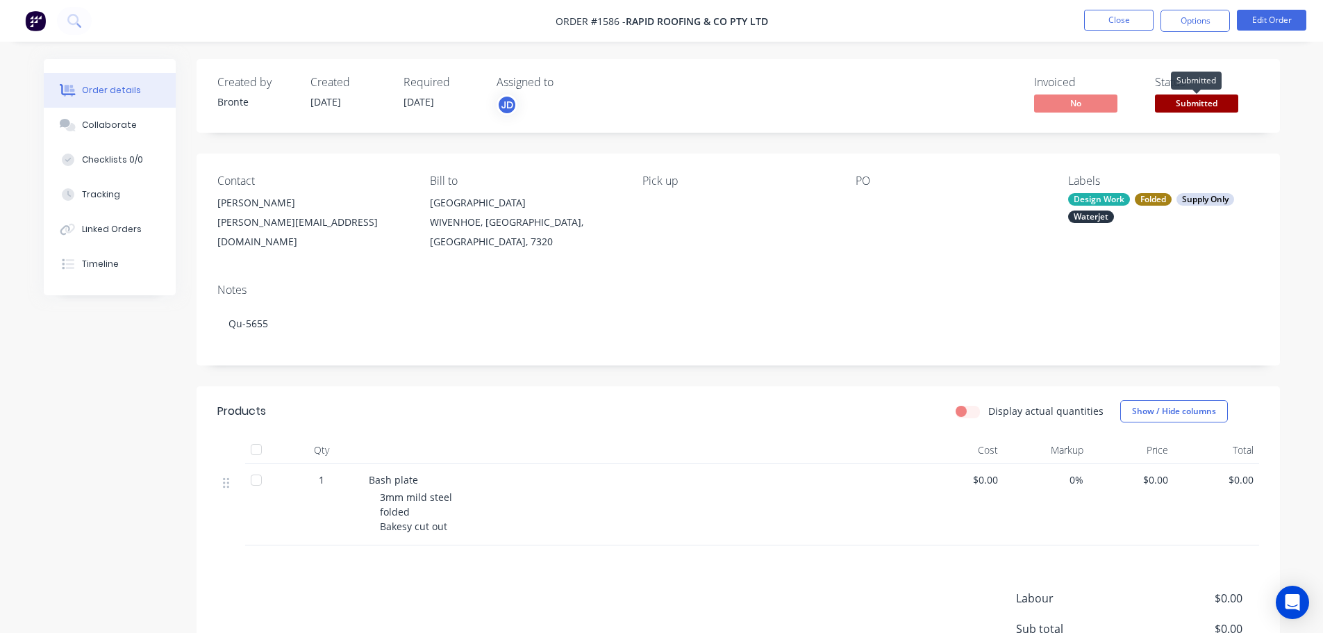
click at [1224, 95] on span "Submitted" at bounding box center [1196, 102] width 83 height 17
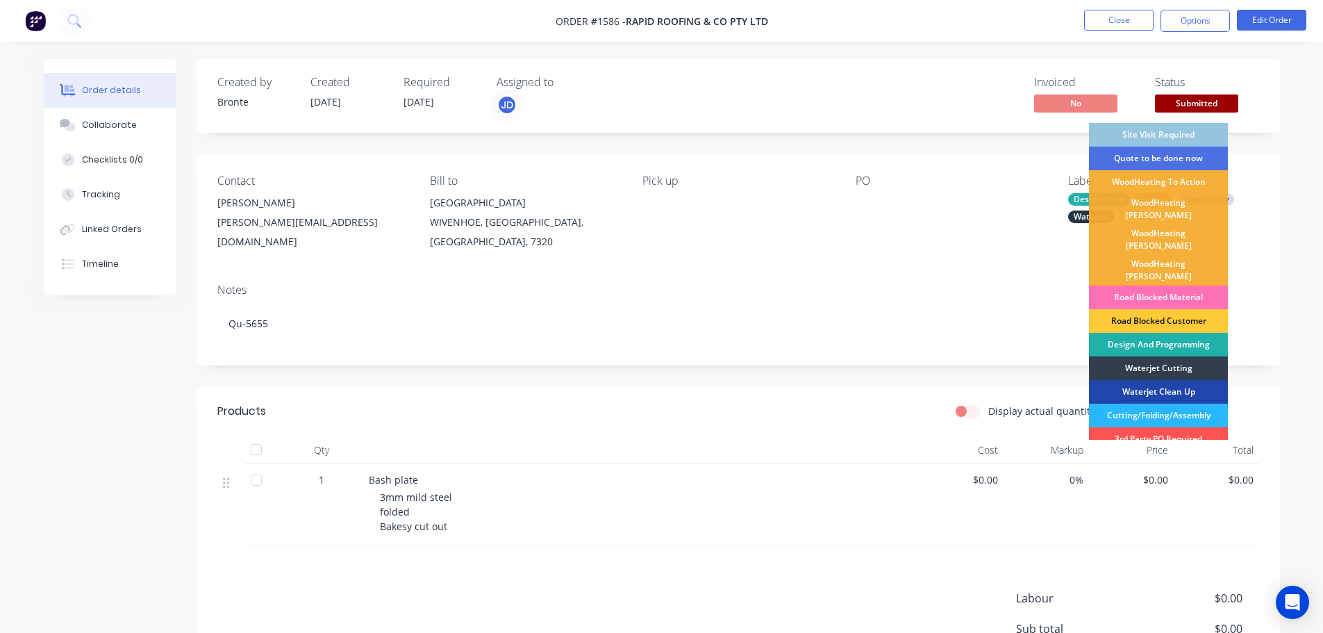
click at [1182, 333] on div "Design And Programming" at bounding box center [1158, 345] width 139 height 24
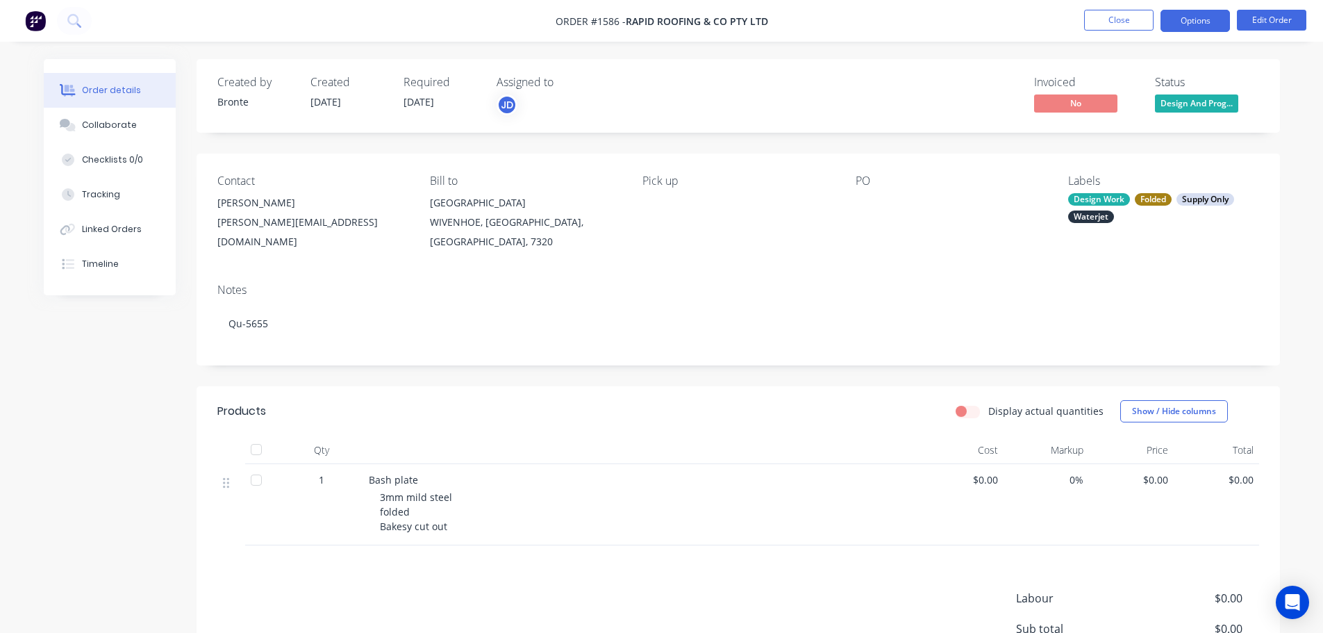
click at [1188, 10] on button "Options" at bounding box center [1194, 21] width 69 height 22
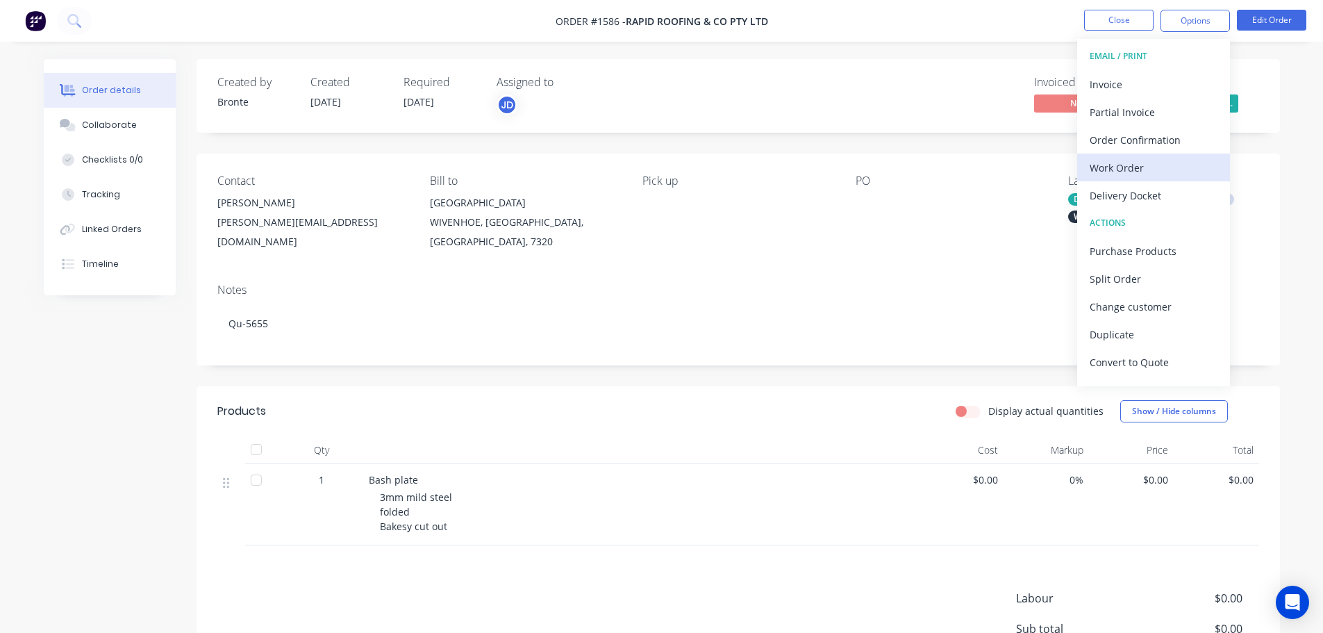
click at [1119, 169] on div "Work Order" at bounding box center [1153, 168] width 128 height 20
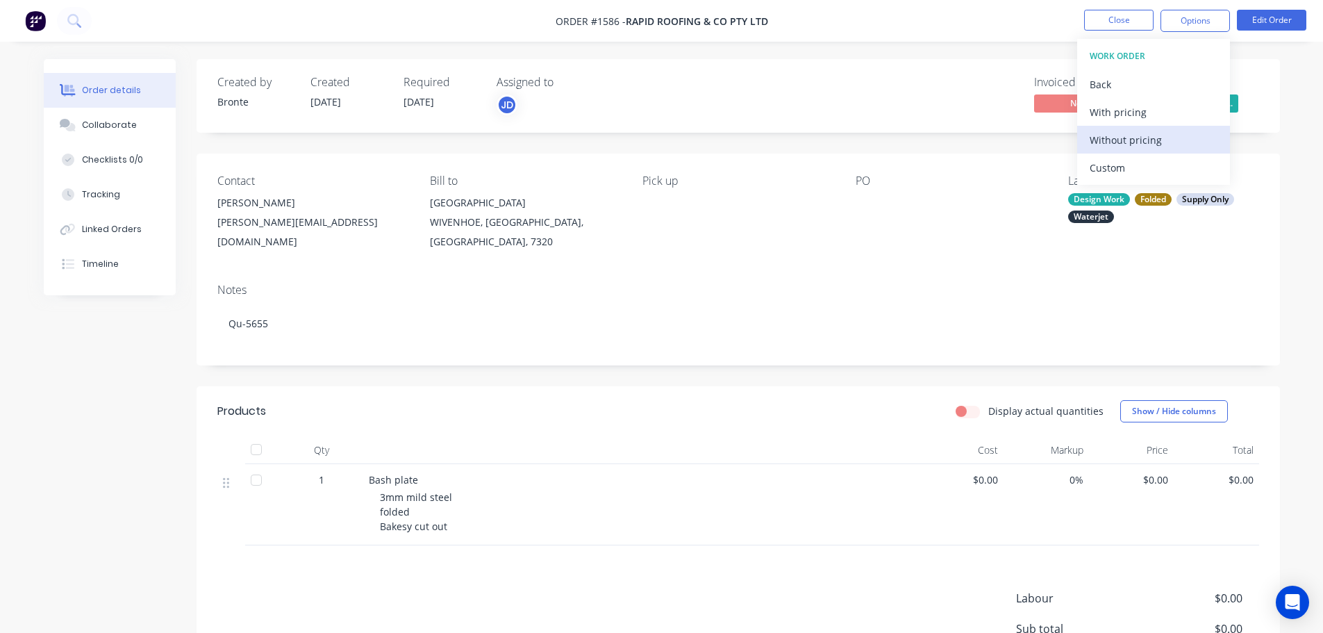
click at [1141, 140] on div "Without pricing" at bounding box center [1153, 140] width 128 height 20
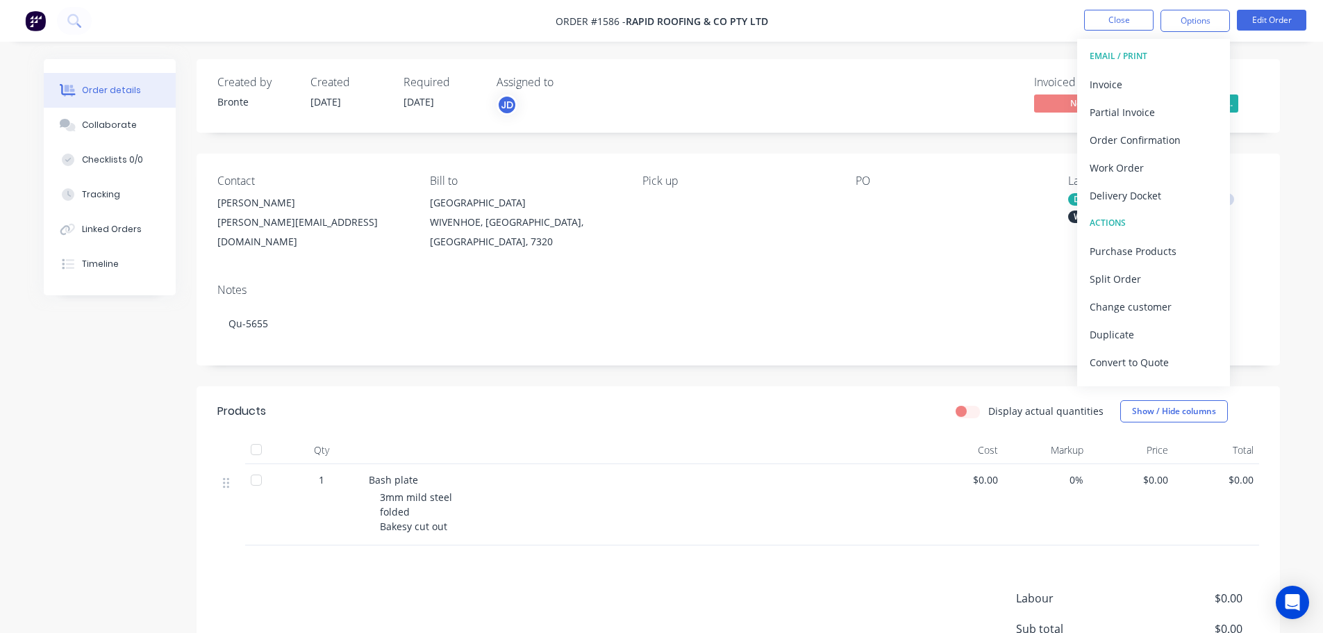
drag, startPoint x: 735, startPoint y: 412, endPoint x: 755, endPoint y: 402, distance: 21.7
click at [737, 411] on header "Products Display actual quantities Show / Hide columns" at bounding box center [738, 411] width 1083 height 50
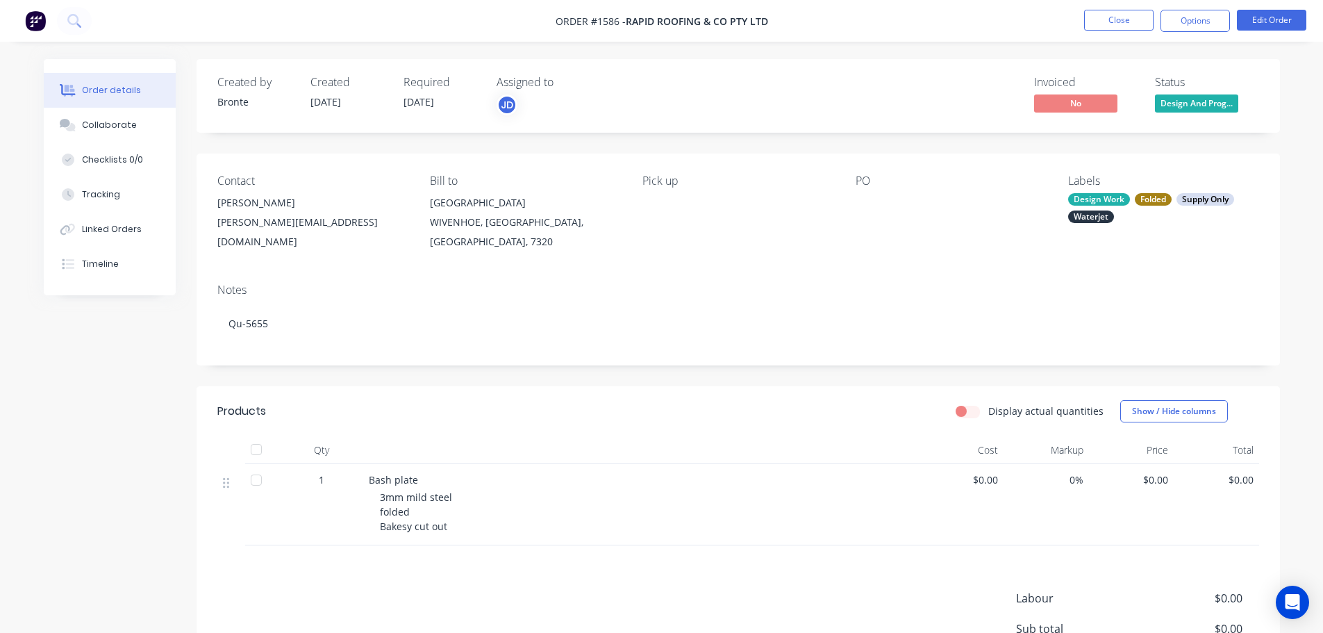
click at [463, 202] on div "[GEOGRAPHIC_DATA]" at bounding box center [525, 202] width 190 height 19
click at [462, 215] on div "WIVENHOE, [GEOGRAPHIC_DATA], [GEOGRAPHIC_DATA], 7320" at bounding box center [525, 231] width 190 height 39
click at [461, 187] on div "Bill to [GEOGRAPHIC_DATA], [GEOGRAPHIC_DATA], [GEOGRAPHIC_DATA], 7320" at bounding box center [525, 212] width 190 height 77
click at [1267, 20] on button "Edit Order" at bounding box center [1271, 20] width 69 height 21
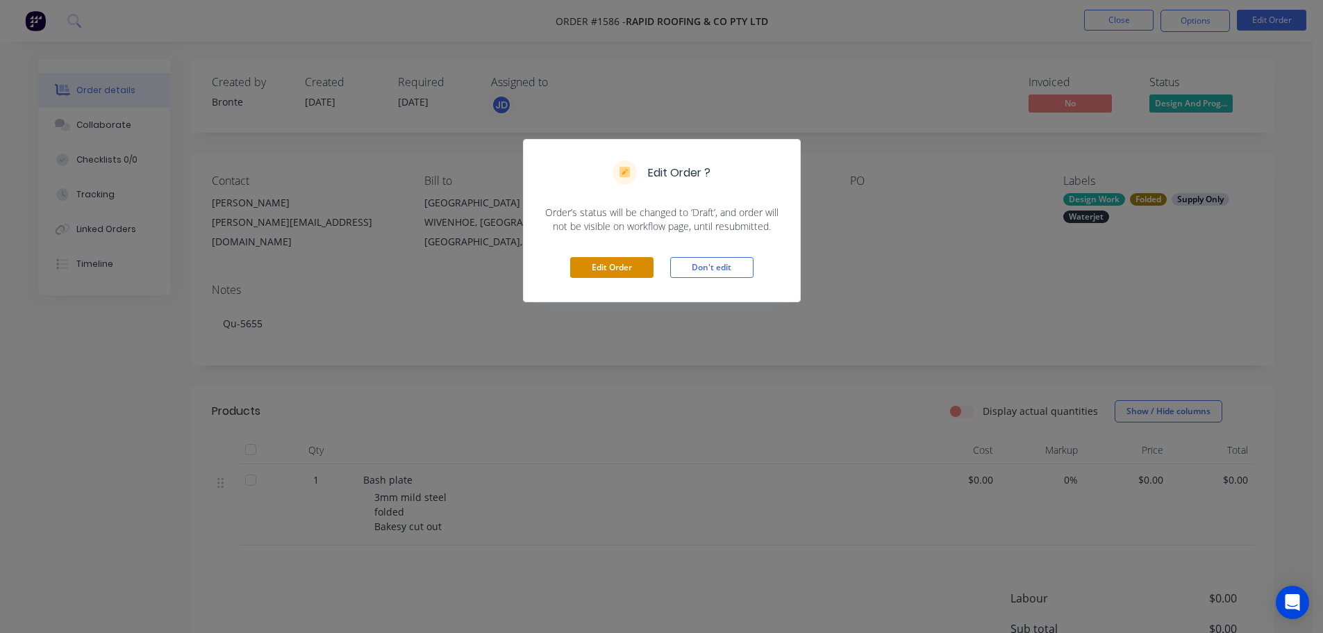
click at [615, 262] on button "Edit Order" at bounding box center [611, 267] width 83 height 21
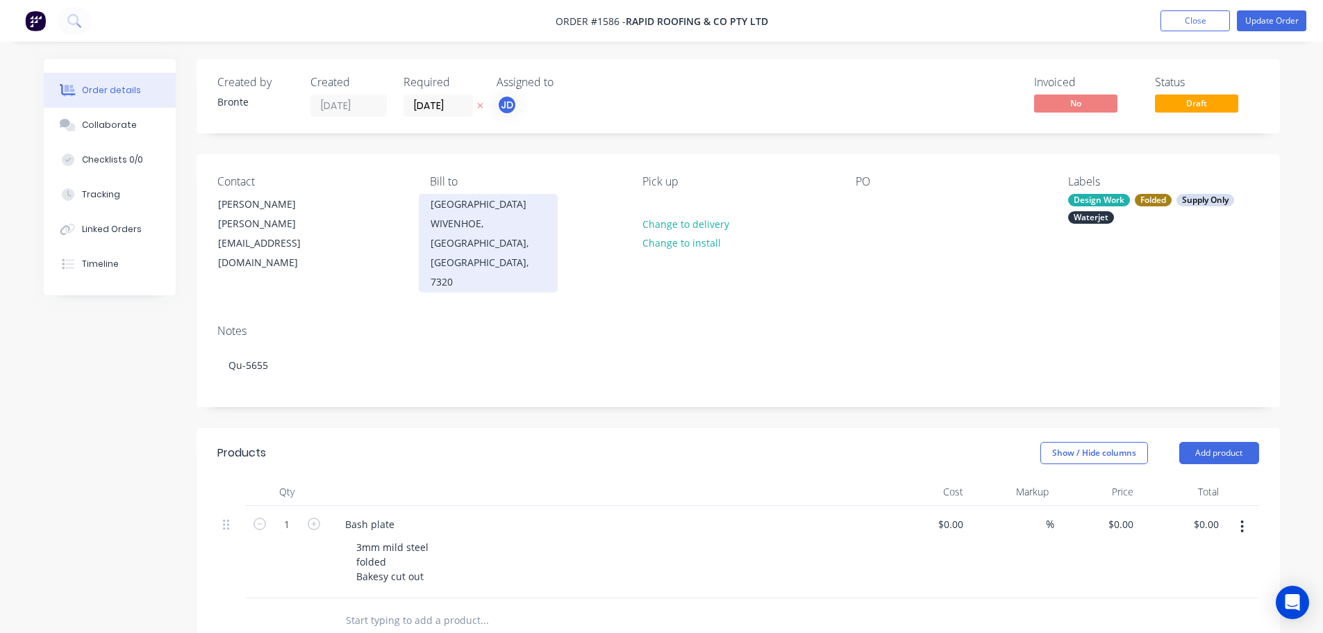
click at [476, 210] on div "[GEOGRAPHIC_DATA]" at bounding box center [488, 203] width 115 height 19
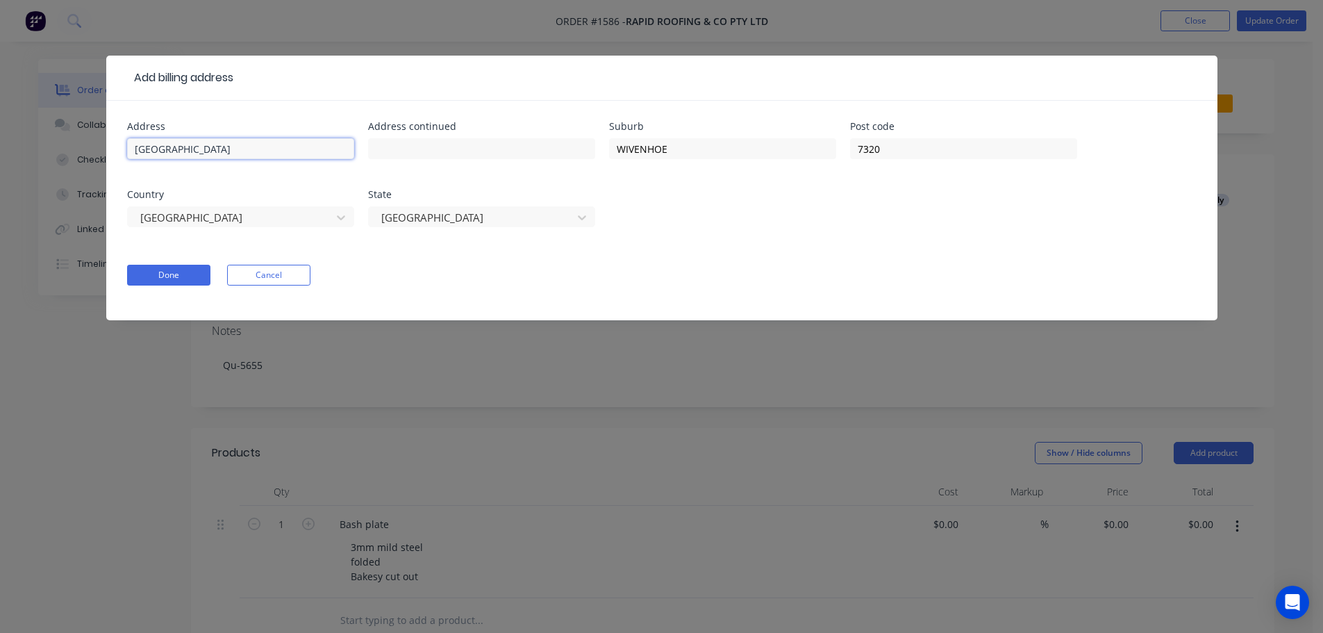
click at [133, 147] on input "[GEOGRAPHIC_DATA]" at bounding box center [240, 148] width 227 height 21
type input "[STREET_ADDRESS]"
click at [185, 281] on button "Done" at bounding box center [168, 275] width 83 height 21
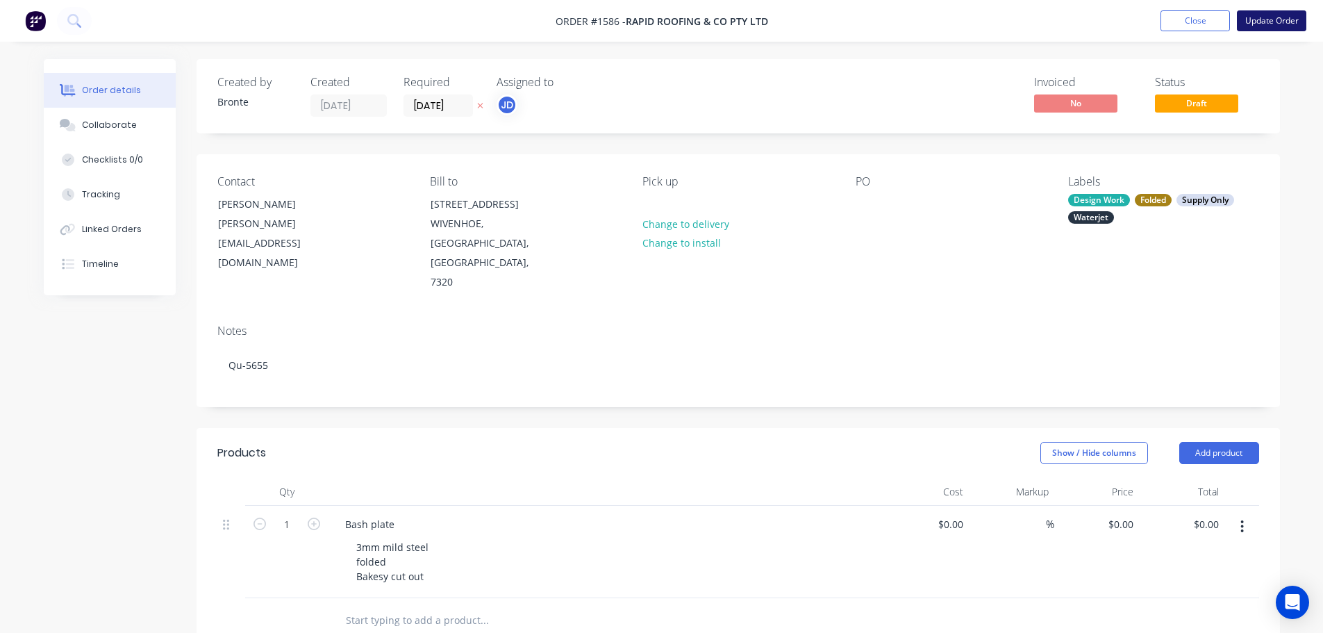
click at [1271, 19] on button "Update Order" at bounding box center [1271, 20] width 69 height 21
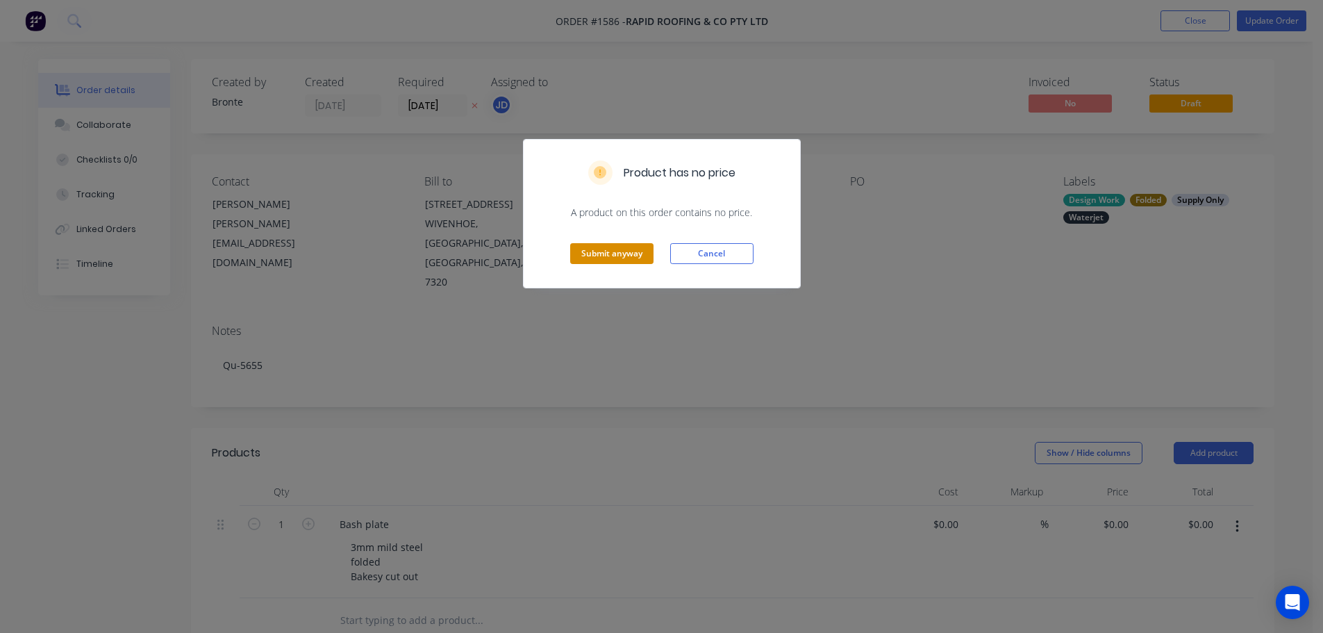
click at [623, 247] on button "Submit anyway" at bounding box center [611, 253] width 83 height 21
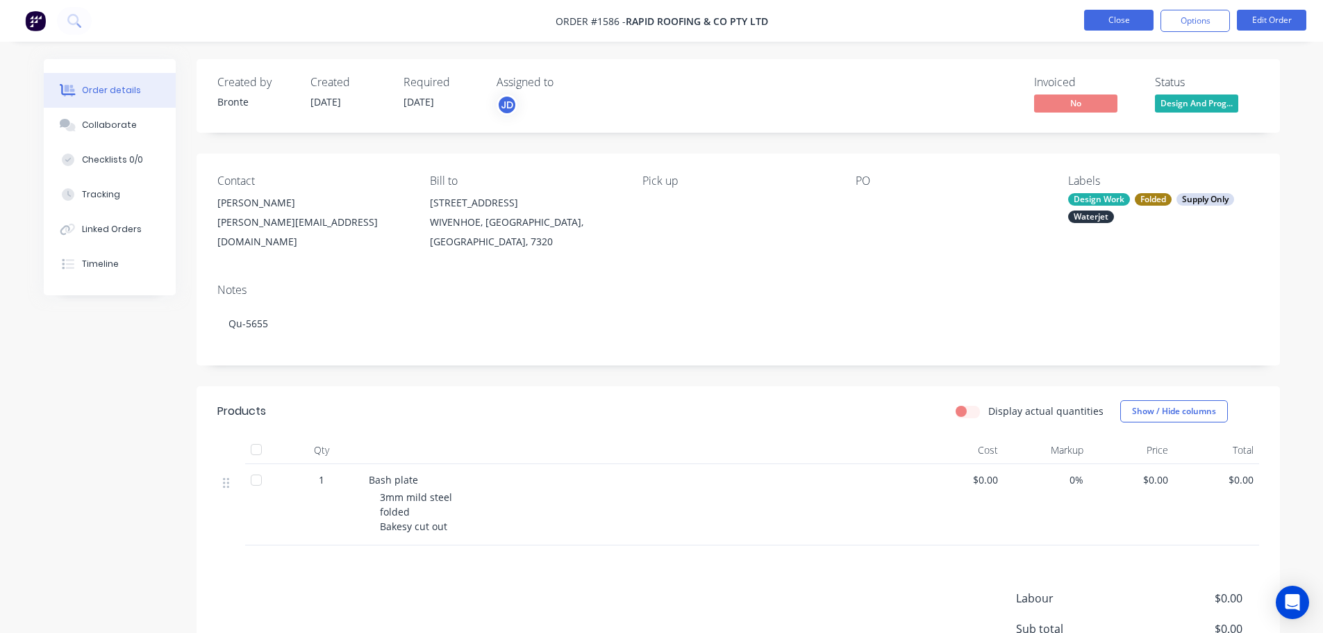
click at [1120, 19] on button "Close" at bounding box center [1118, 20] width 69 height 21
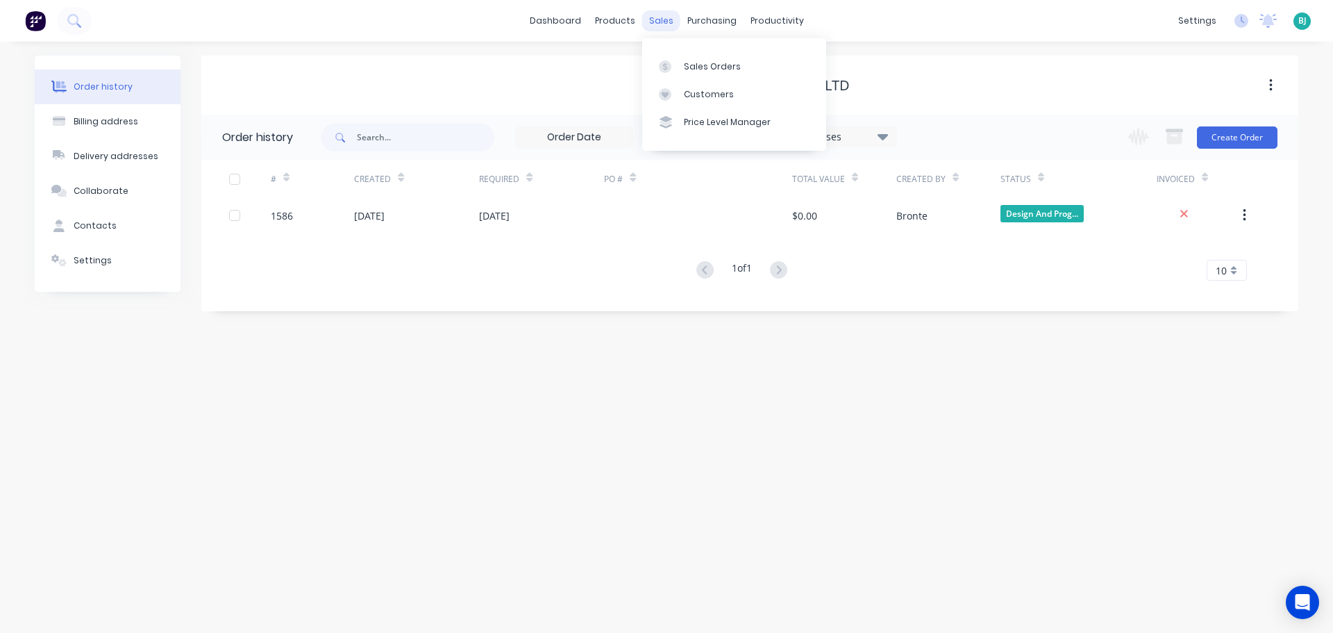
click at [663, 24] on div "sales" at bounding box center [661, 20] width 38 height 21
click at [697, 72] on div "Sales Orders" at bounding box center [712, 66] width 57 height 12
